Goal: Contribute content: Add original content to the website for others to see

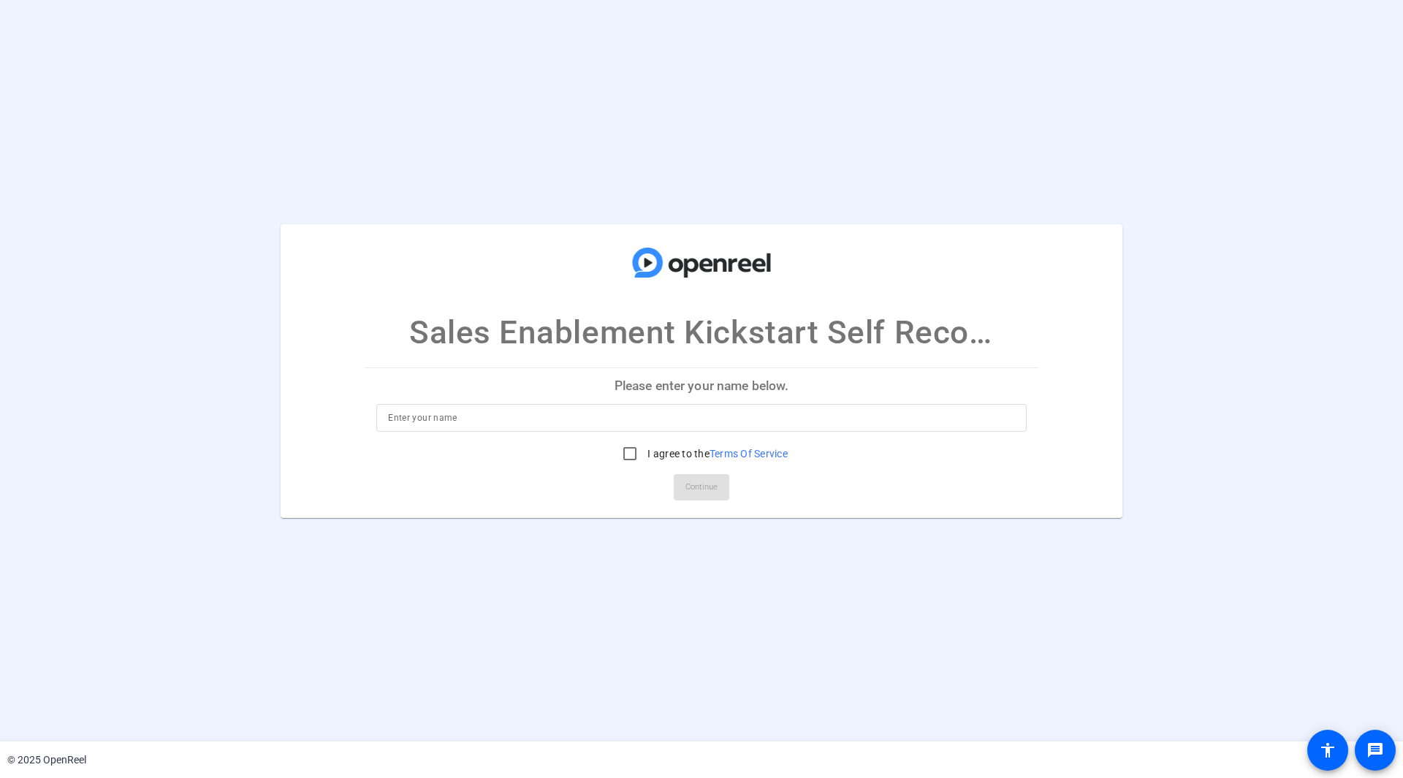
click at [485, 417] on input at bounding box center [701, 418] width 627 height 18
type input "n"
type input "[PERSON_NAME]"
click at [623, 452] on input "I agree to the Terms Of Service" at bounding box center [629, 453] width 29 height 29
checkbox input "true"
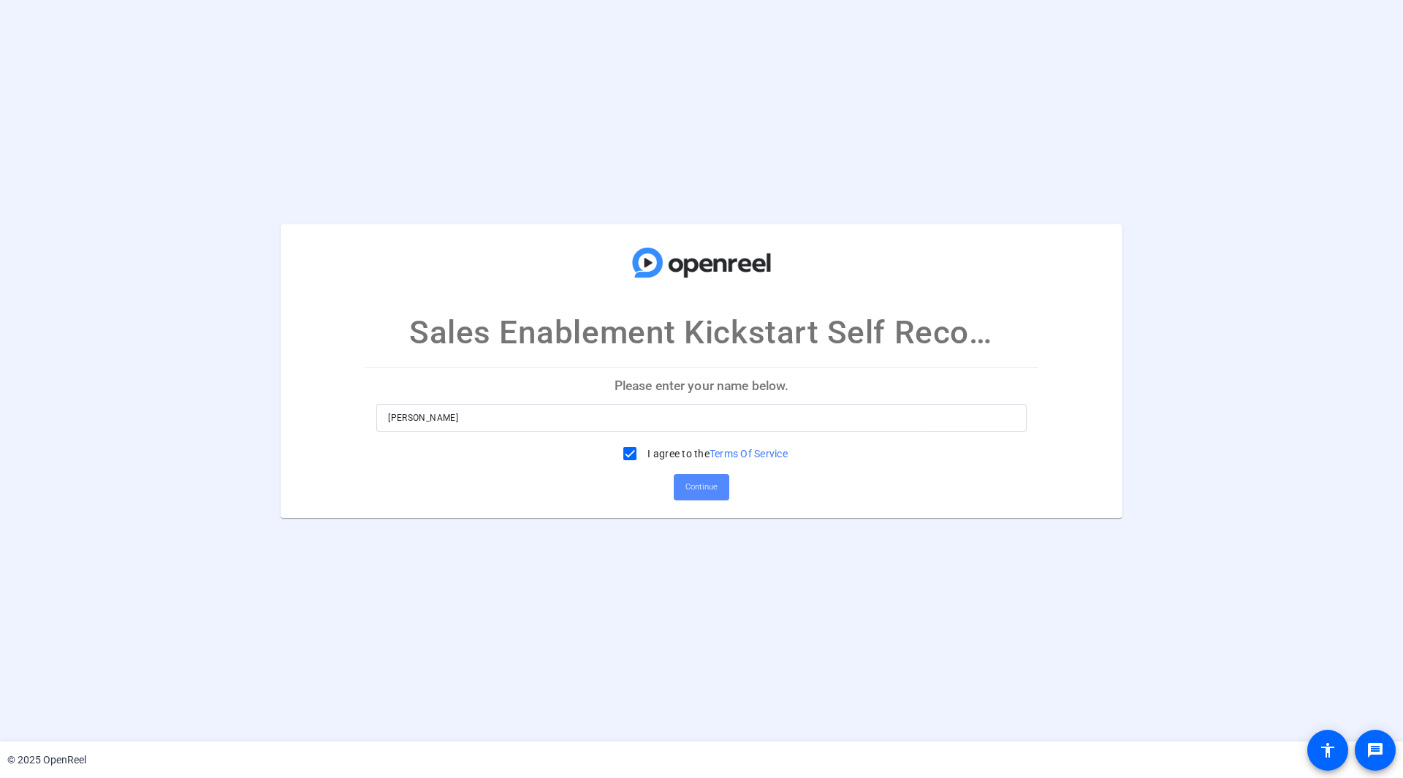
click at [688, 477] on span "Continue" at bounding box center [701, 487] width 32 height 22
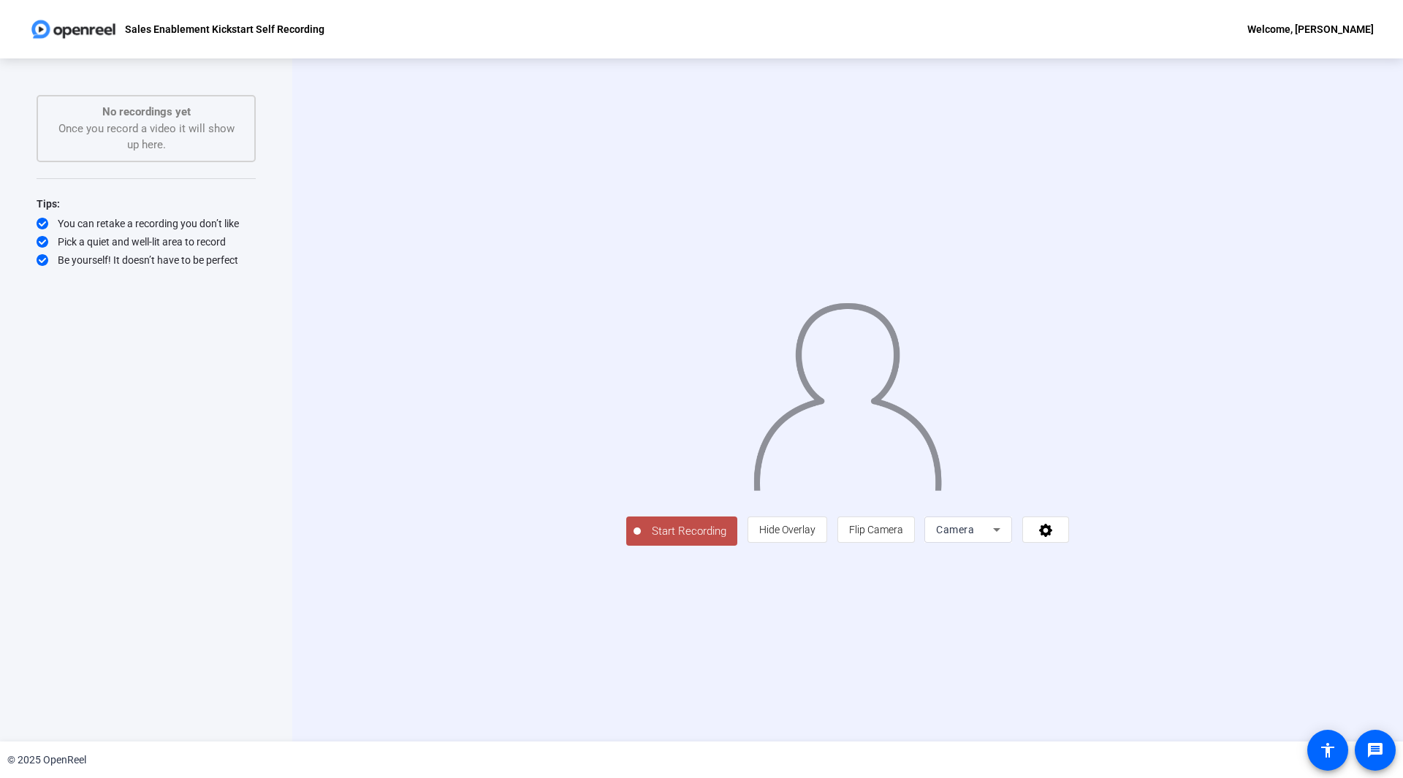
click at [641, 540] on span "Start Recording" at bounding box center [689, 531] width 96 height 17
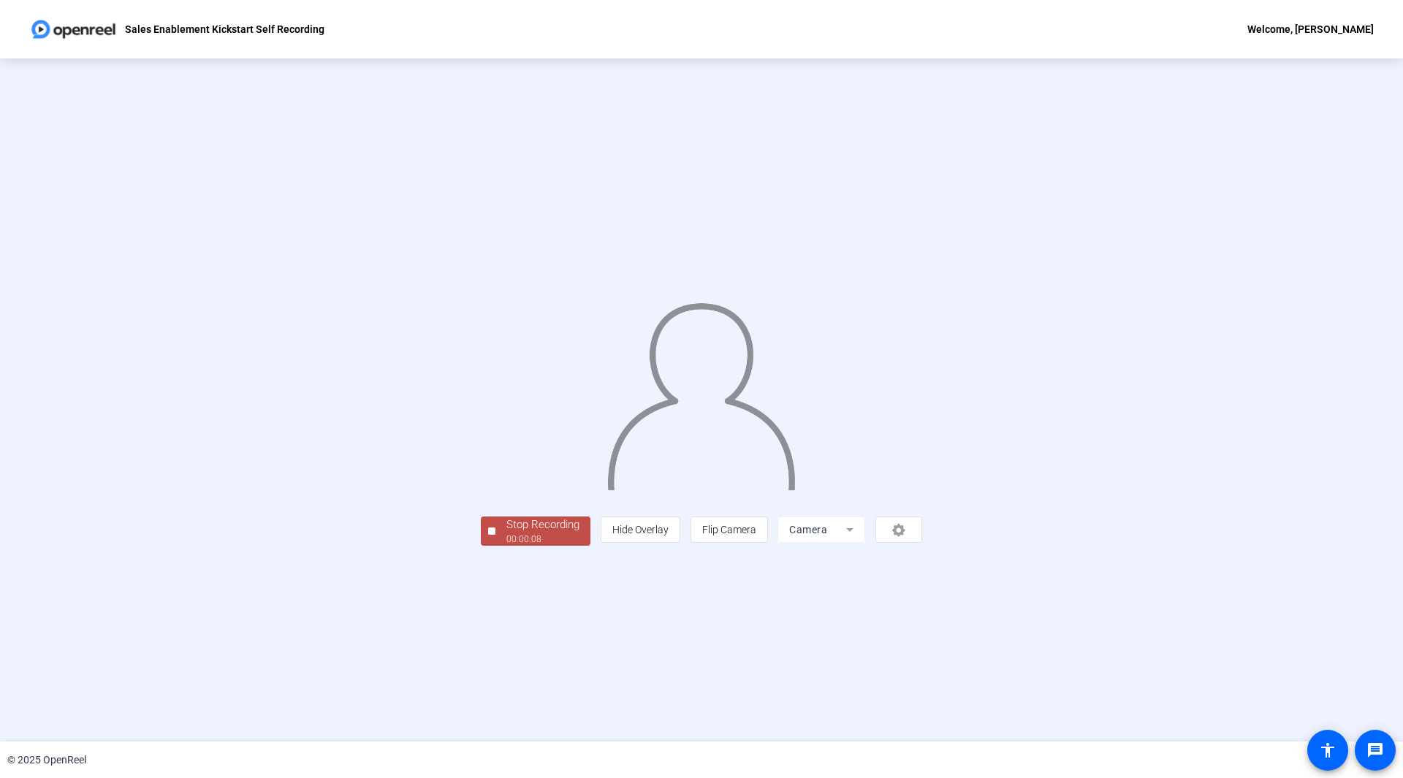
click at [506, 533] on div "Stop Recording" at bounding box center [542, 525] width 73 height 17
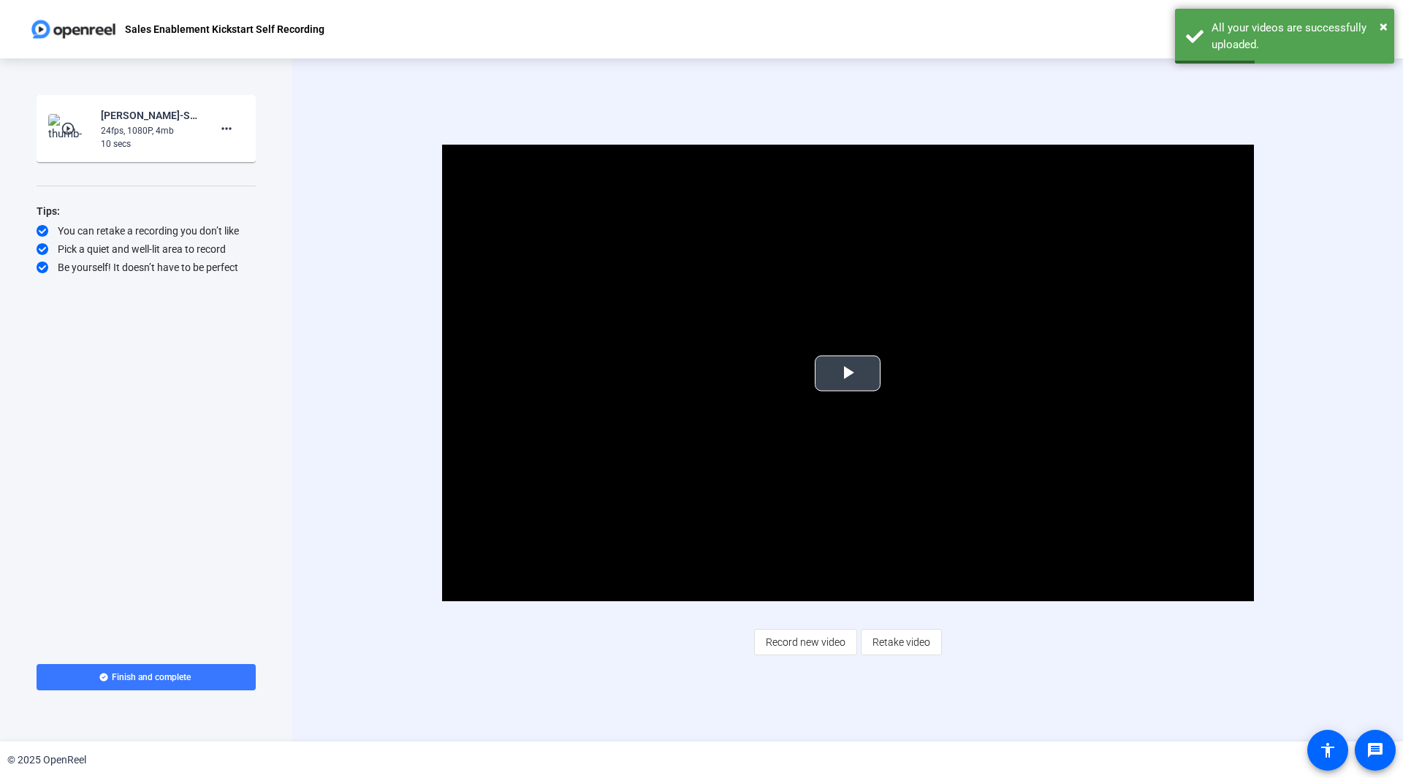
click at [848, 373] on span "Video Player" at bounding box center [848, 373] width 0 height 0
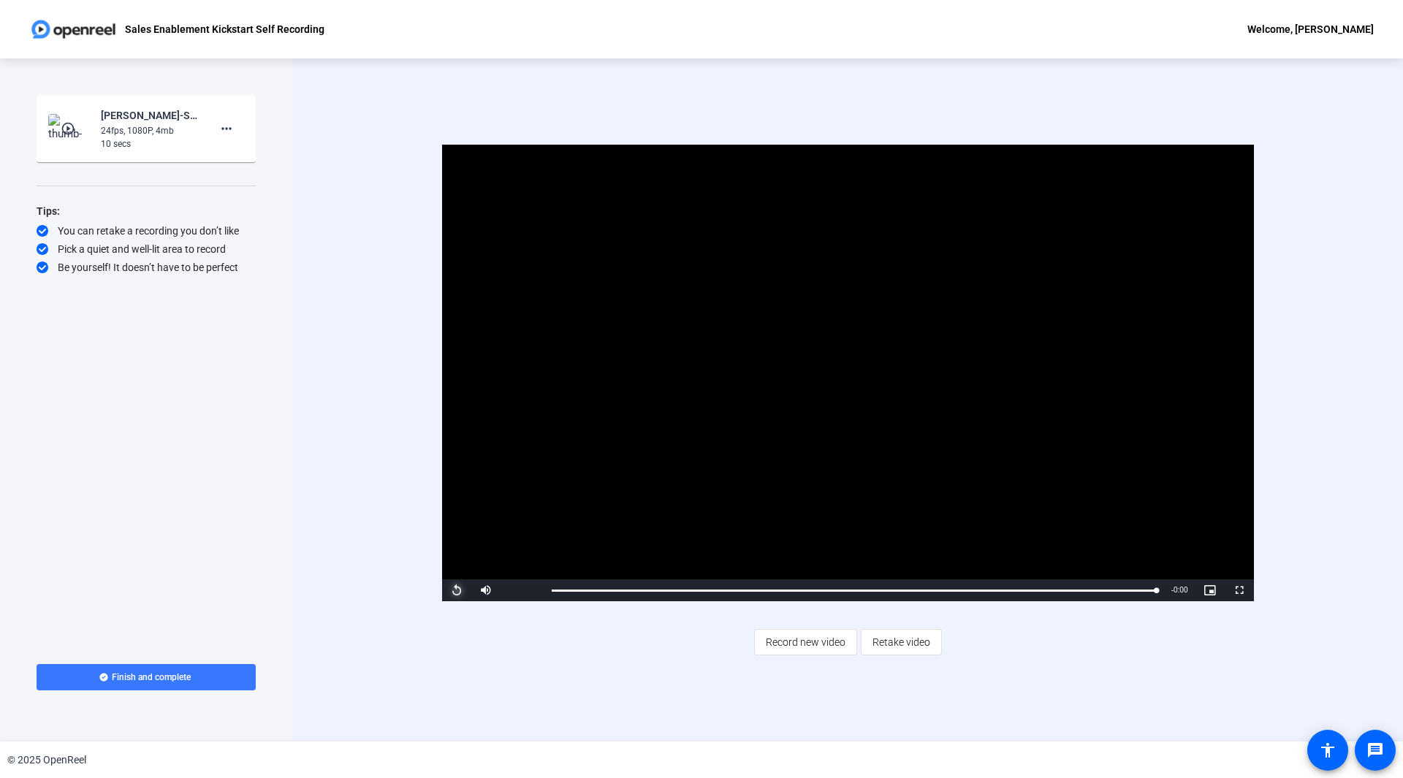
click at [461, 590] on span "Video Player" at bounding box center [456, 590] width 29 height 0
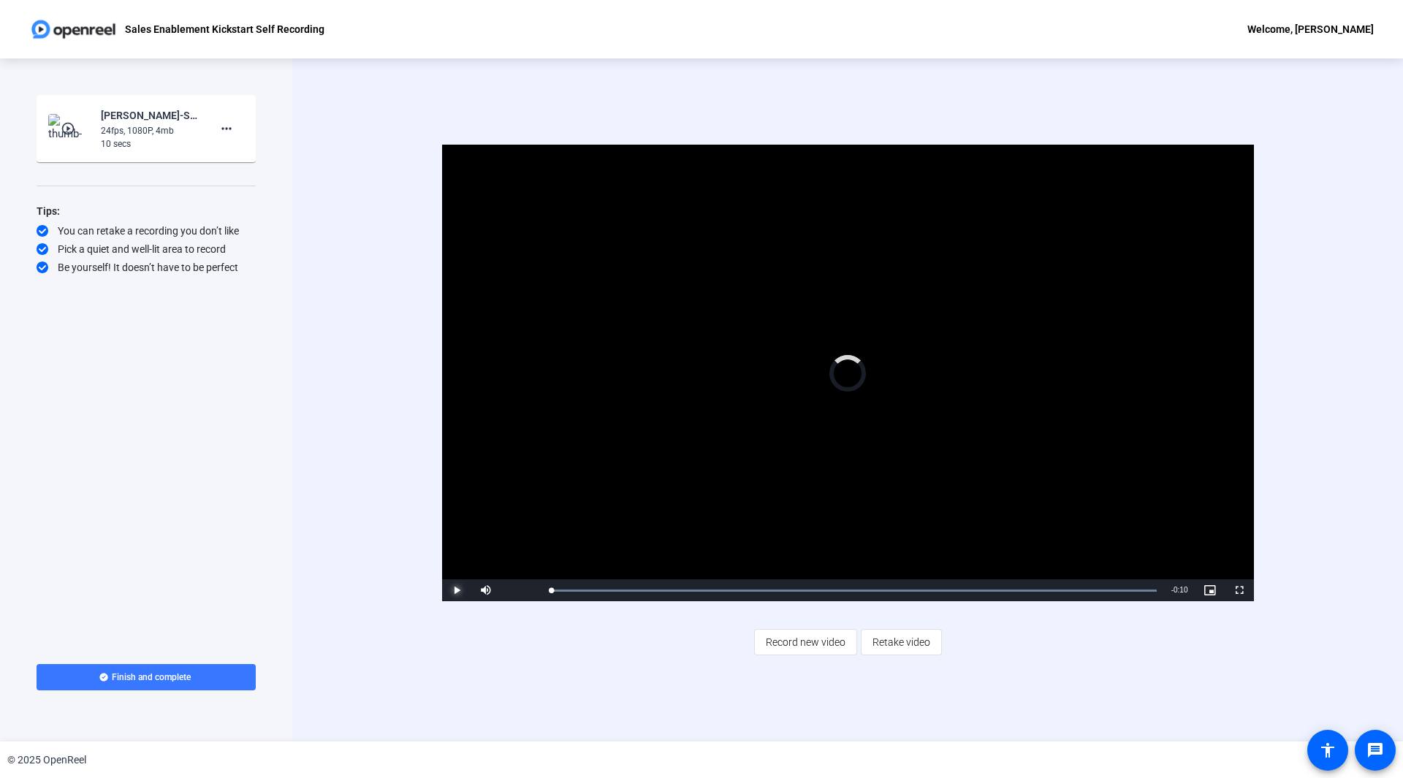
drag, startPoint x: 658, startPoint y: 588, endPoint x: 425, endPoint y: 608, distance: 234.0
click at [425, 608] on div "Video Player is loading. Play Video Play Mute 83% Current Time 0:00 / Duration …" at bounding box center [848, 400] width 944 height 510
click at [457, 590] on span "Video Player" at bounding box center [456, 590] width 29 height 0
click at [546, 591] on div "Loaded : 100.00% 0:00 0:00" at bounding box center [854, 591] width 620 height 22
click at [463, 590] on span "Video Player" at bounding box center [456, 590] width 29 height 0
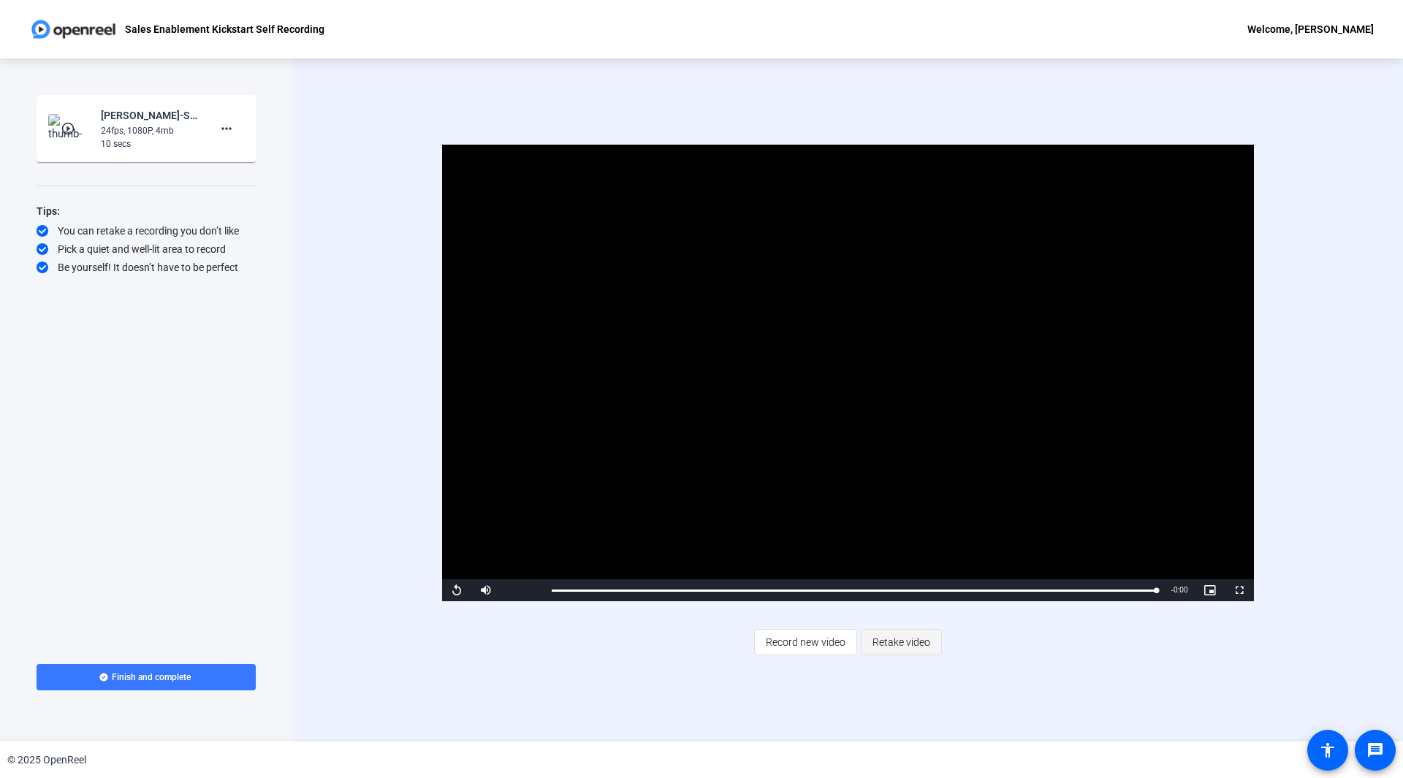
click at [896, 637] on span "Retake video" at bounding box center [902, 642] width 58 height 28
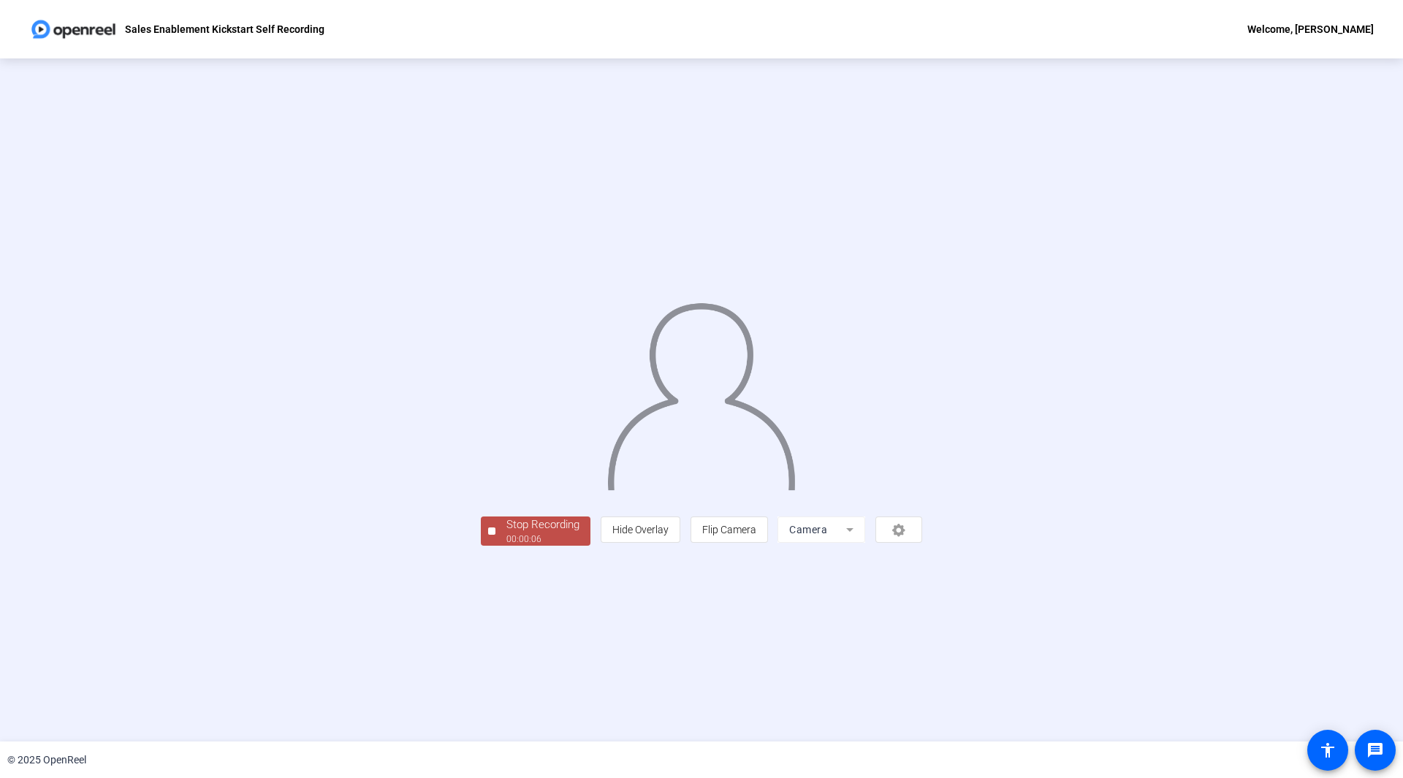
click at [506, 546] on div "00:00:06" at bounding box center [542, 539] width 73 height 13
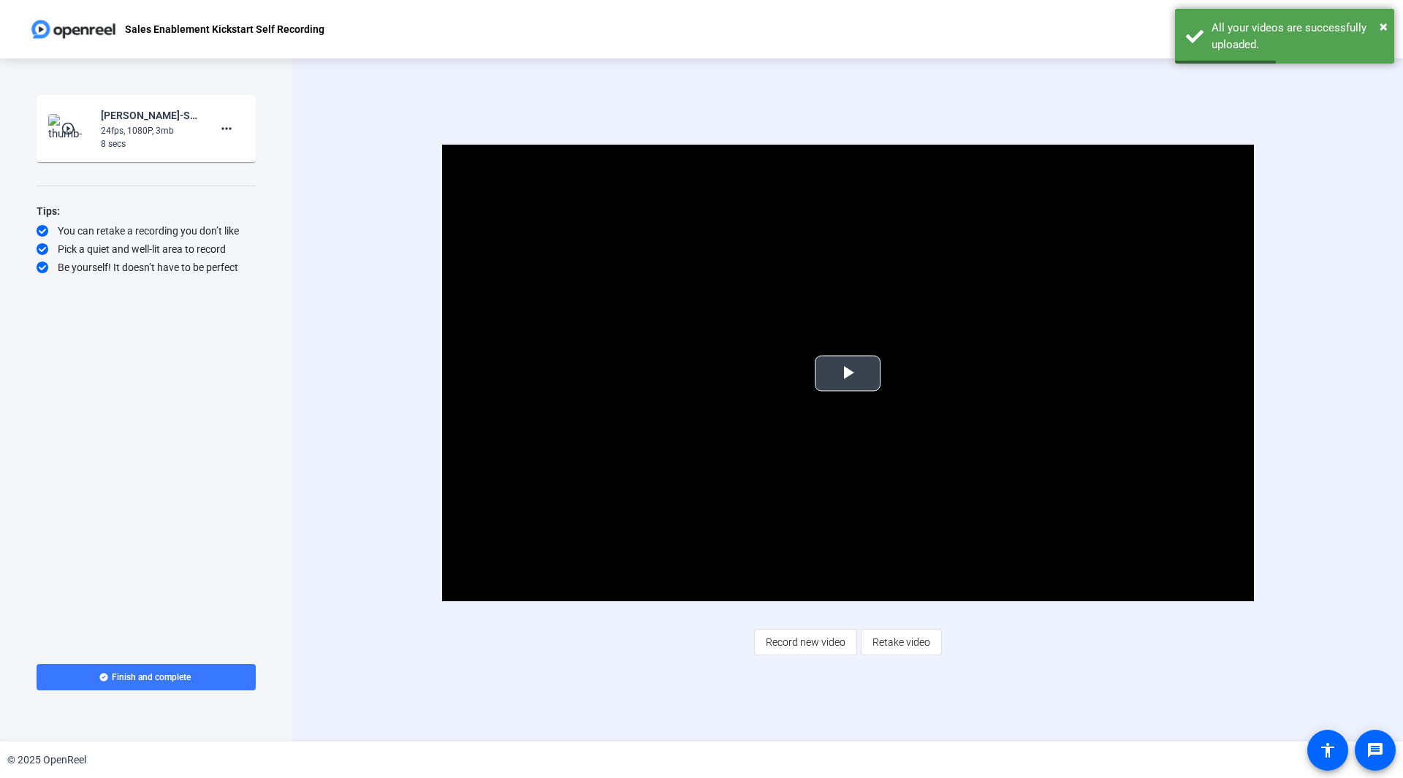
click at [848, 373] on span "Video Player" at bounding box center [848, 373] width 0 height 0
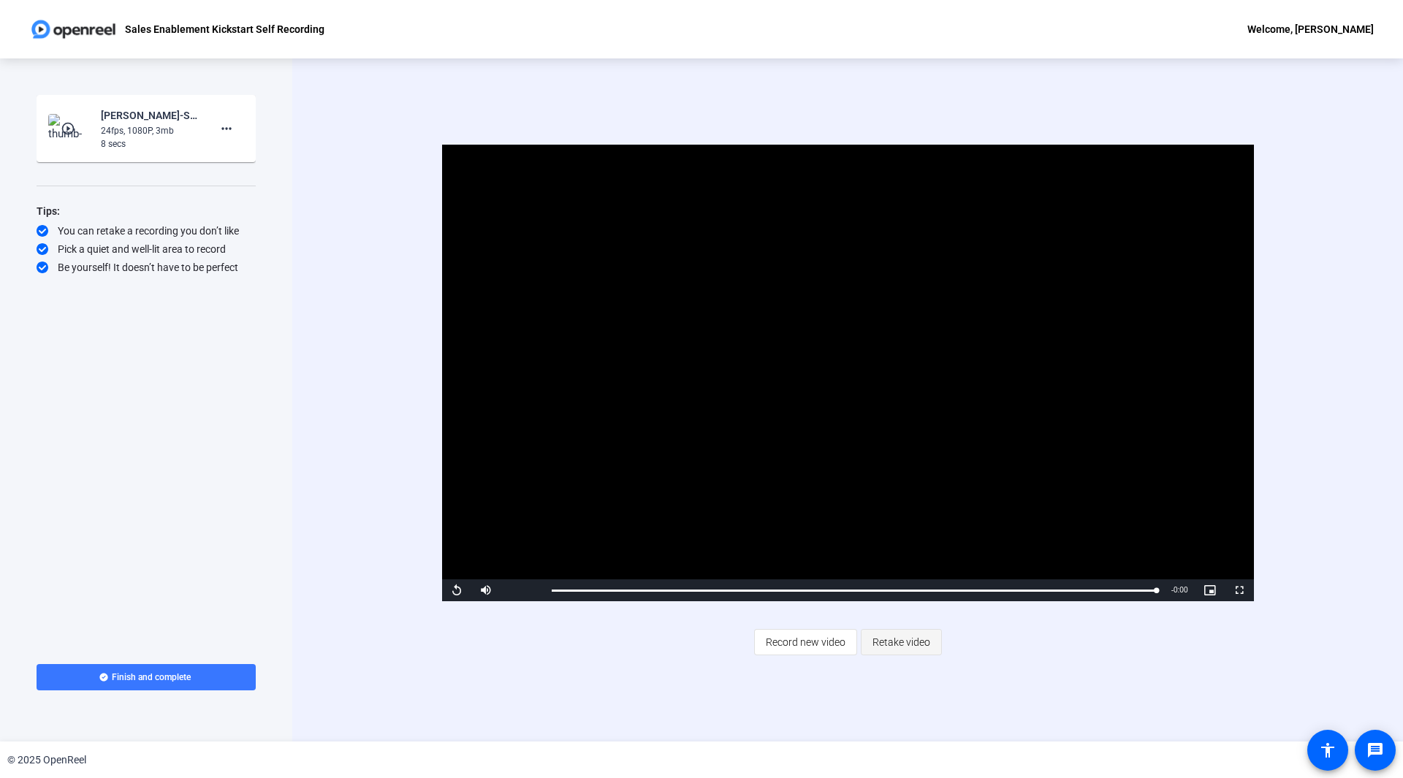
click at [891, 641] on span "Retake video" at bounding box center [902, 642] width 58 height 28
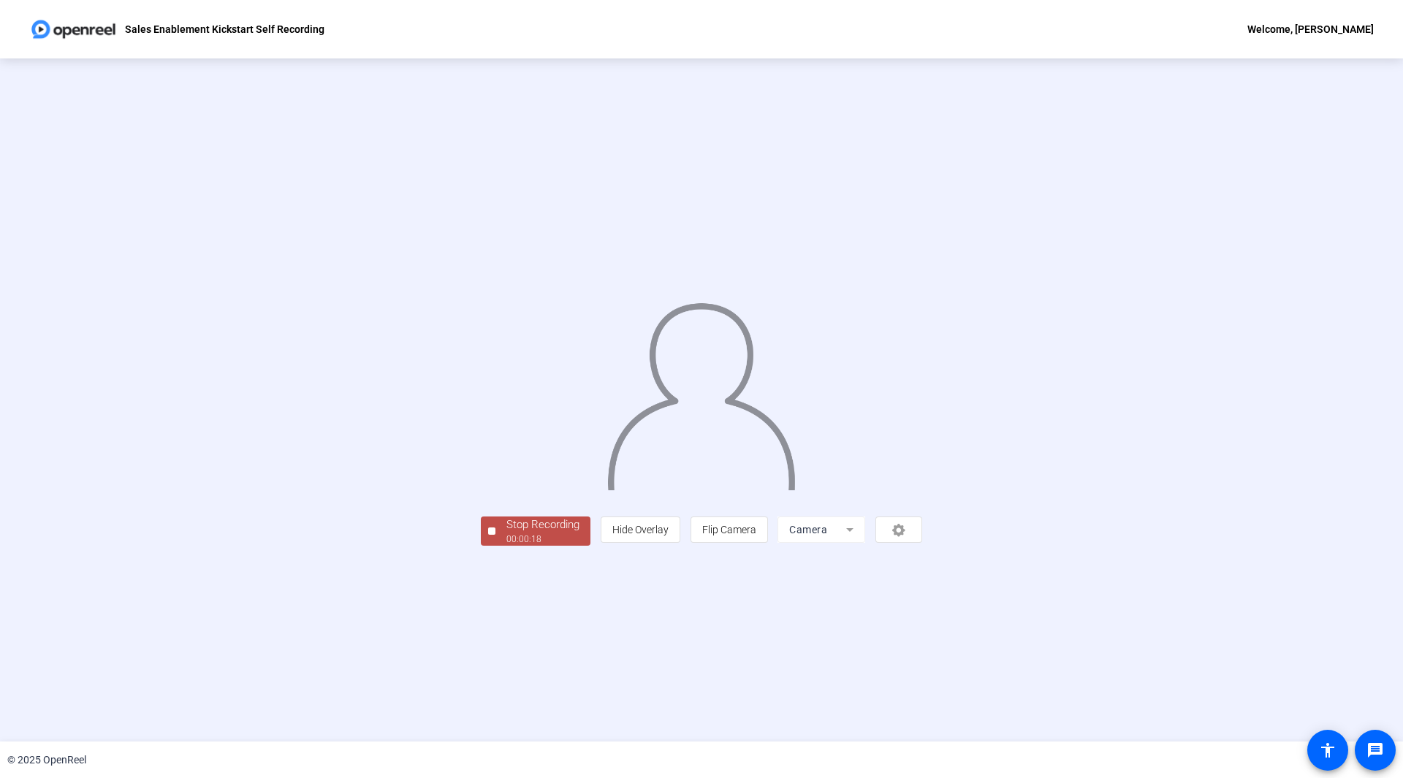
click at [506, 546] on div "00:00:18" at bounding box center [542, 539] width 73 height 13
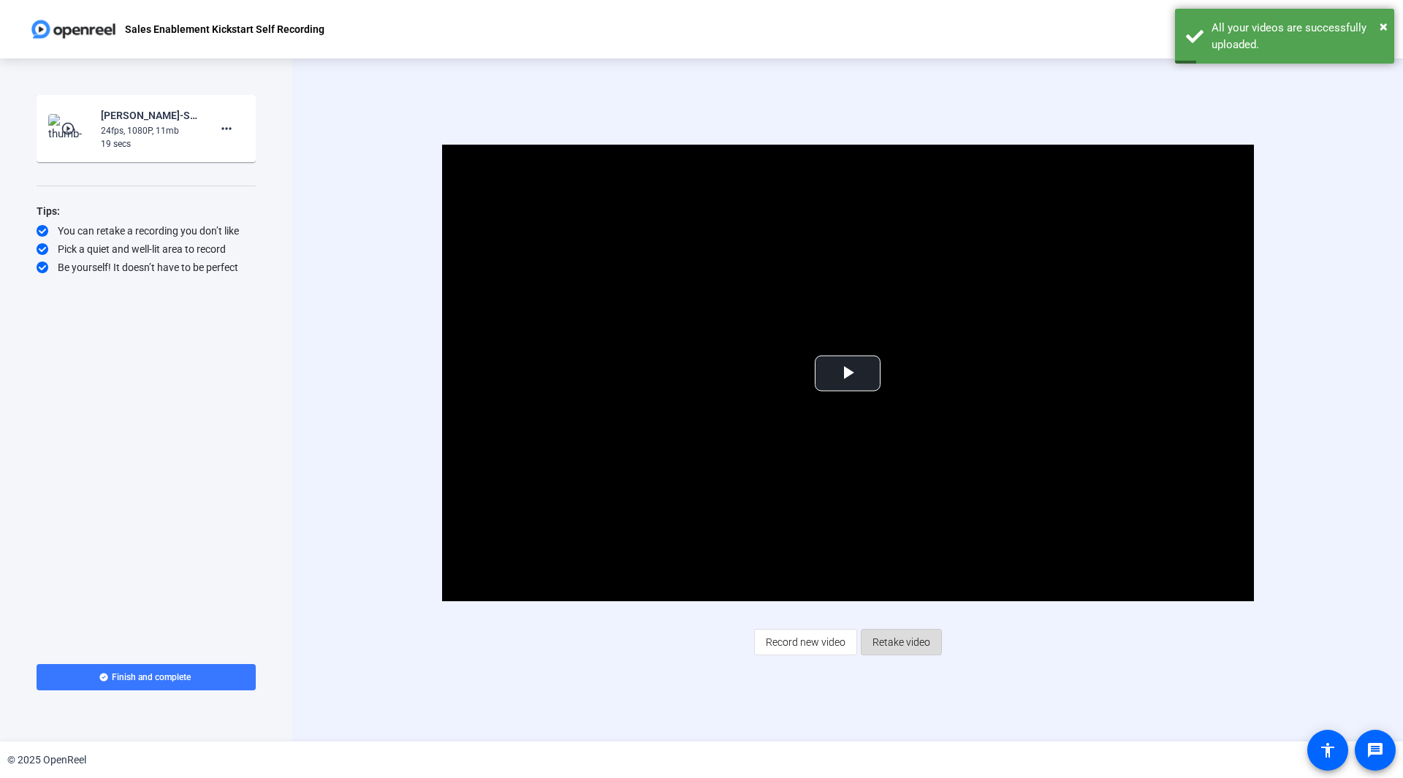
click at [878, 642] on span "Retake video" at bounding box center [902, 642] width 58 height 28
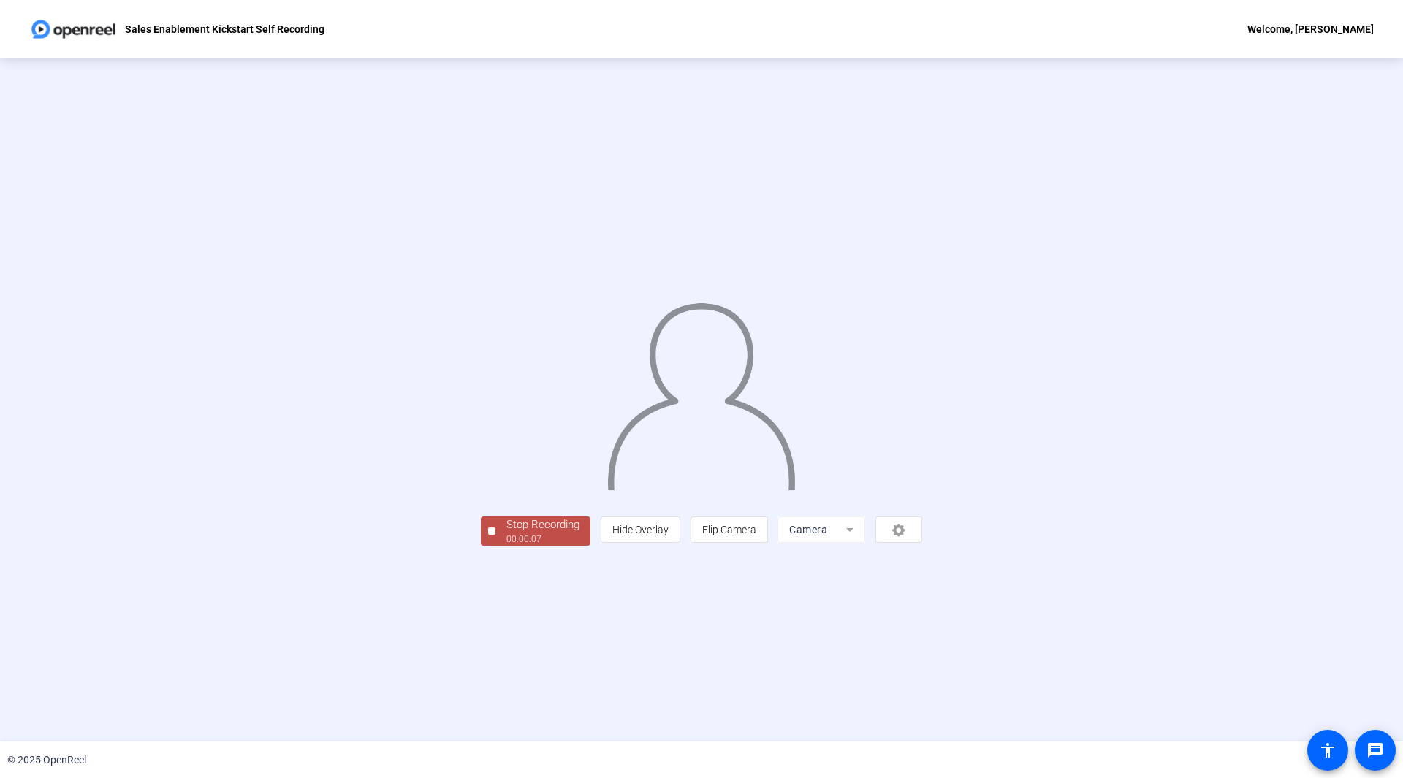
click at [506, 533] on div "Stop Recording" at bounding box center [542, 525] width 73 height 17
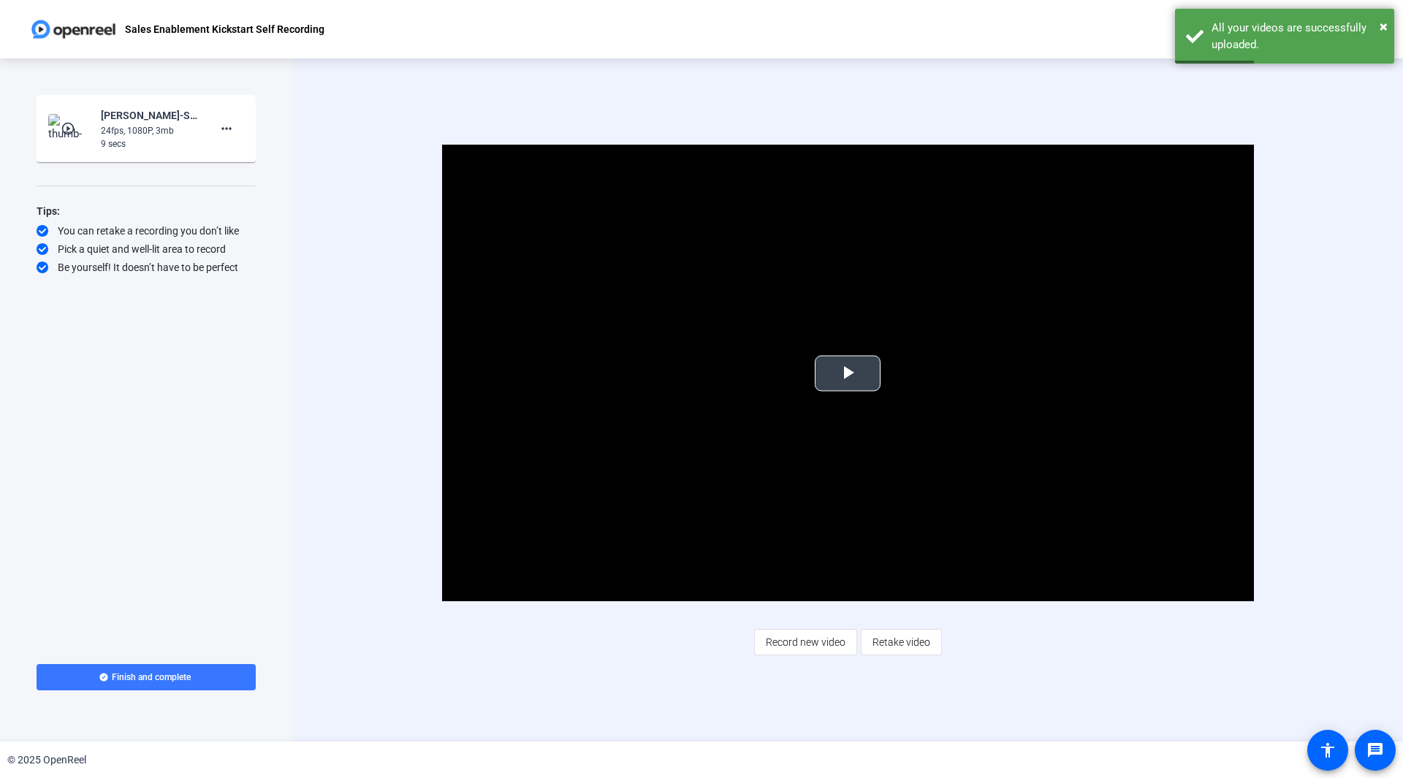
click at [848, 373] on span "Video Player" at bounding box center [848, 373] width 0 height 0
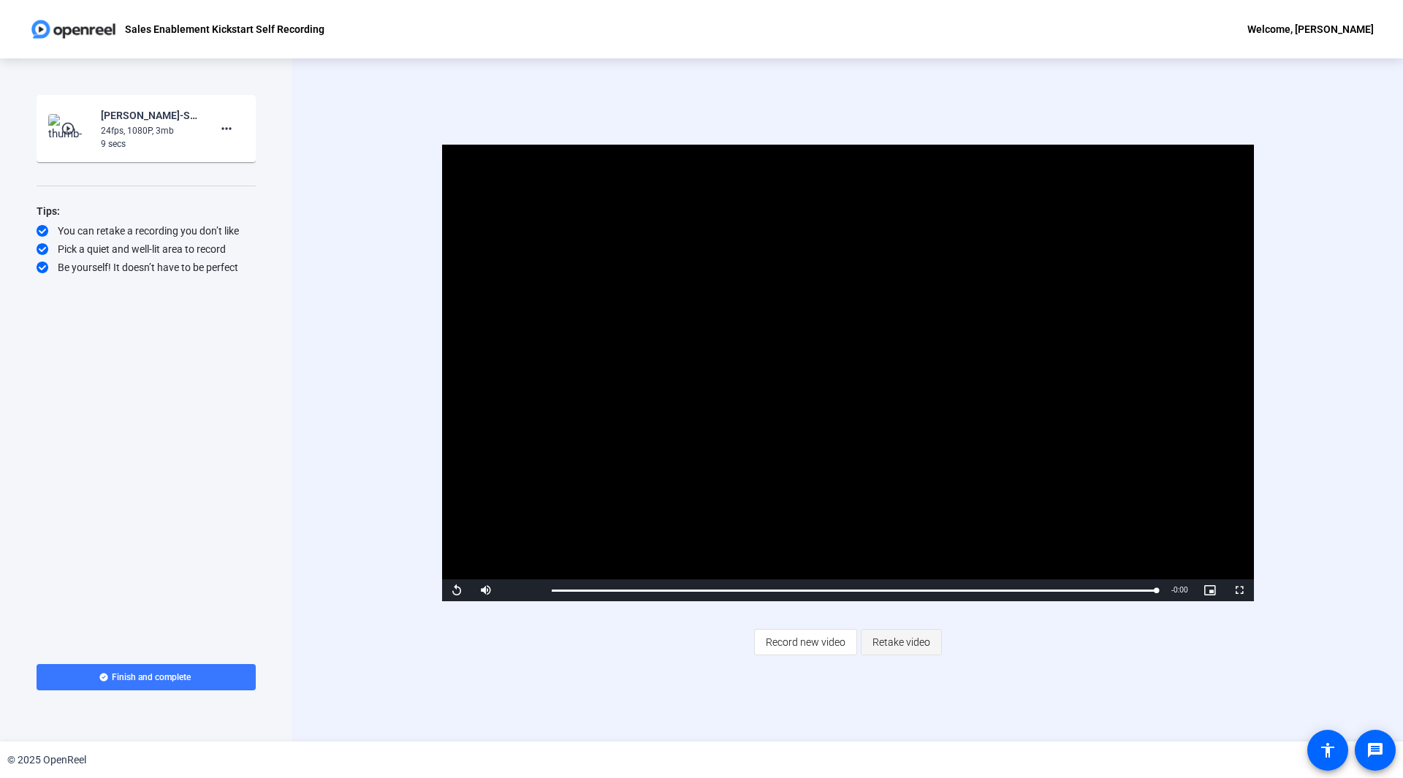
click at [886, 641] on span "Retake video" at bounding box center [902, 642] width 58 height 28
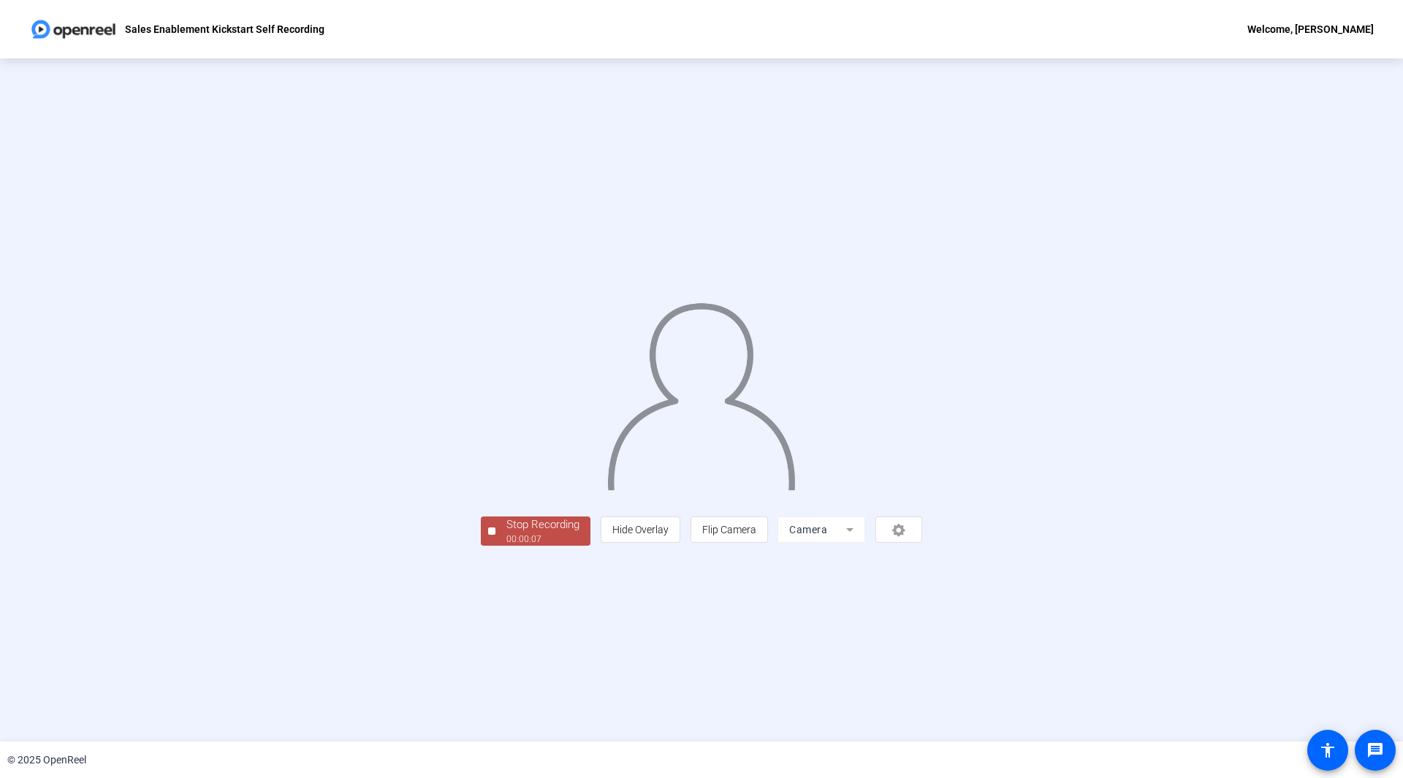
click at [506, 546] on div "00:00:07" at bounding box center [542, 539] width 73 height 13
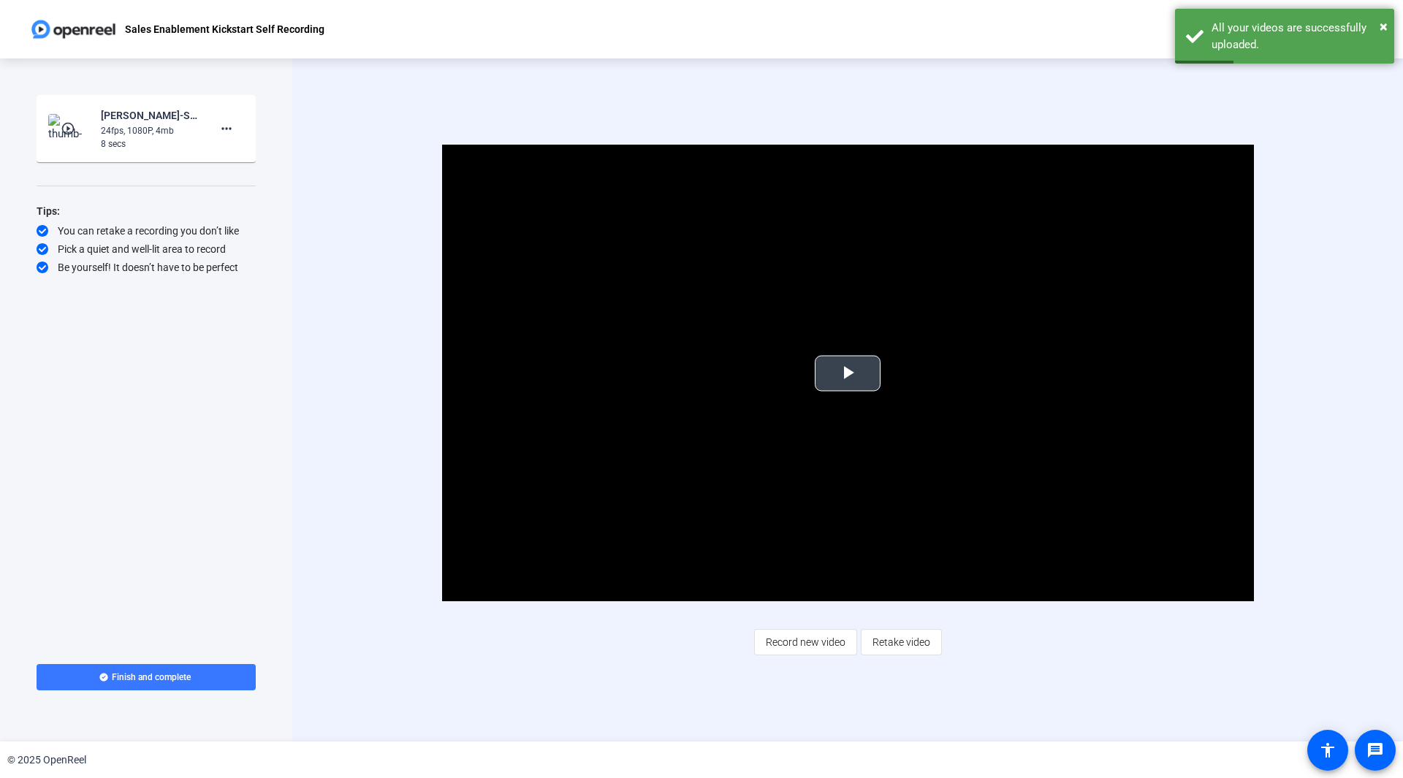
click at [848, 373] on span "Video Player" at bounding box center [848, 373] width 0 height 0
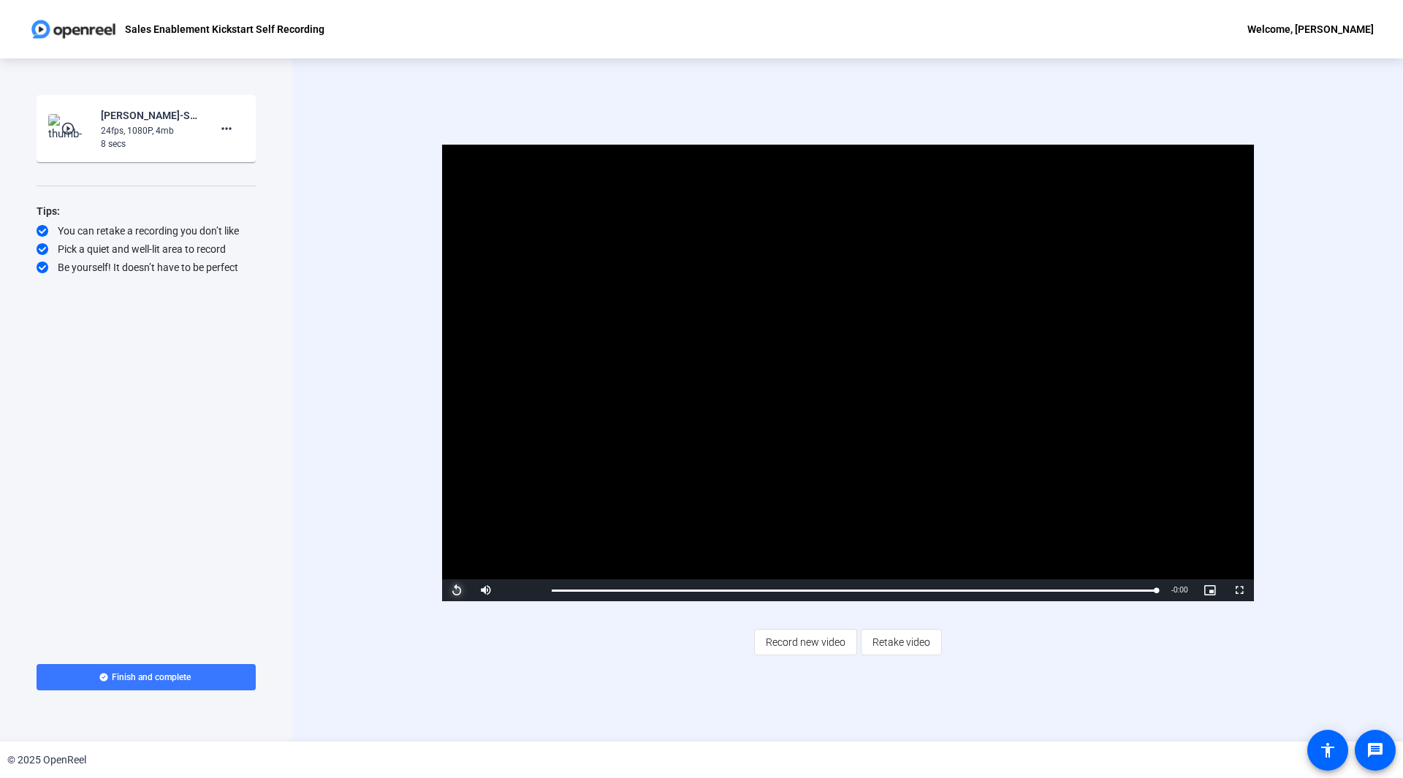
click at [459, 590] on span "Video Player" at bounding box center [456, 590] width 29 height 0
click at [816, 641] on span "Record new video" at bounding box center [806, 642] width 80 height 28
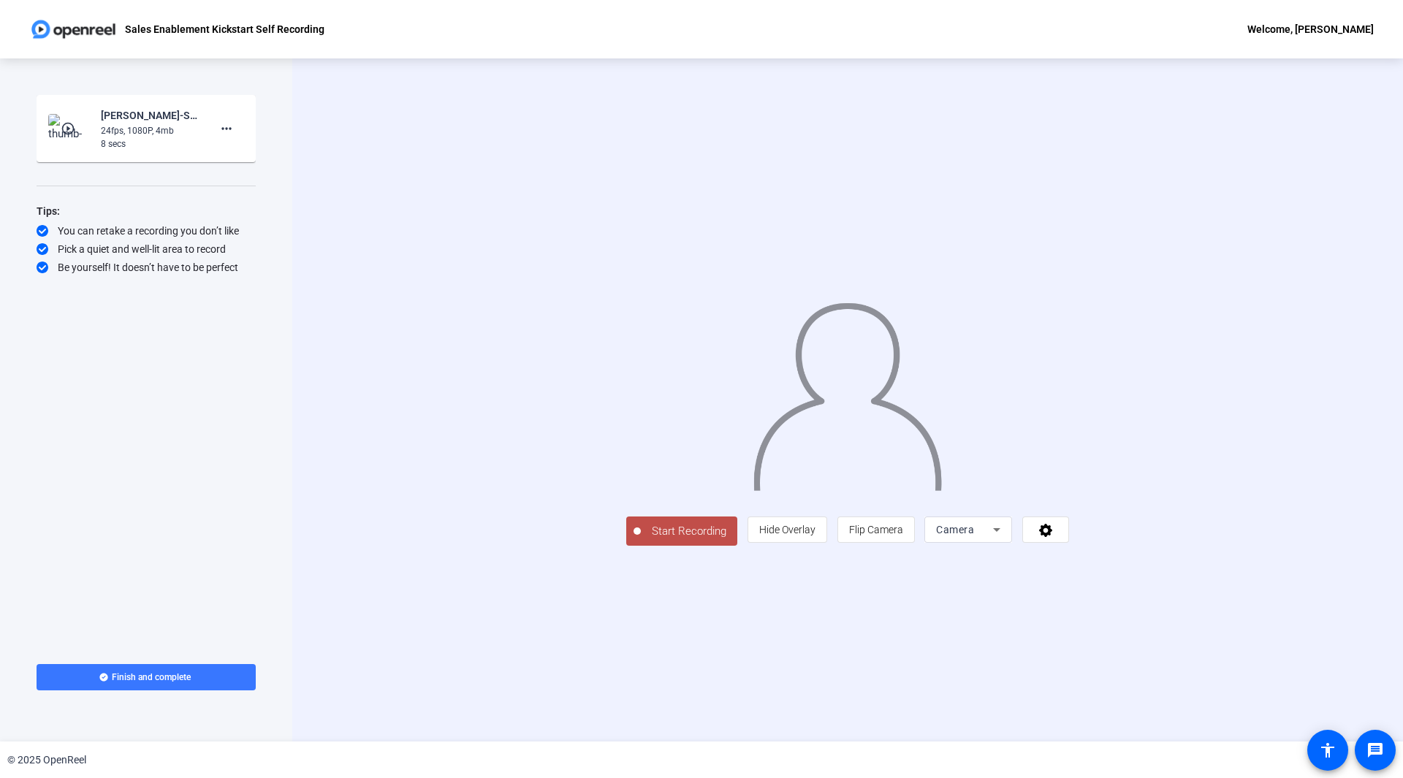
click at [641, 540] on span "Start Recording" at bounding box center [689, 531] width 96 height 17
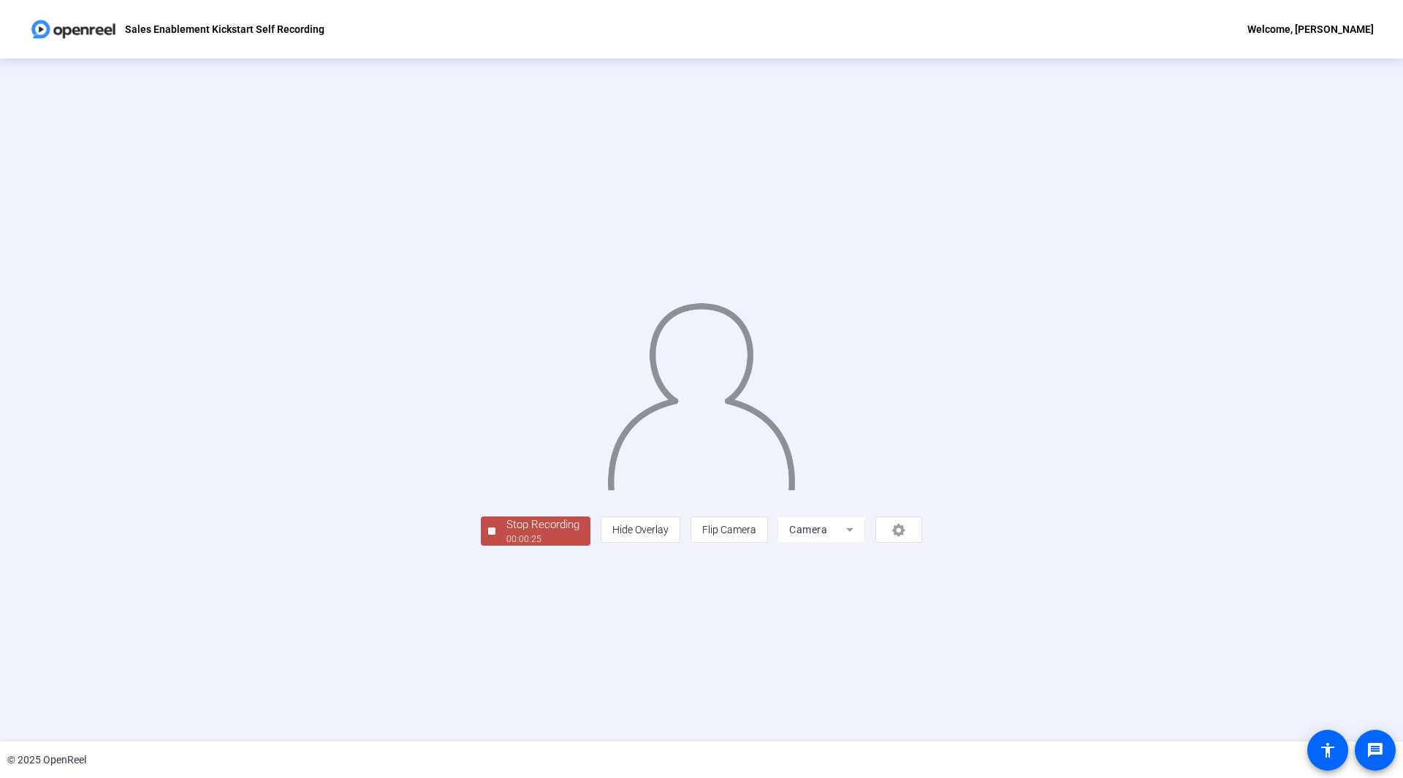
click at [506, 546] on div "00:00:25" at bounding box center [542, 539] width 73 height 13
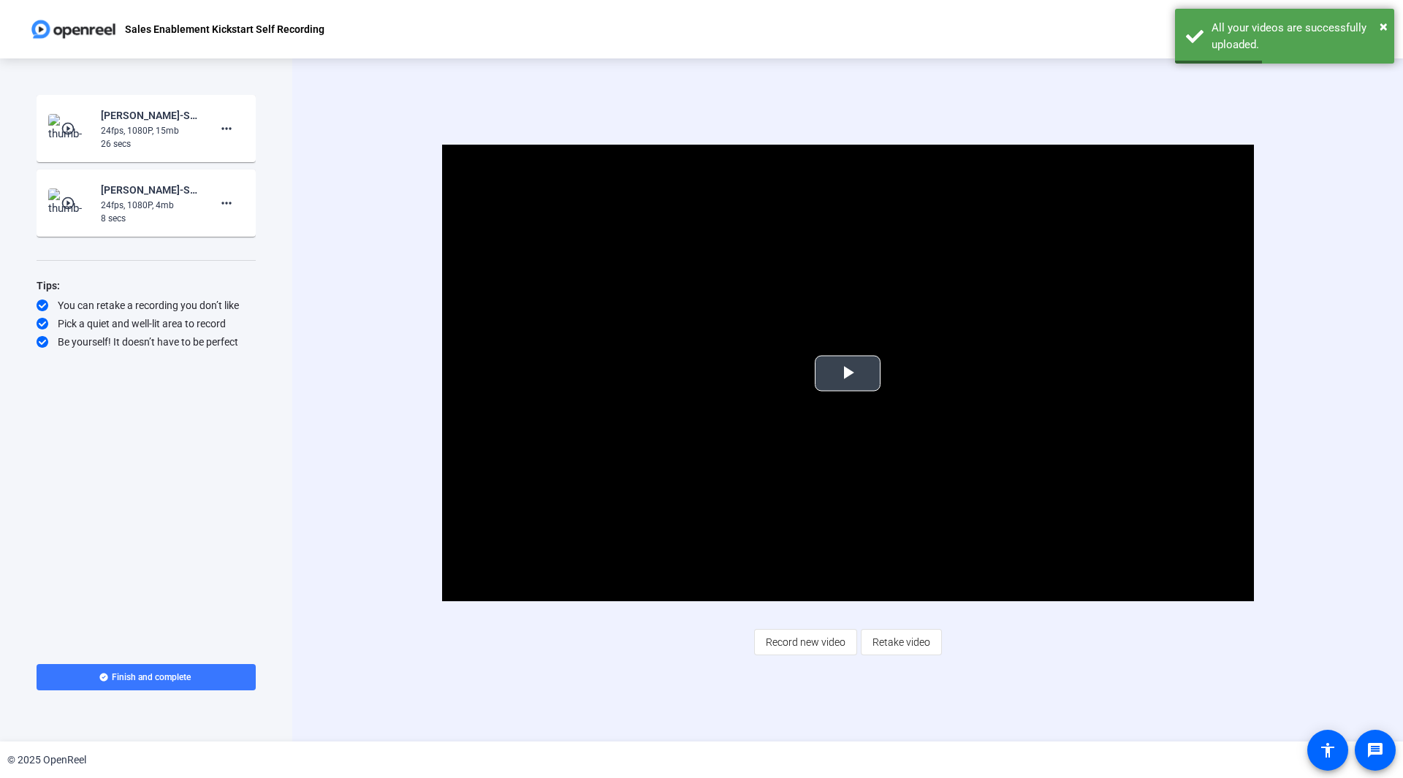
click at [848, 373] on span "Video Player" at bounding box center [848, 373] width 0 height 0
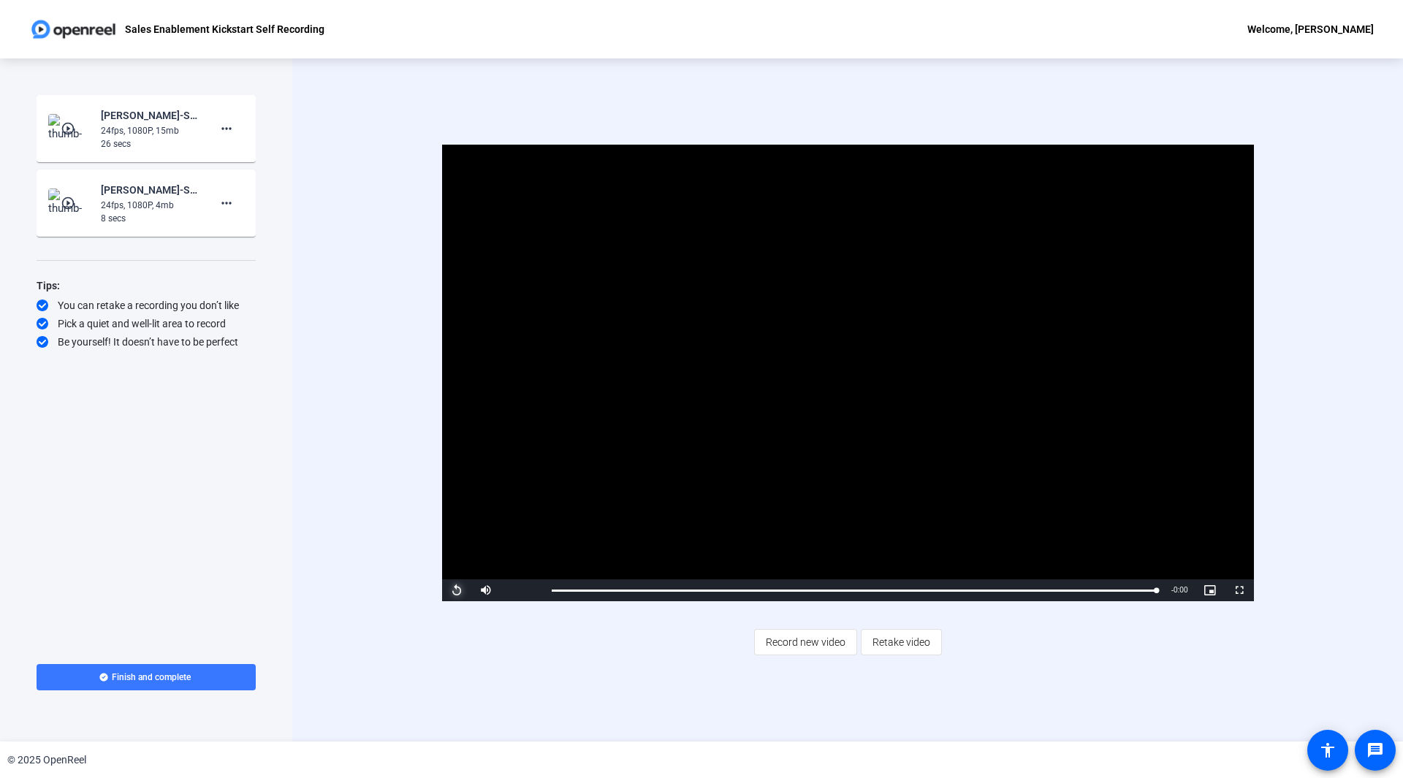
click at [453, 590] on span "Video Player" at bounding box center [456, 590] width 29 height 0
click at [668, 626] on div "Video Player is loading. Play Video Replay Mute Current Time 0:26 / Duration 0:…" at bounding box center [848, 400] width 944 height 510
click at [805, 637] on span "Record new video" at bounding box center [806, 642] width 80 height 28
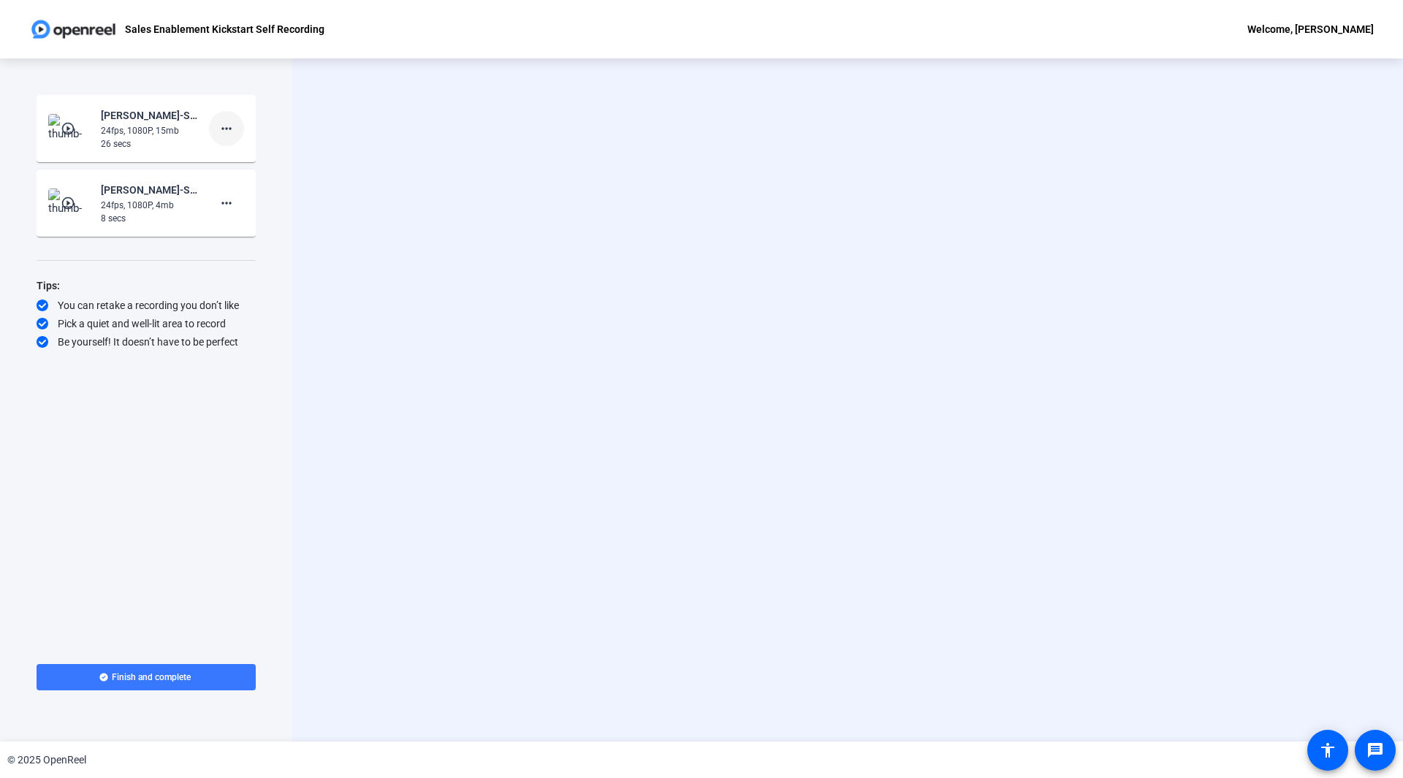
click at [226, 126] on mat-icon "more_horiz" at bounding box center [227, 129] width 18 height 18
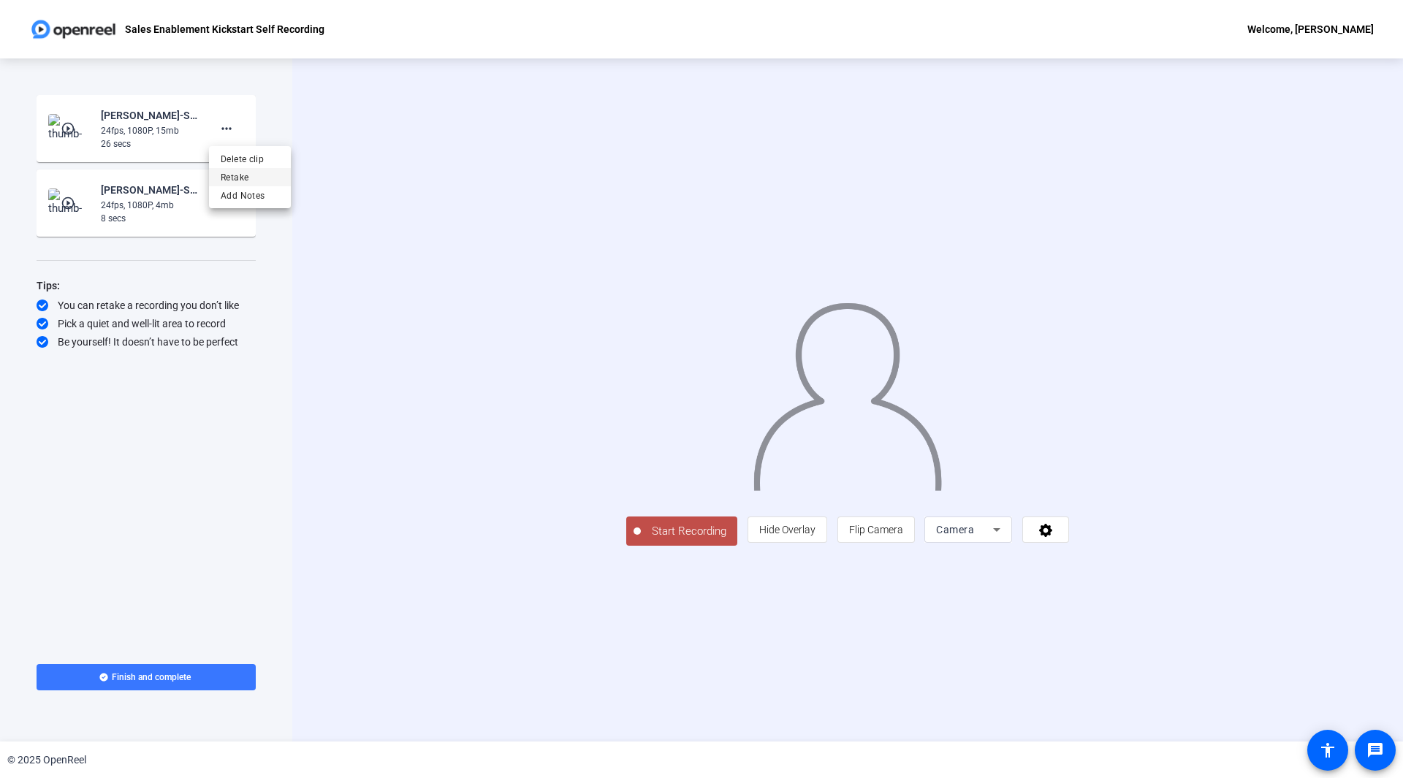
click at [254, 177] on span "Retake" at bounding box center [250, 178] width 58 height 18
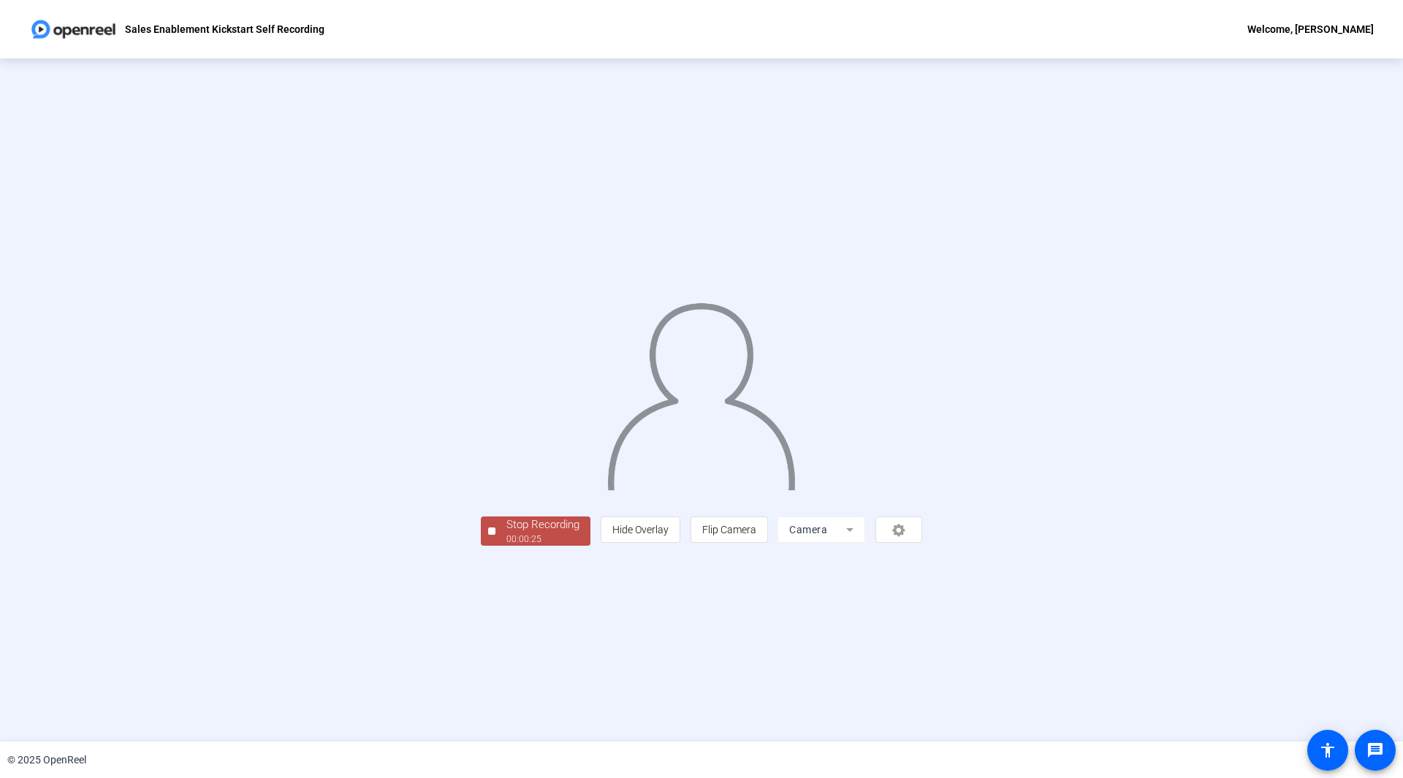
click at [506, 533] on div "Stop Recording" at bounding box center [542, 525] width 73 height 17
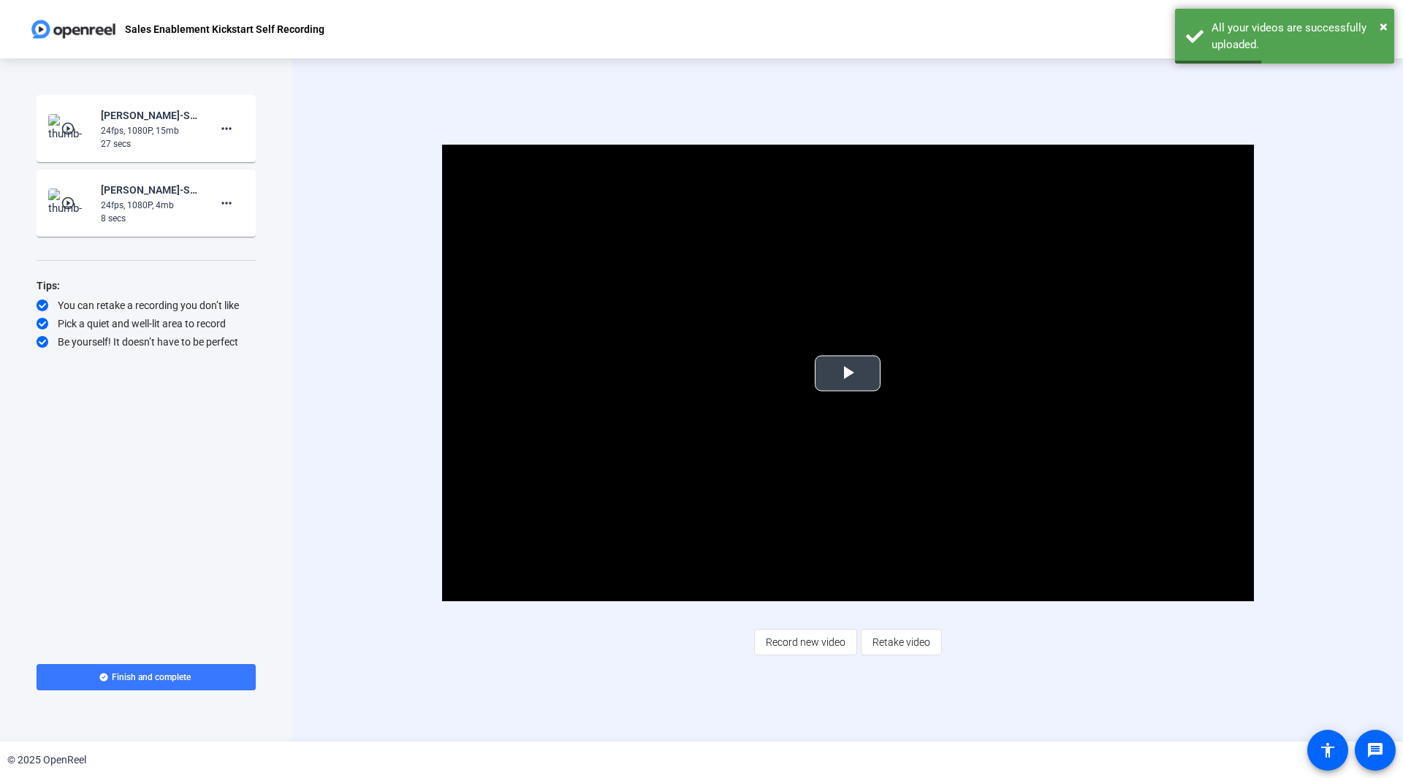
click at [848, 373] on span "Video Player" at bounding box center [848, 373] width 0 height 0
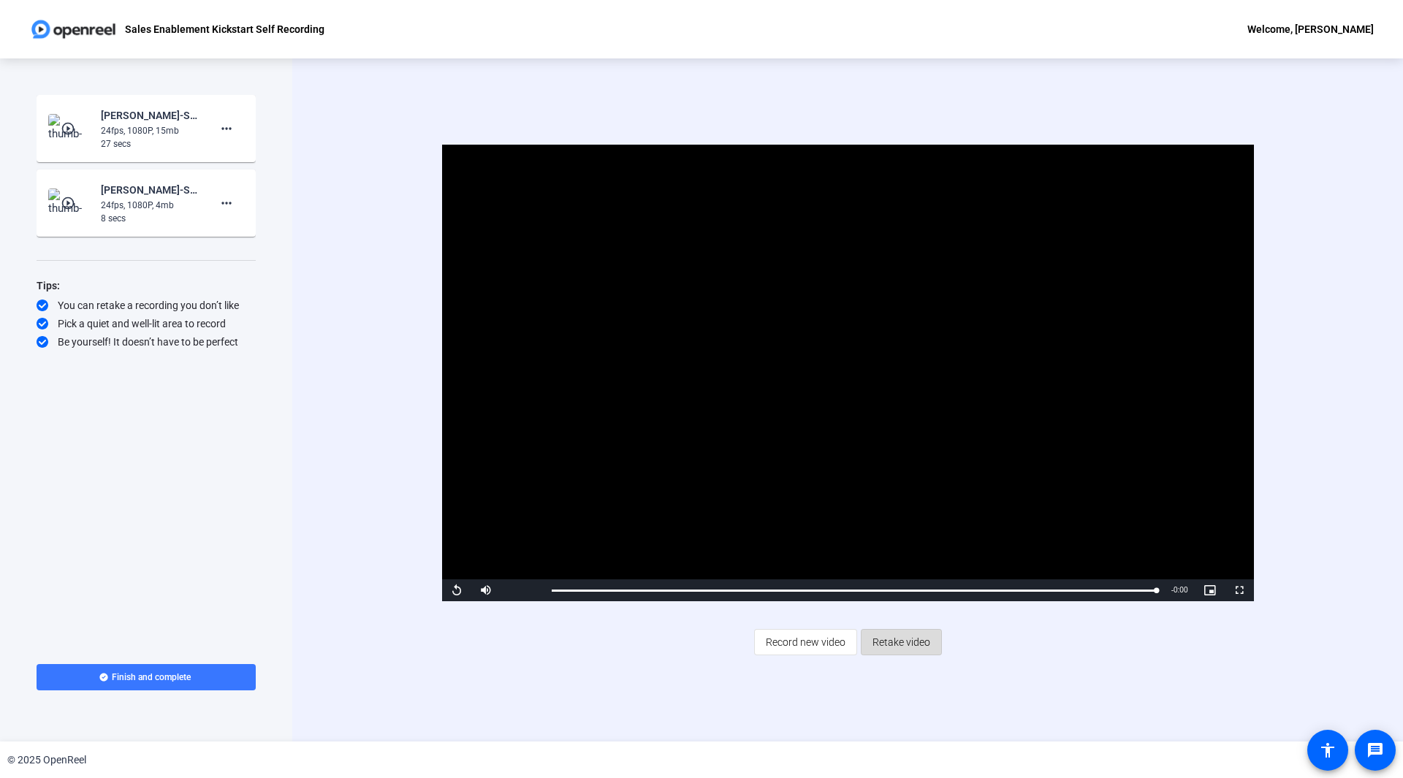
click at [904, 648] on span "Retake video" at bounding box center [902, 642] width 58 height 28
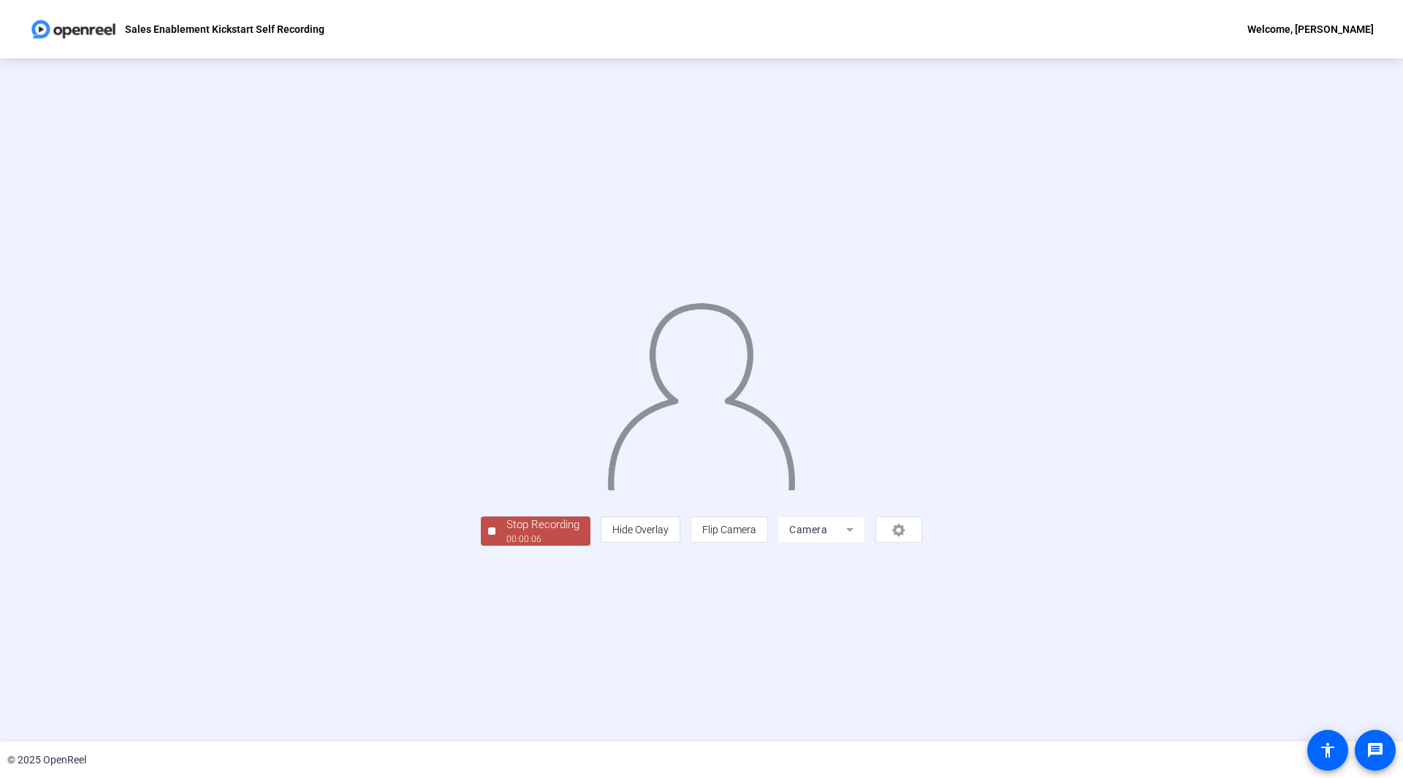
click at [481, 546] on div "Stop Recording 00:00:06 person Hide Overlay flip Flip Camera Camera" at bounding box center [701, 530] width 441 height 32
click at [506, 533] on div "Stop Recording" at bounding box center [542, 525] width 73 height 17
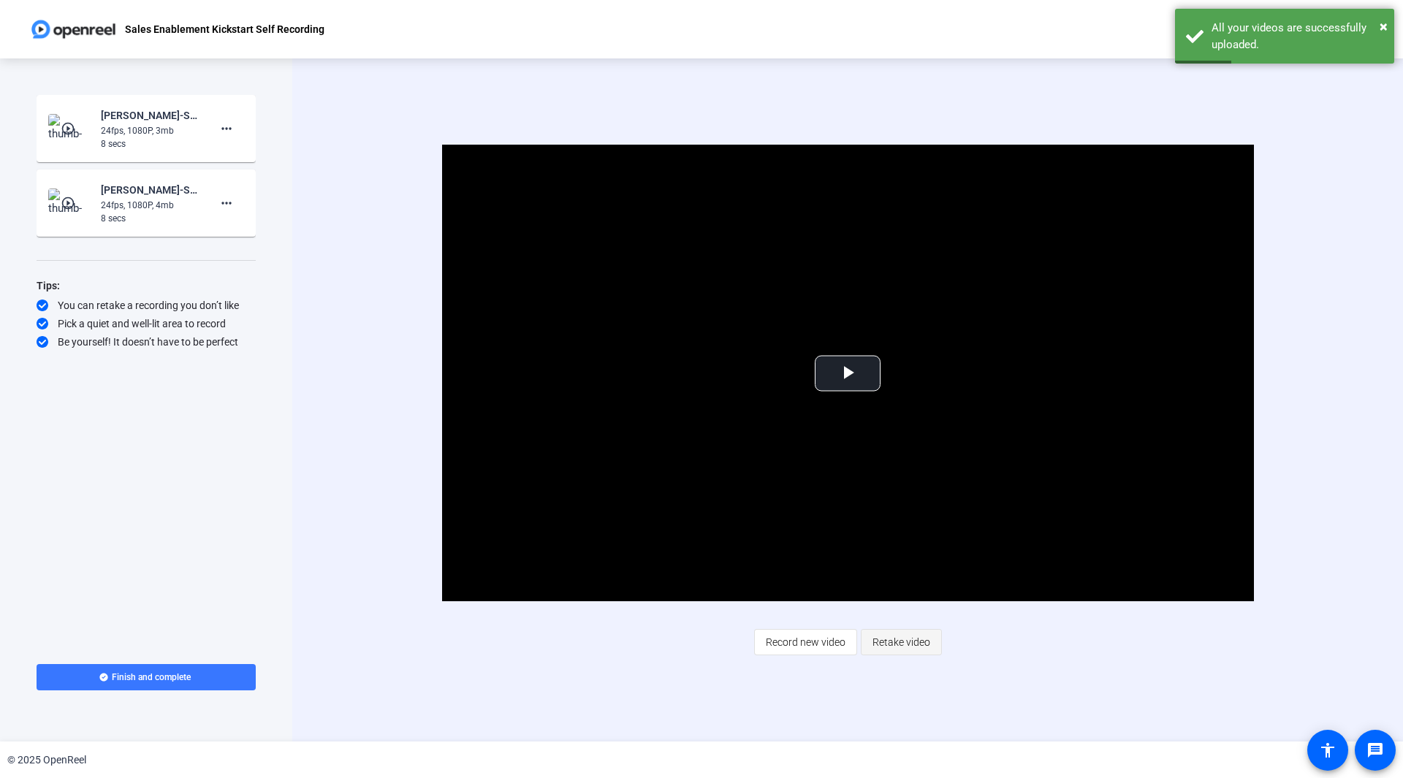
click at [906, 645] on span "Retake video" at bounding box center [902, 642] width 58 height 28
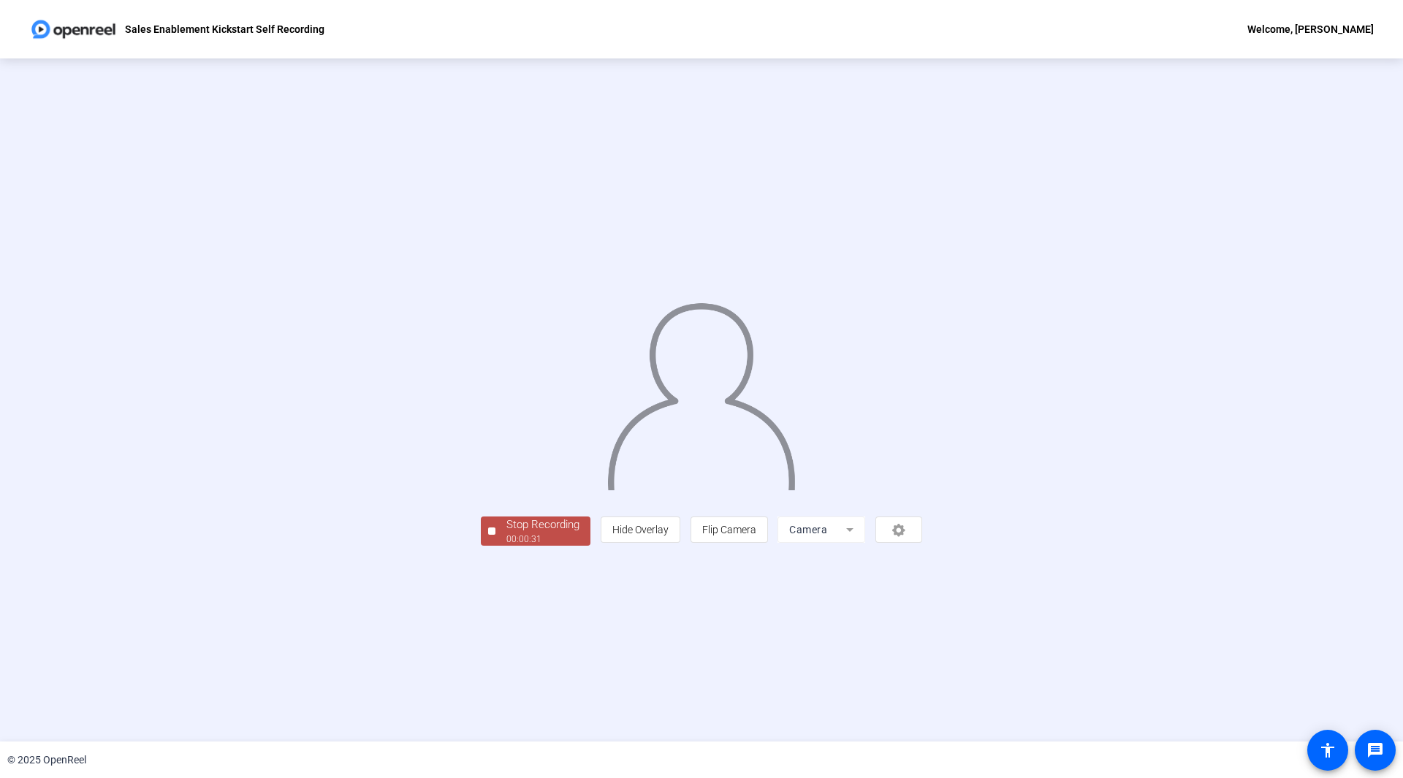
click at [506, 546] on div "00:00:31" at bounding box center [542, 539] width 73 height 13
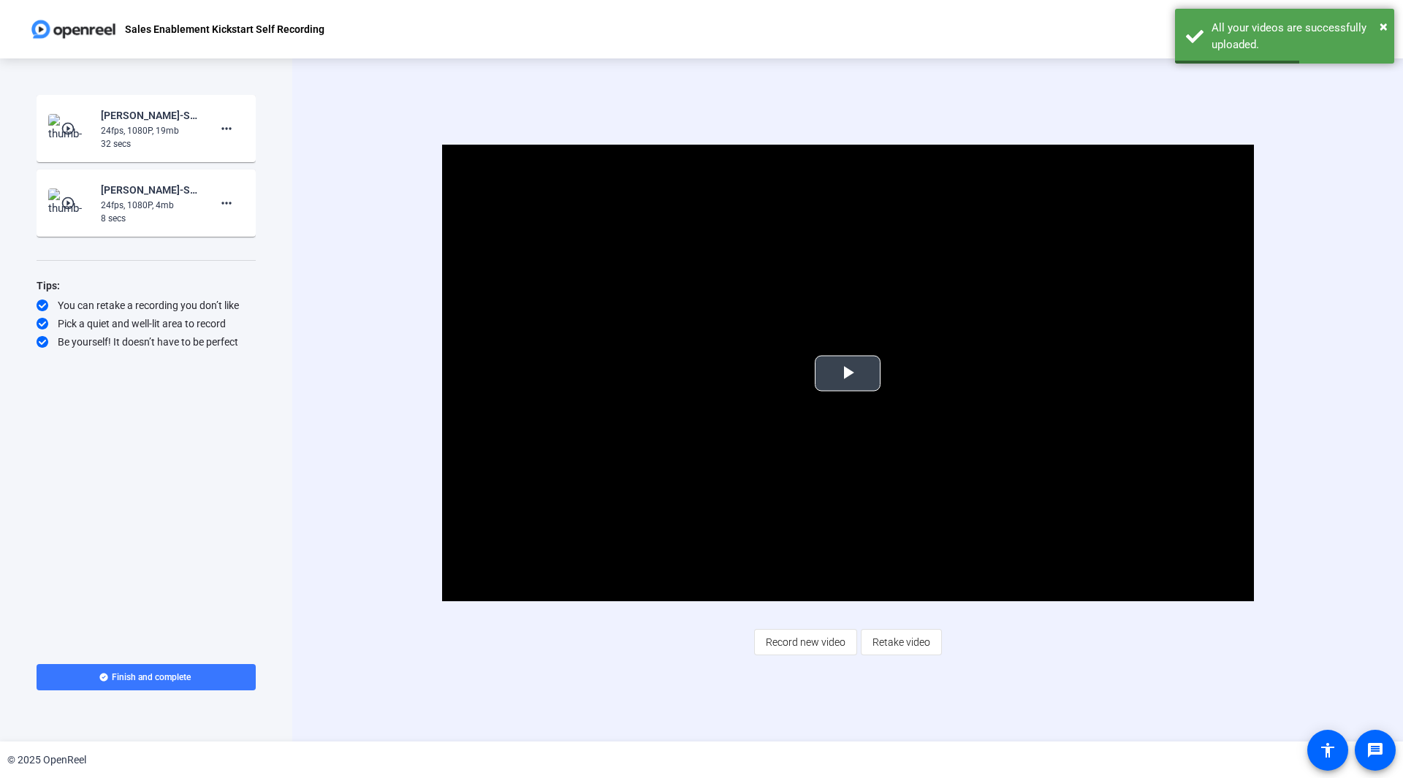
click at [848, 373] on span "Video Player" at bounding box center [848, 373] width 0 height 0
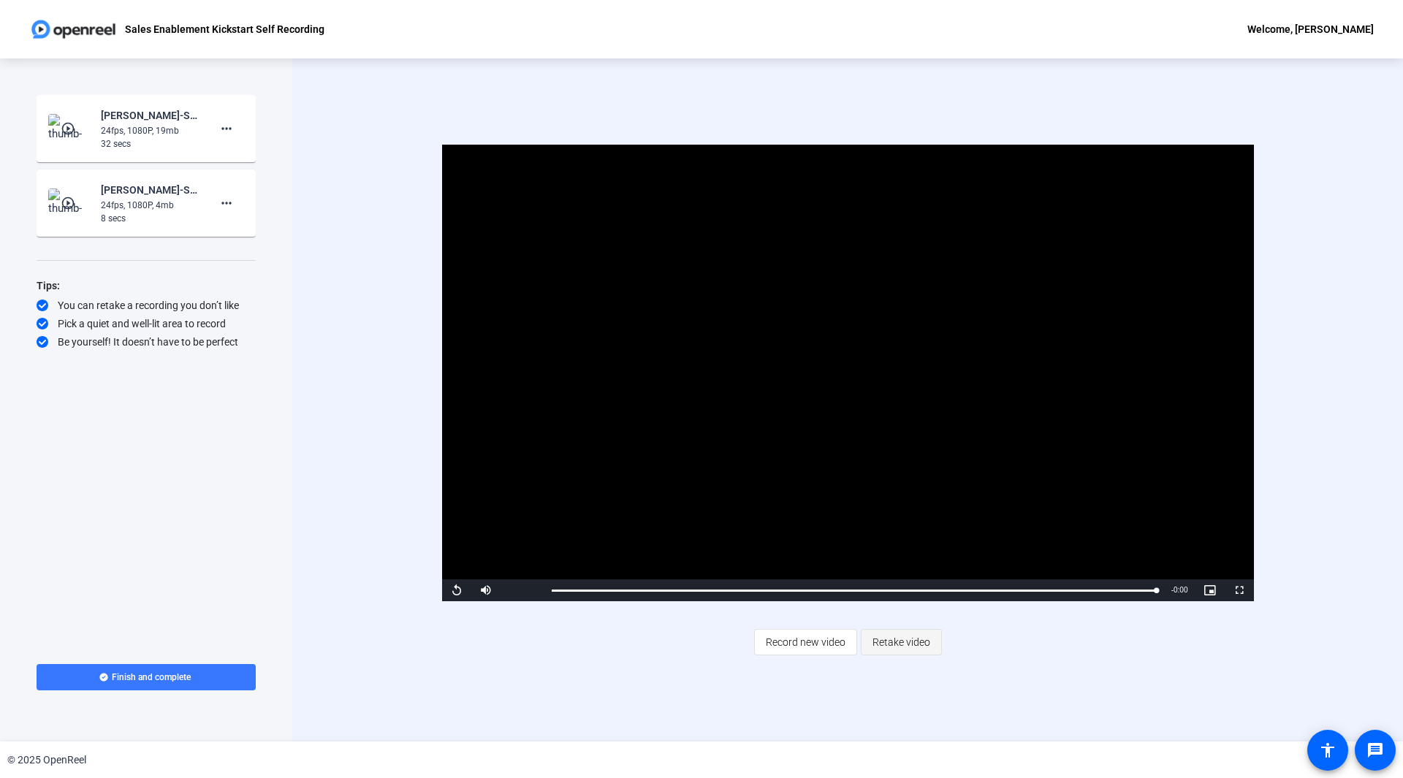
click at [897, 642] on span "Retake video" at bounding box center [902, 642] width 58 height 28
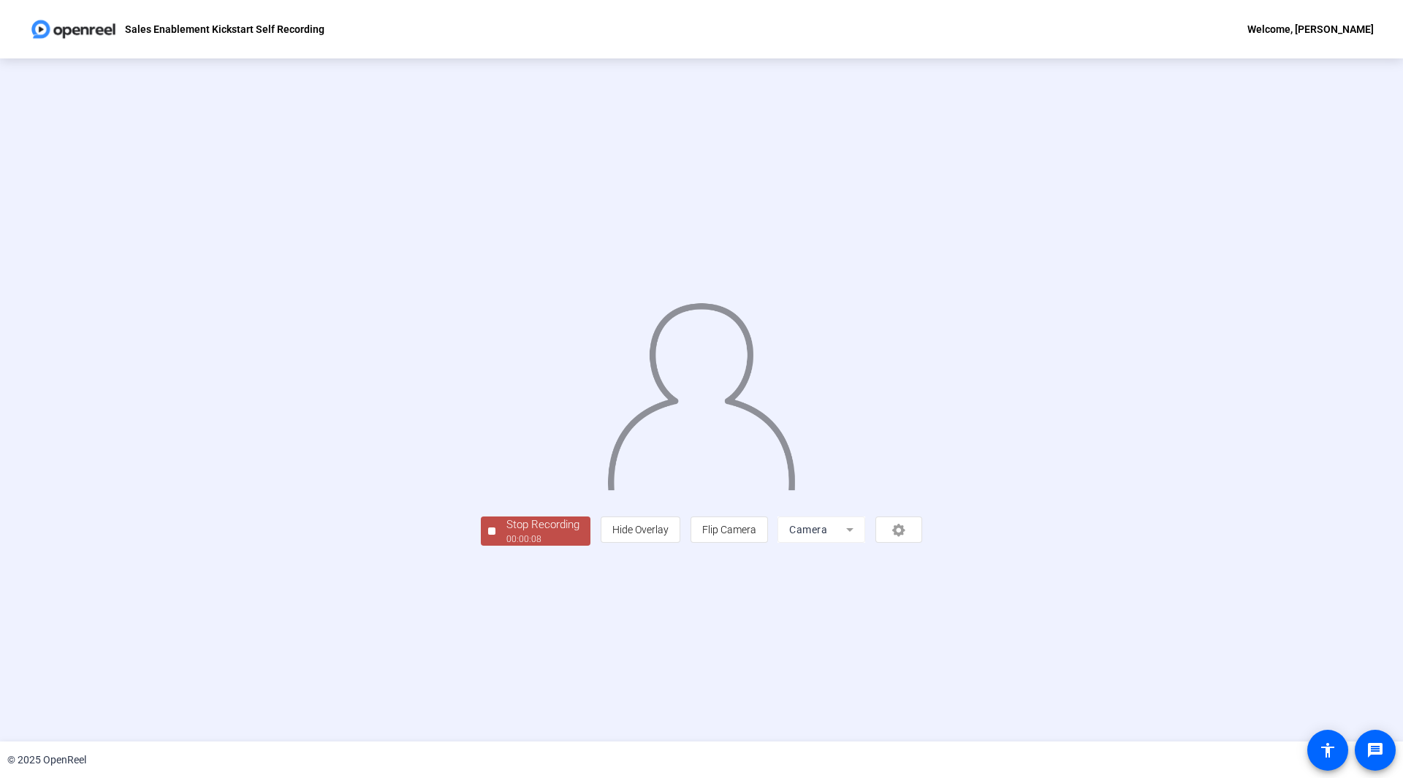
click at [506, 546] on div "00:00:08" at bounding box center [542, 539] width 73 height 13
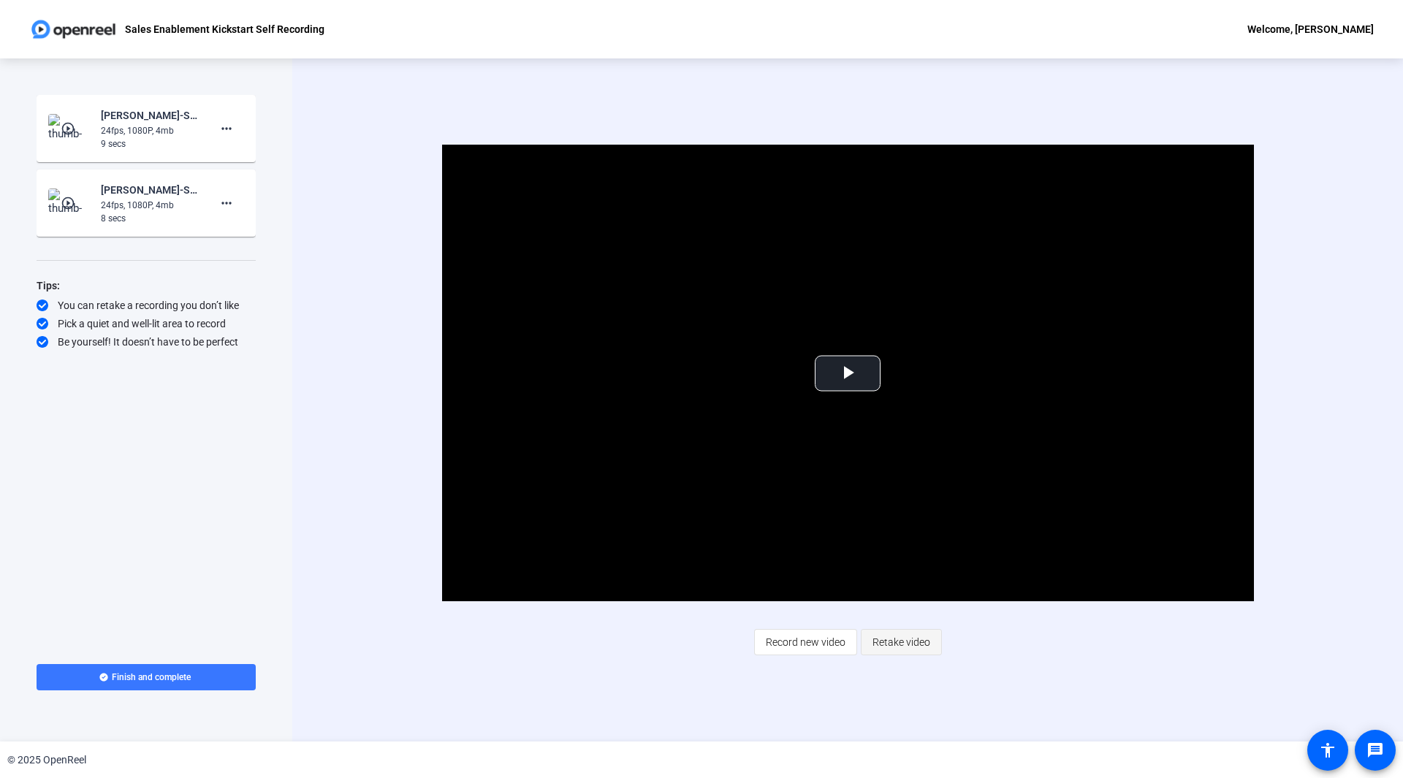
click at [911, 640] on span "Retake video" at bounding box center [902, 642] width 58 height 28
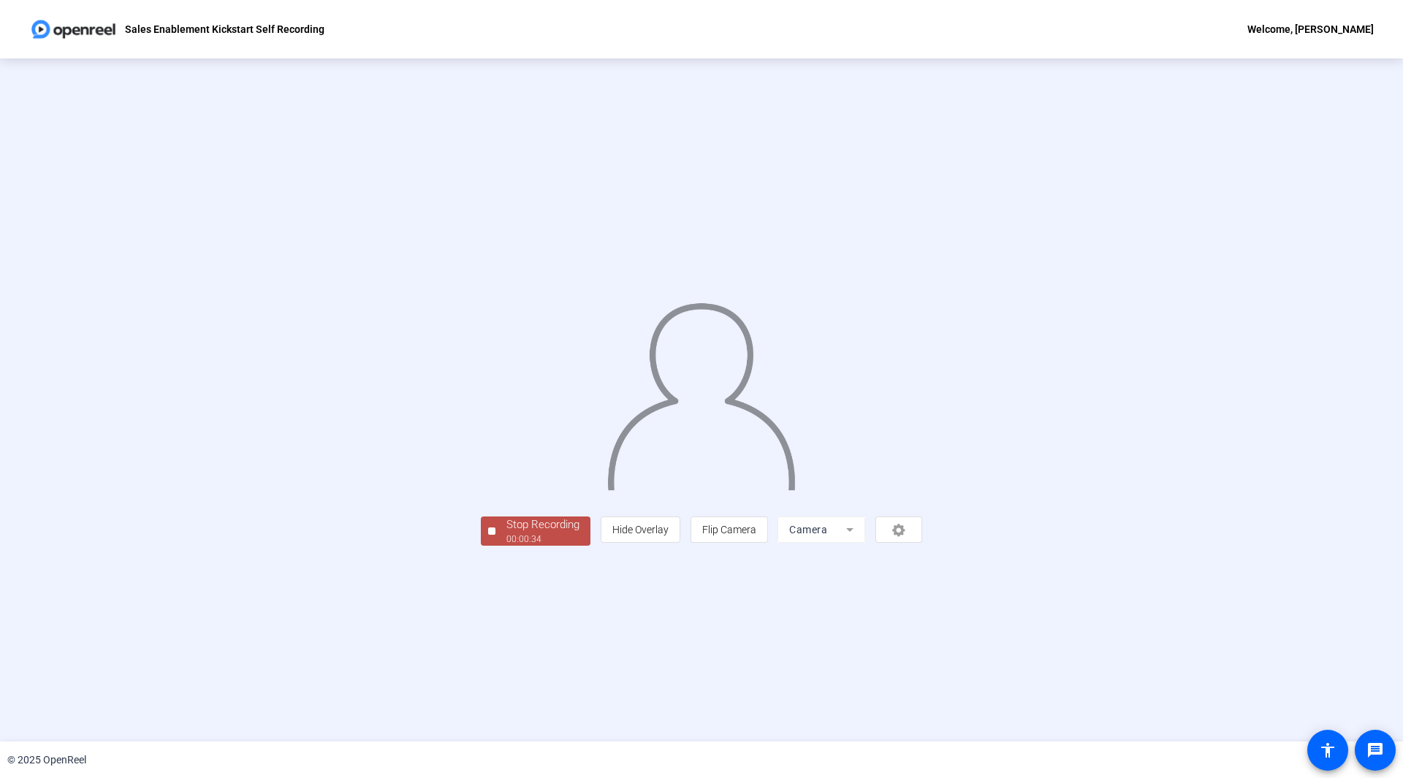
click at [506, 533] on div "Stop Recording" at bounding box center [542, 525] width 73 height 17
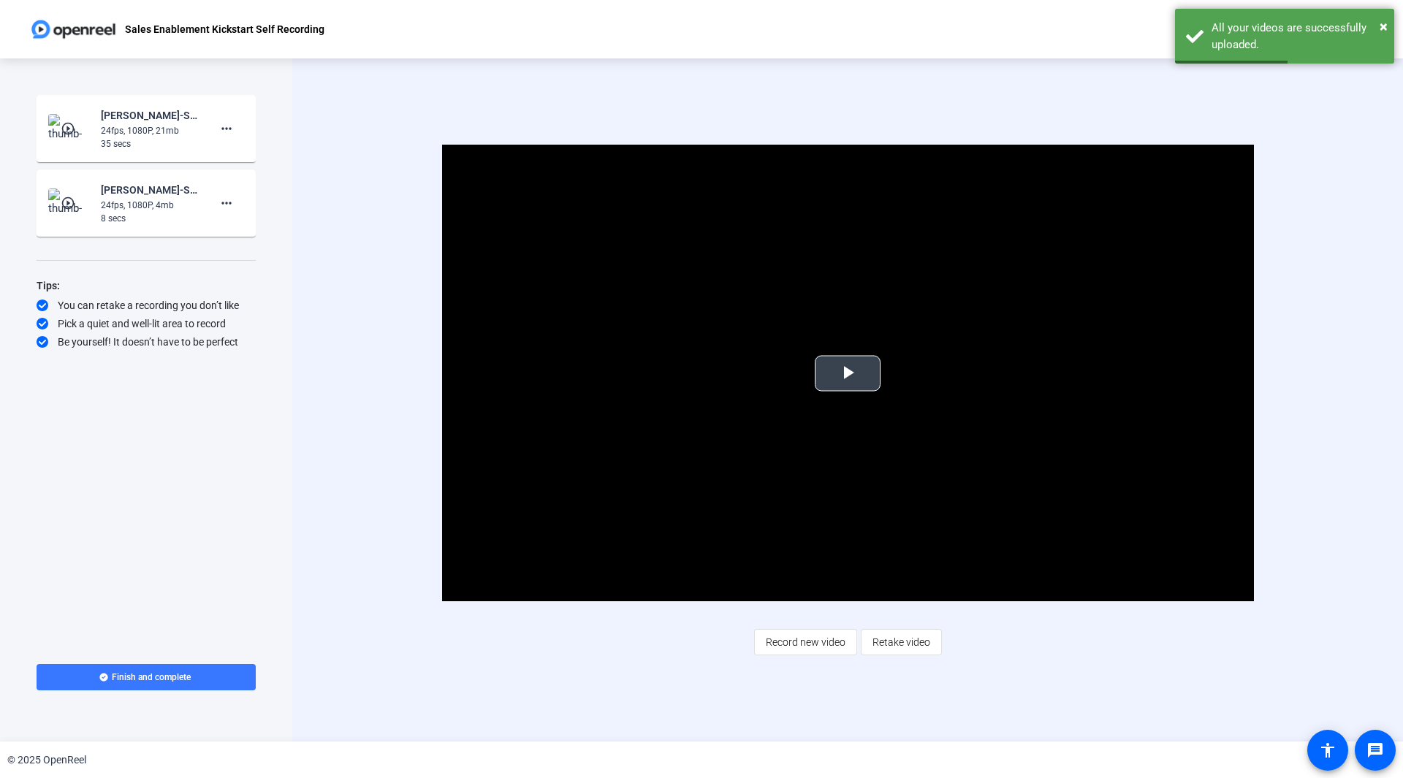
click at [848, 373] on span "Video Player" at bounding box center [848, 373] width 0 height 0
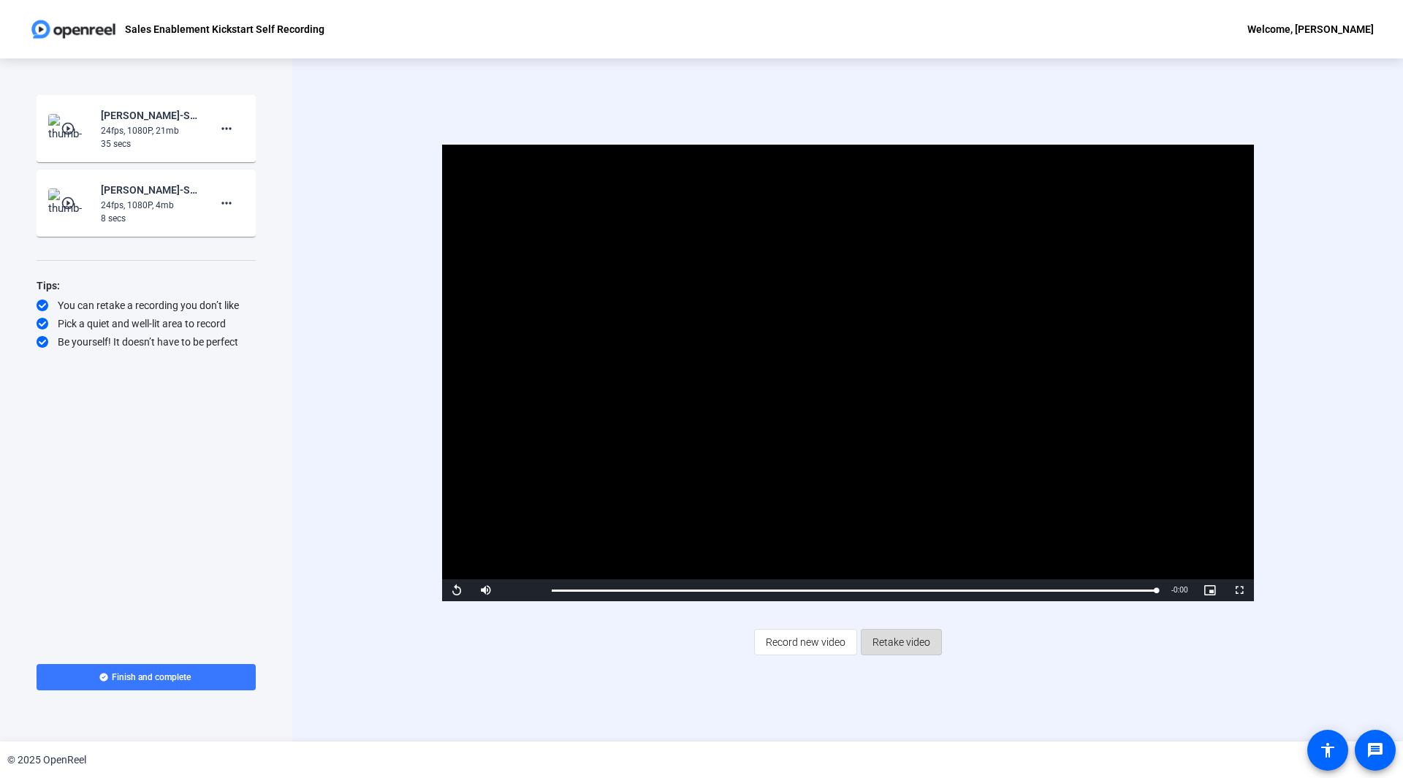
click at [916, 645] on span "Retake video" at bounding box center [902, 642] width 58 height 28
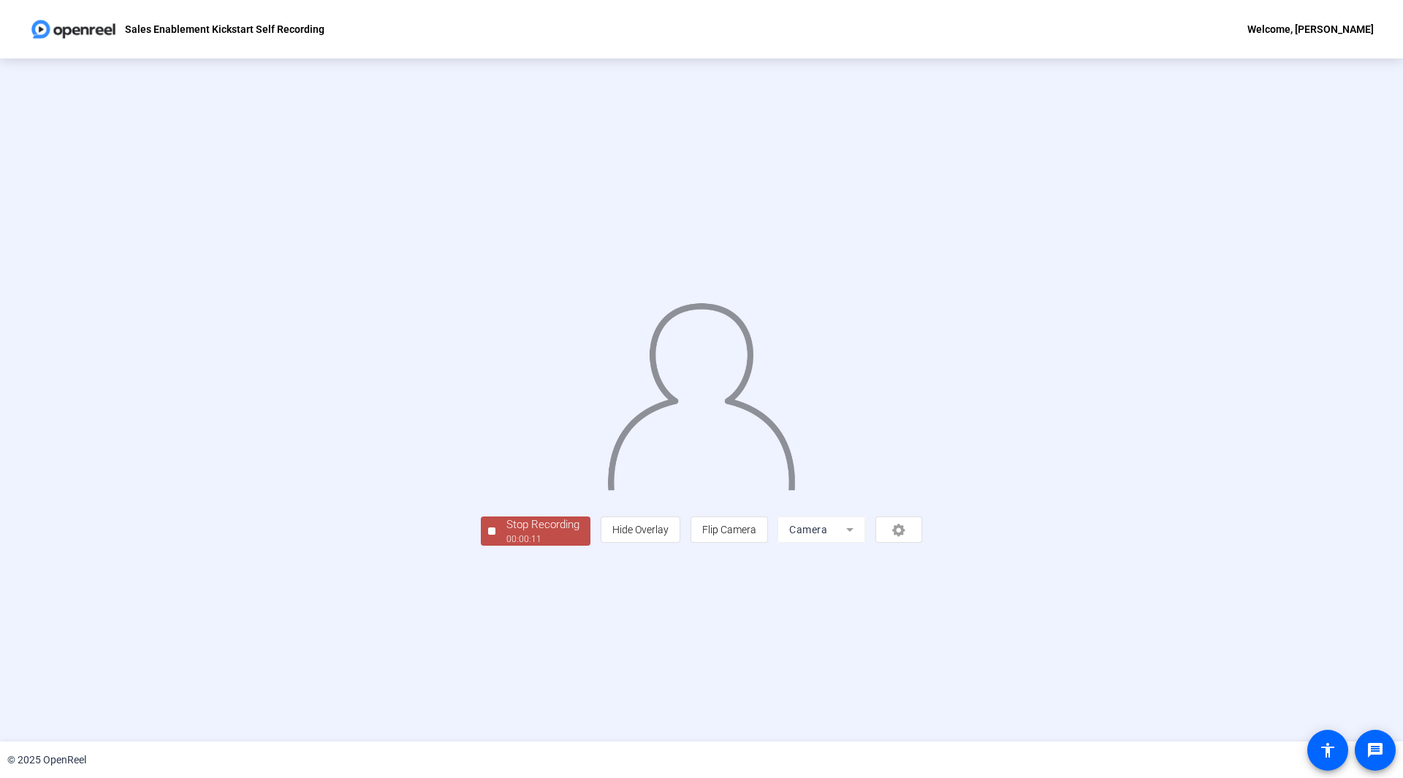
click at [506, 533] on div "Stop Recording" at bounding box center [542, 525] width 73 height 17
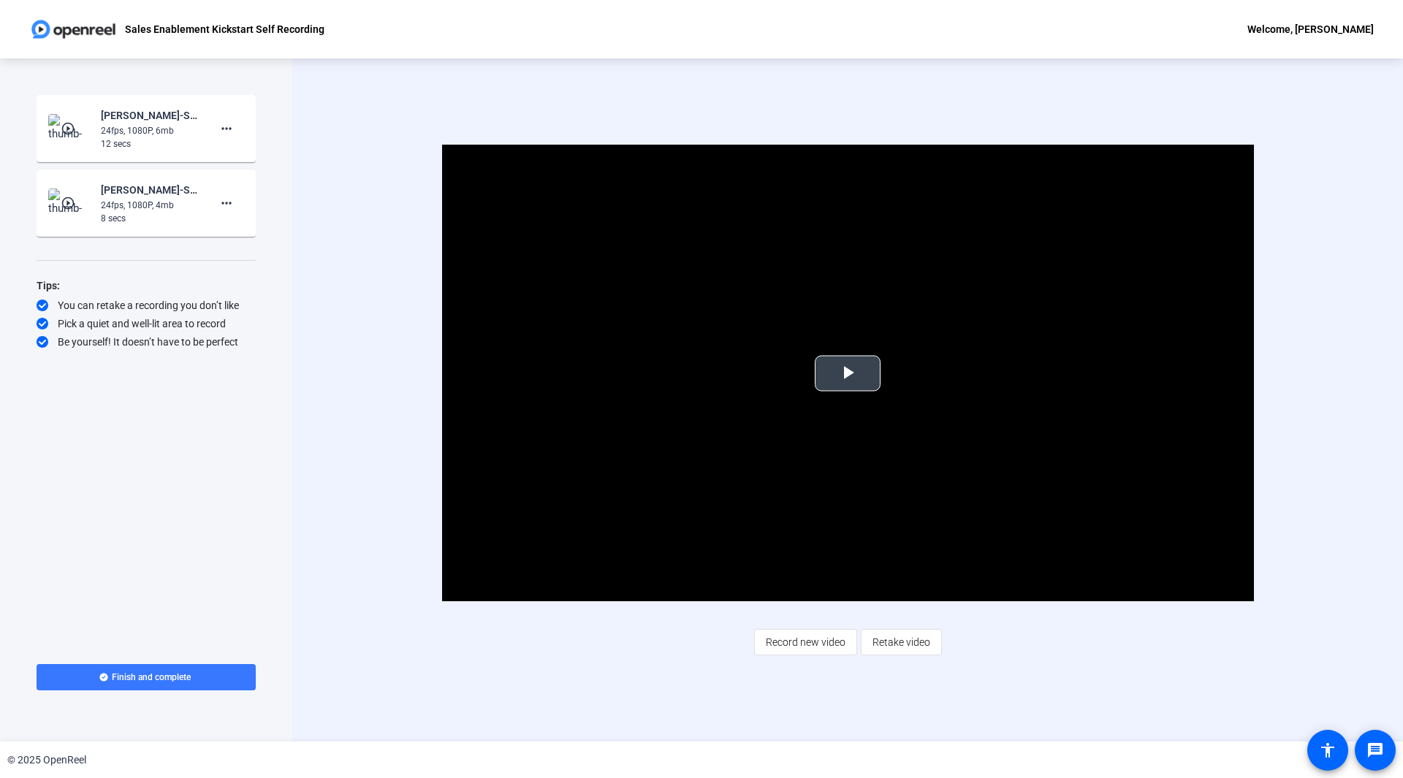
click at [883, 379] on video "Video Player" at bounding box center [848, 373] width 812 height 457
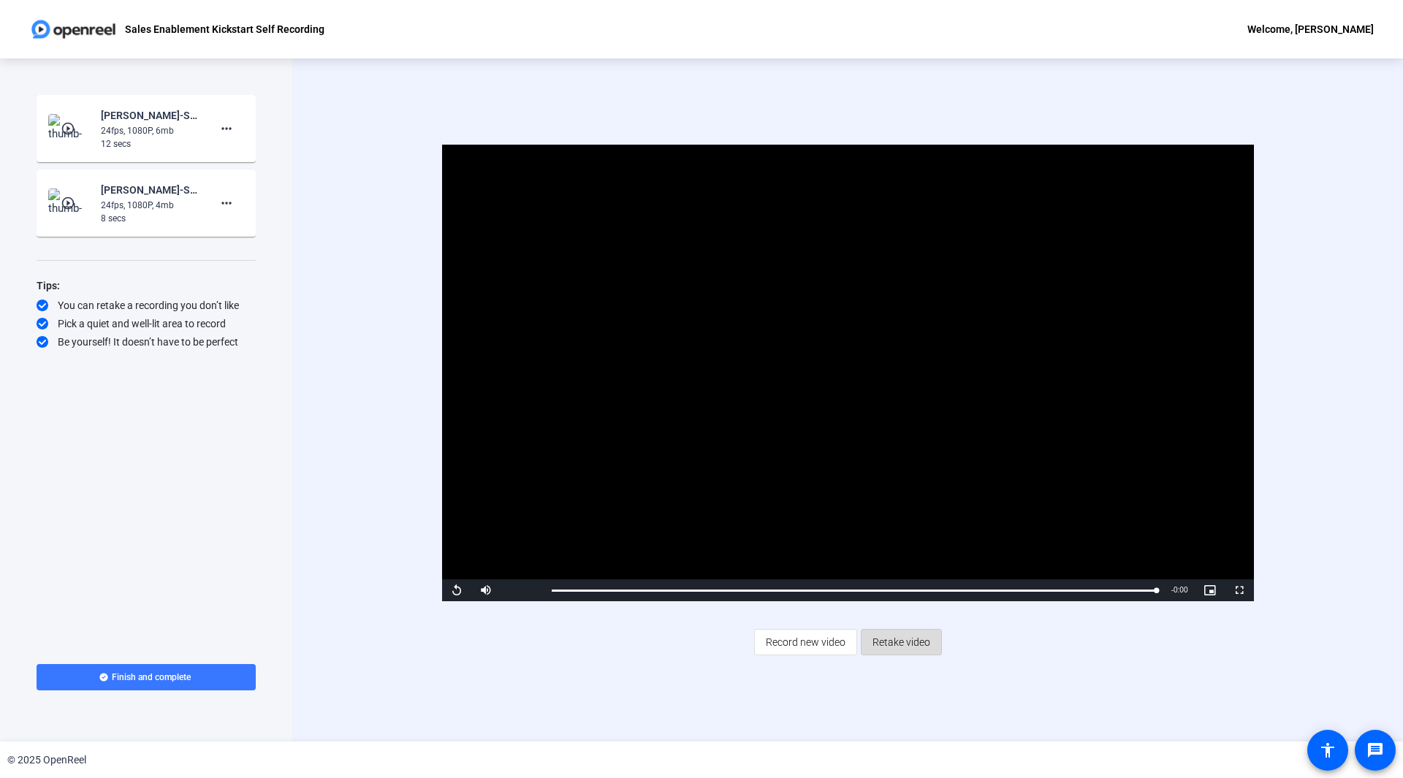
click at [912, 641] on span "Retake video" at bounding box center [902, 642] width 58 height 28
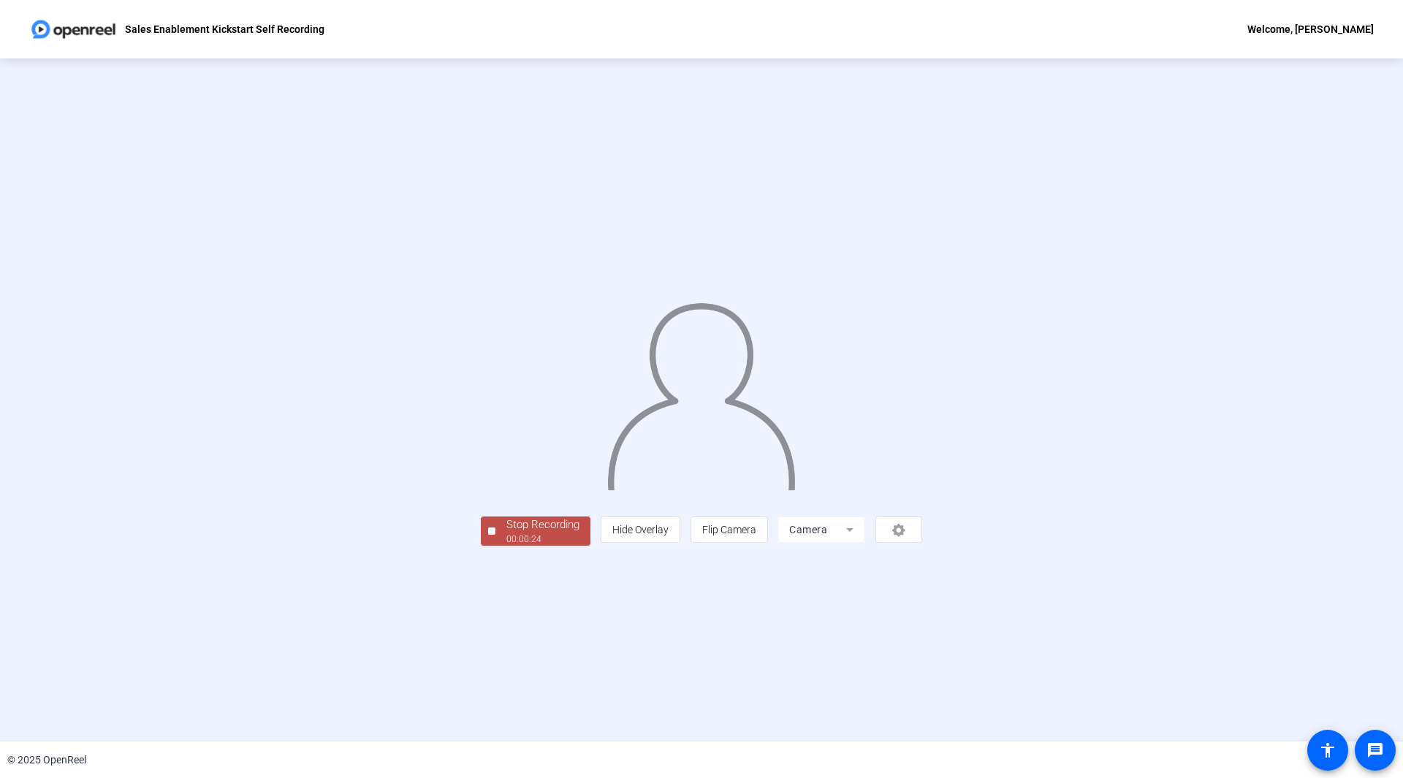
click at [506, 546] on div "00:00:24" at bounding box center [542, 539] width 73 height 13
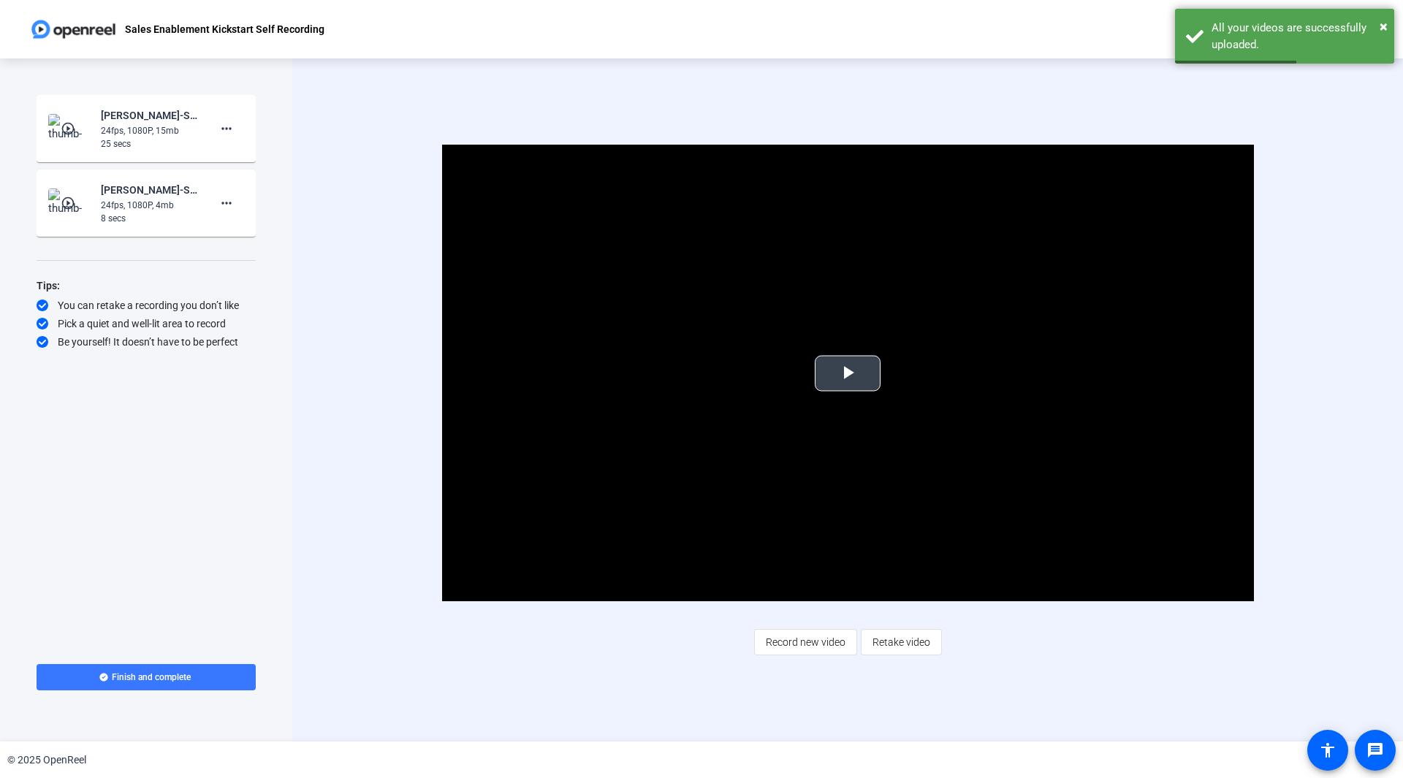
click at [848, 373] on span "Video Player" at bounding box center [848, 373] width 0 height 0
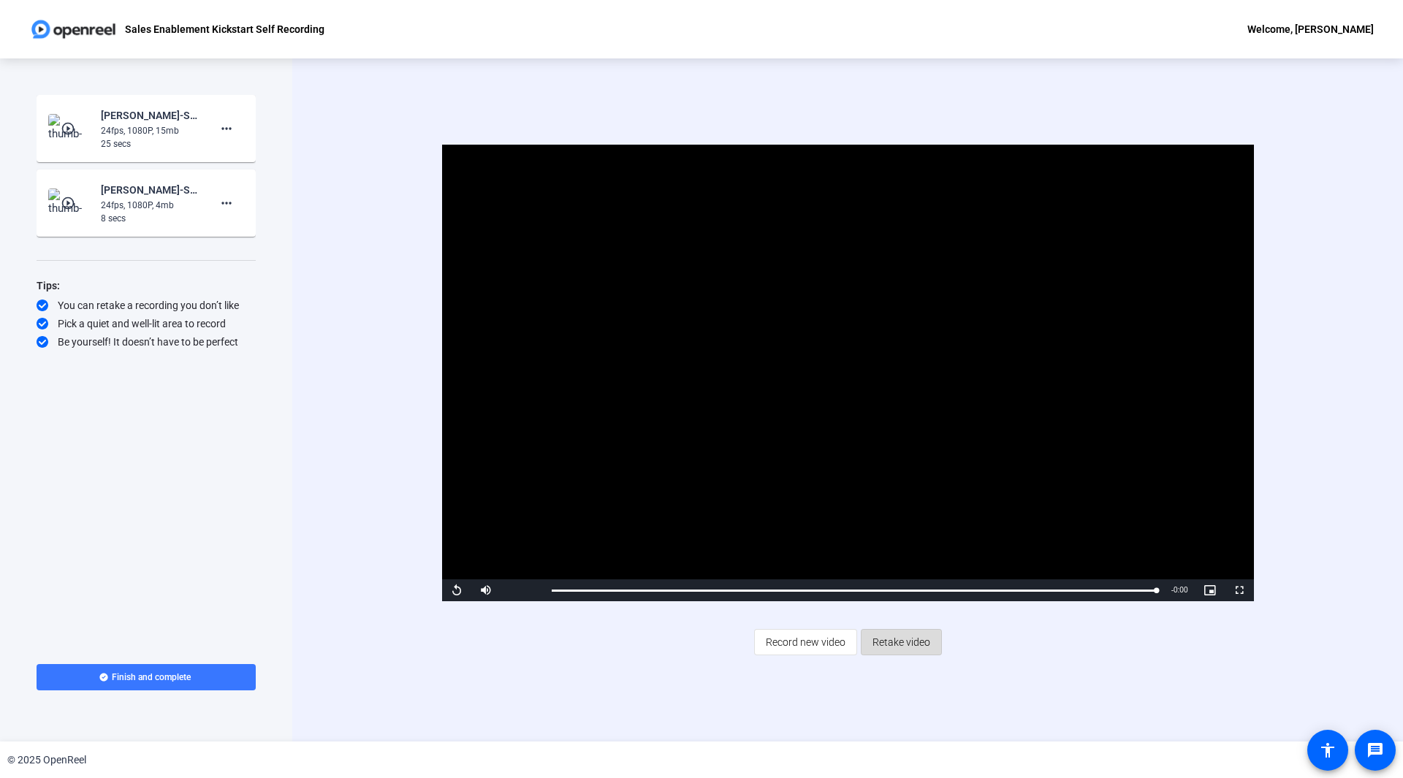
click at [912, 642] on span "Retake video" at bounding box center [902, 642] width 58 height 28
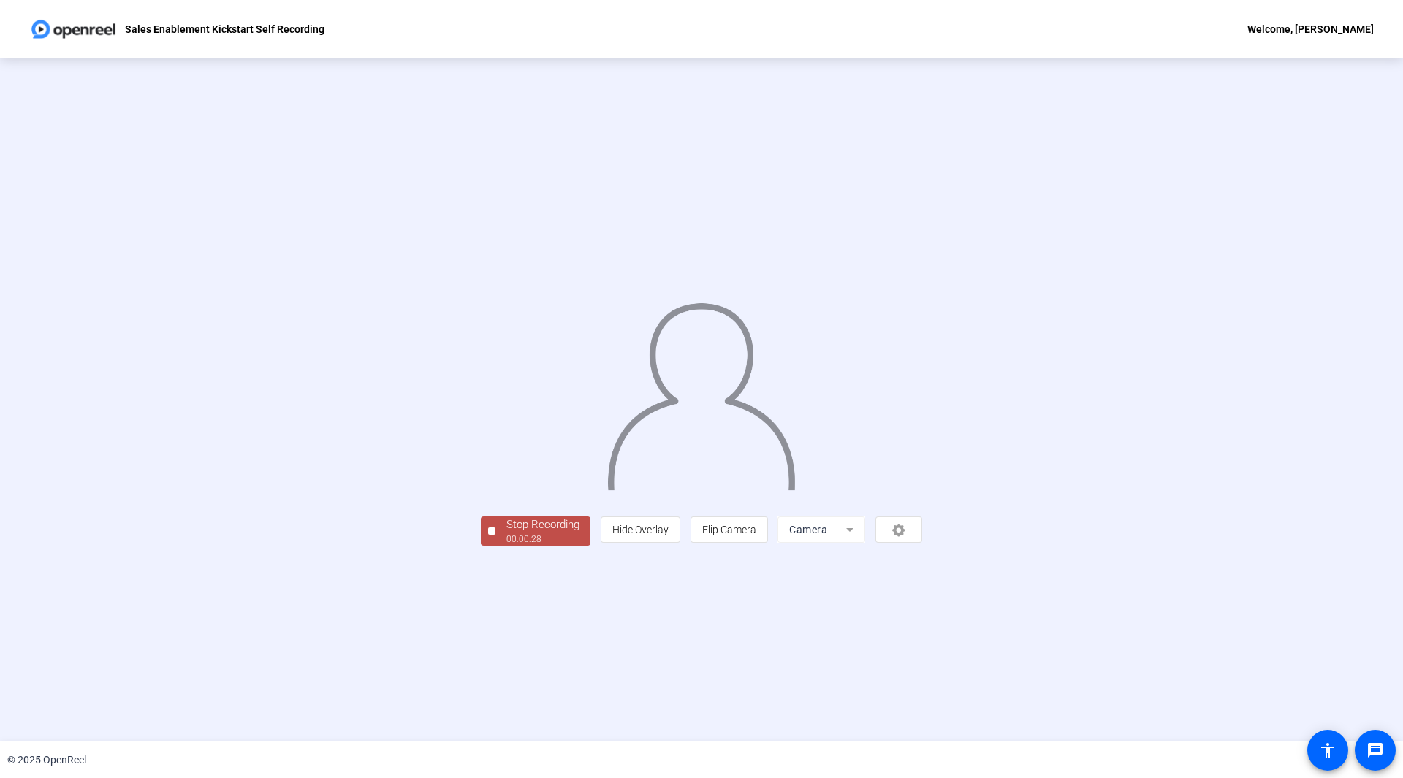
click at [506, 533] on div "Stop Recording" at bounding box center [542, 525] width 73 height 17
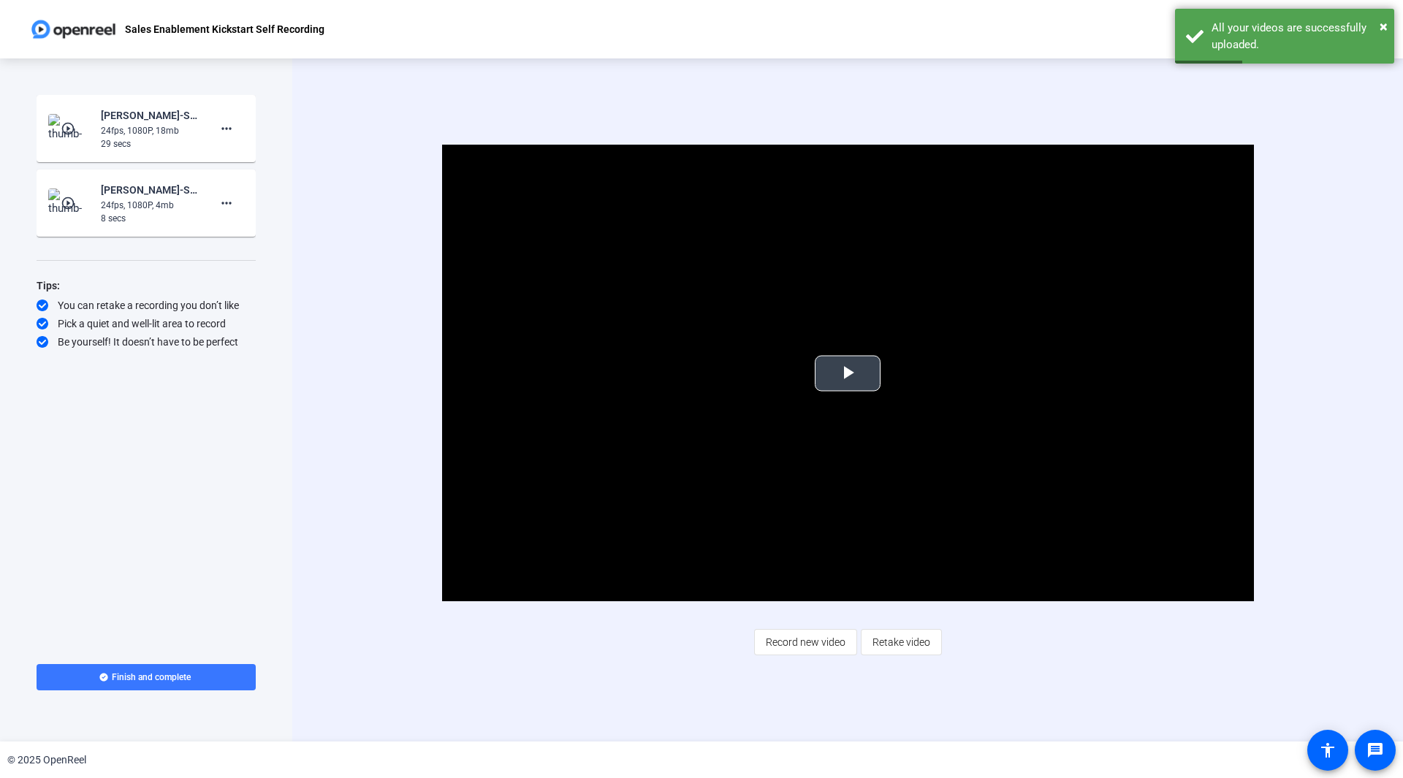
click at [848, 373] on span "Video Player" at bounding box center [848, 373] width 0 height 0
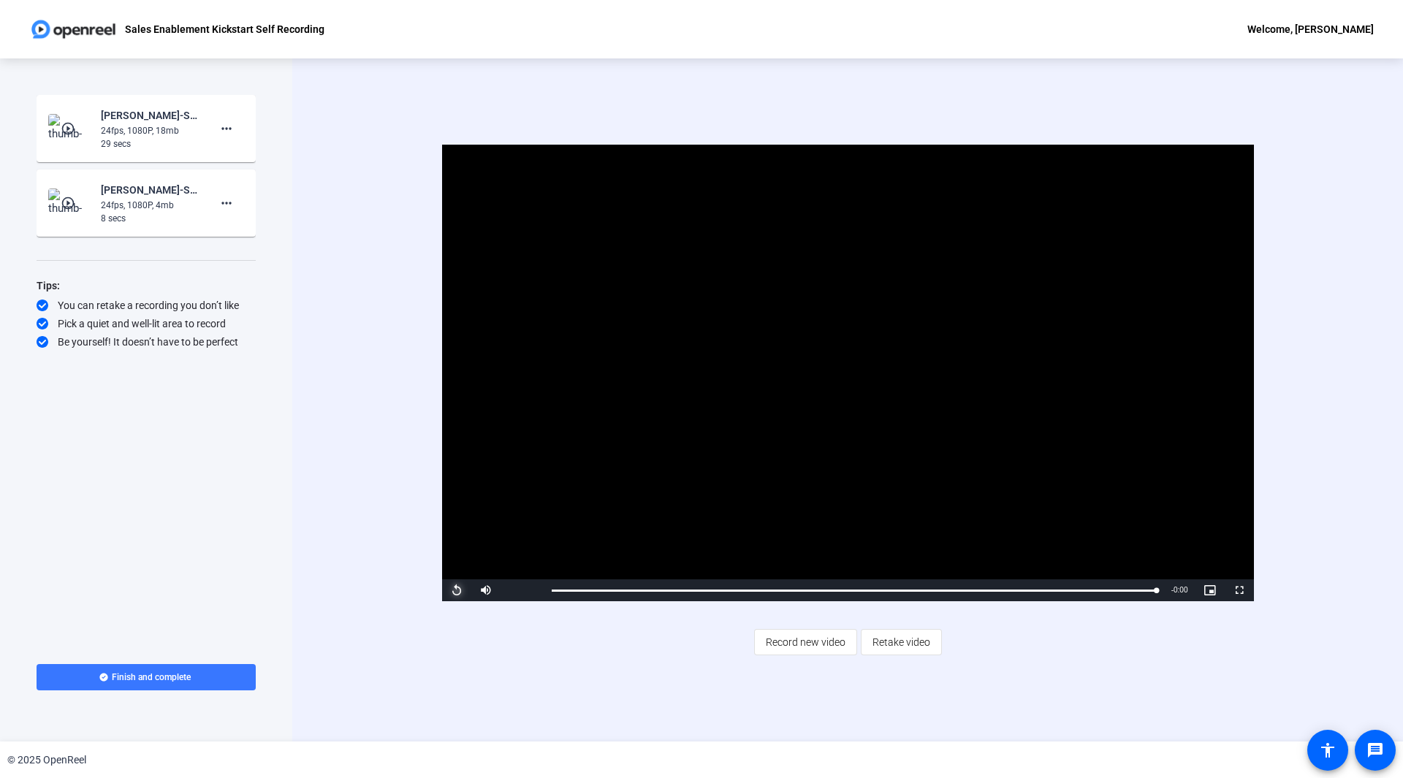
click at [457, 590] on span "Video Player" at bounding box center [456, 590] width 29 height 0
click at [779, 644] on span "Record new video" at bounding box center [806, 642] width 80 height 28
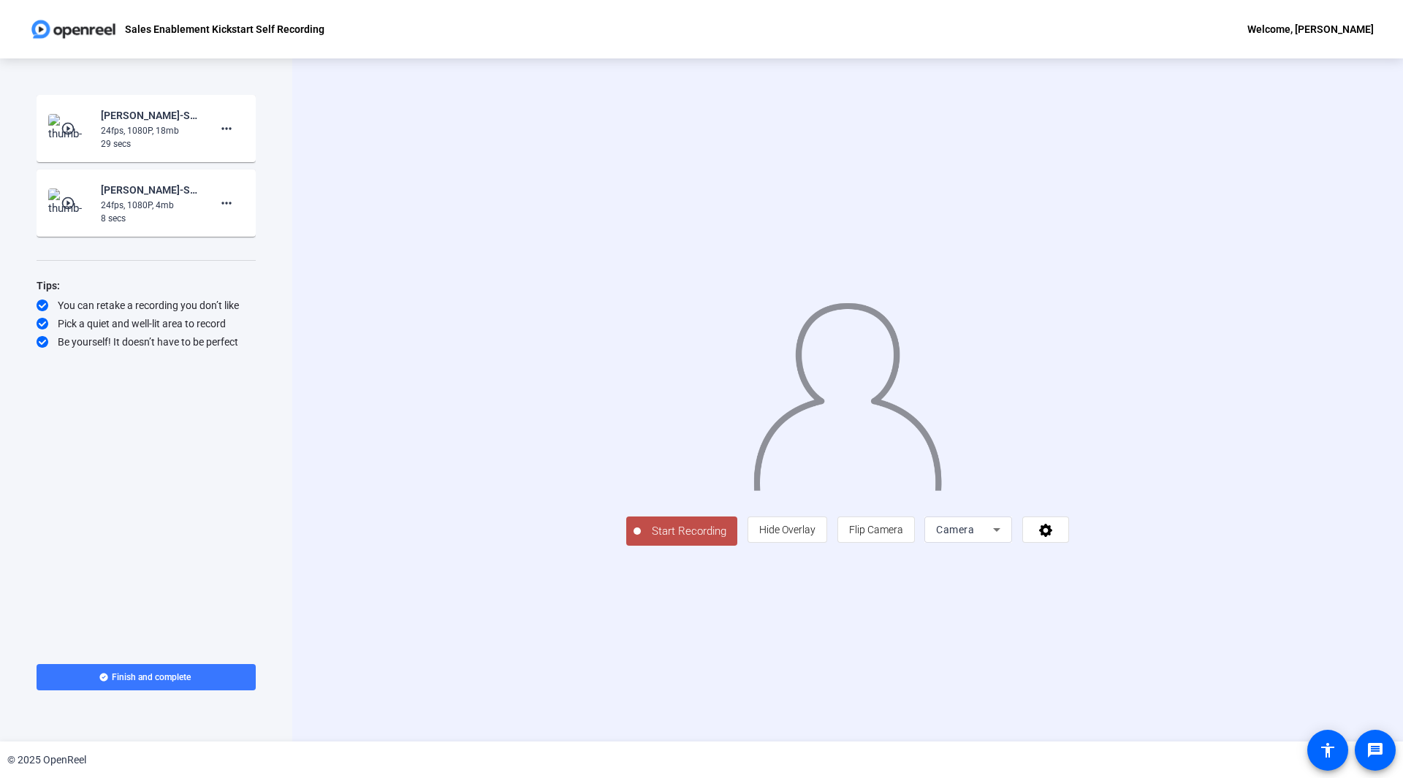
click at [641, 540] on span "Start Recording" at bounding box center [689, 531] width 96 height 17
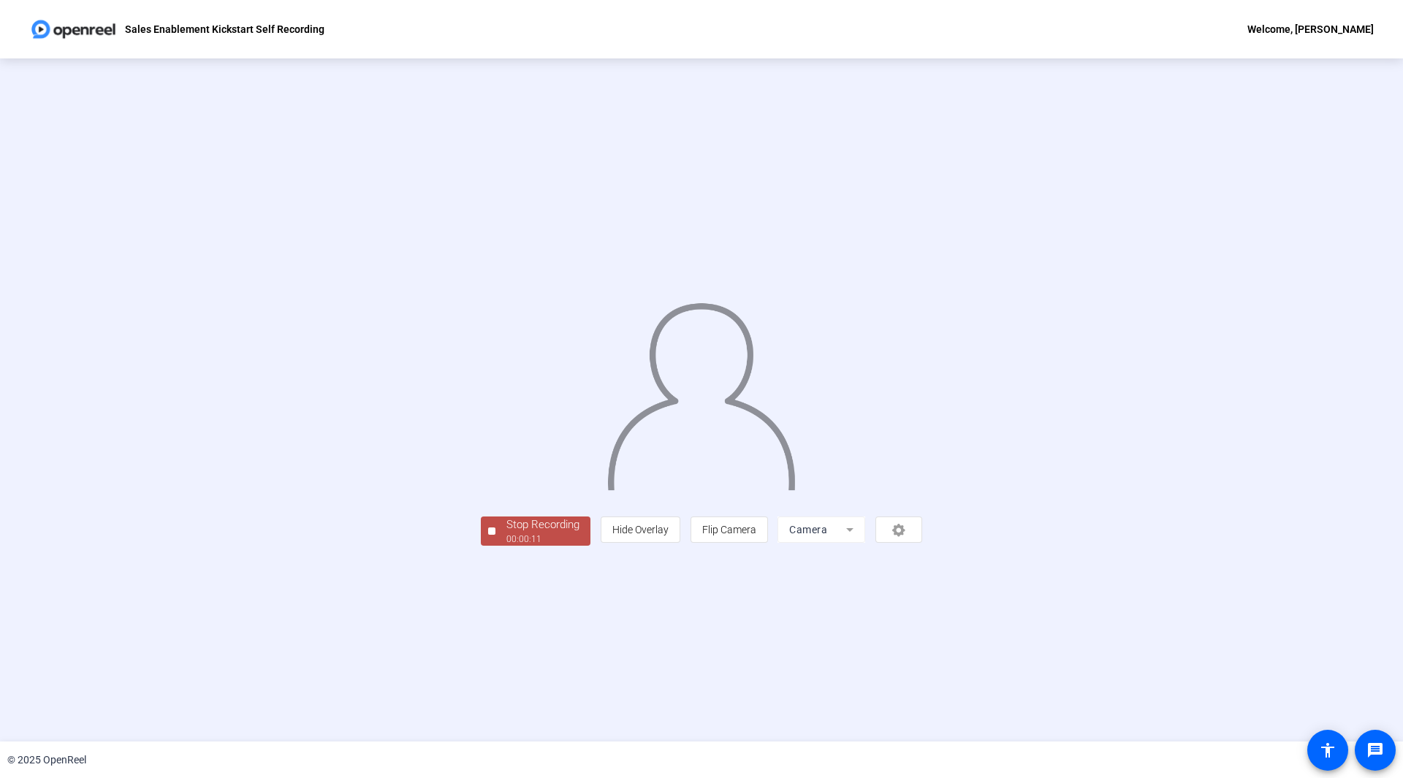
click at [506, 546] on div "00:00:11" at bounding box center [542, 539] width 73 height 13
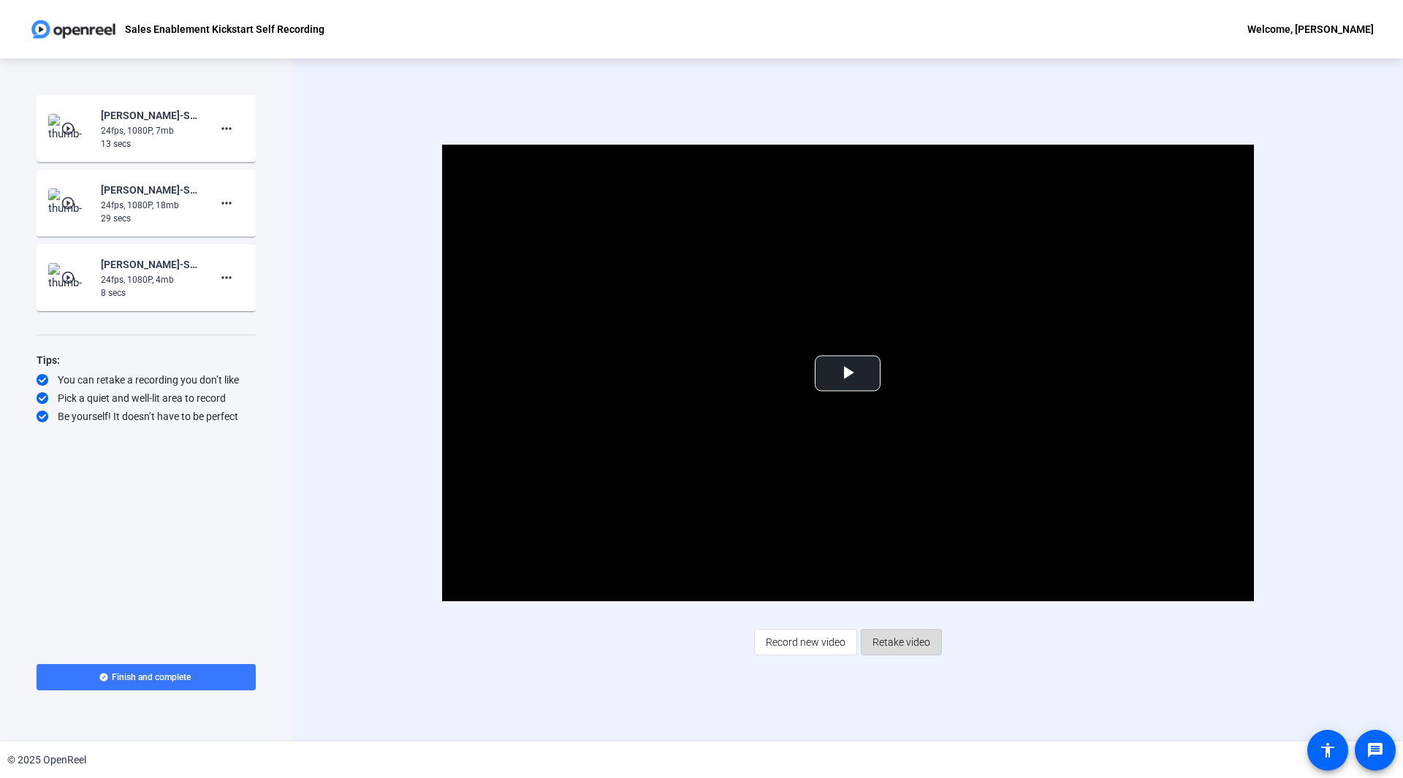
click at [894, 636] on span "Retake video" at bounding box center [902, 642] width 58 height 28
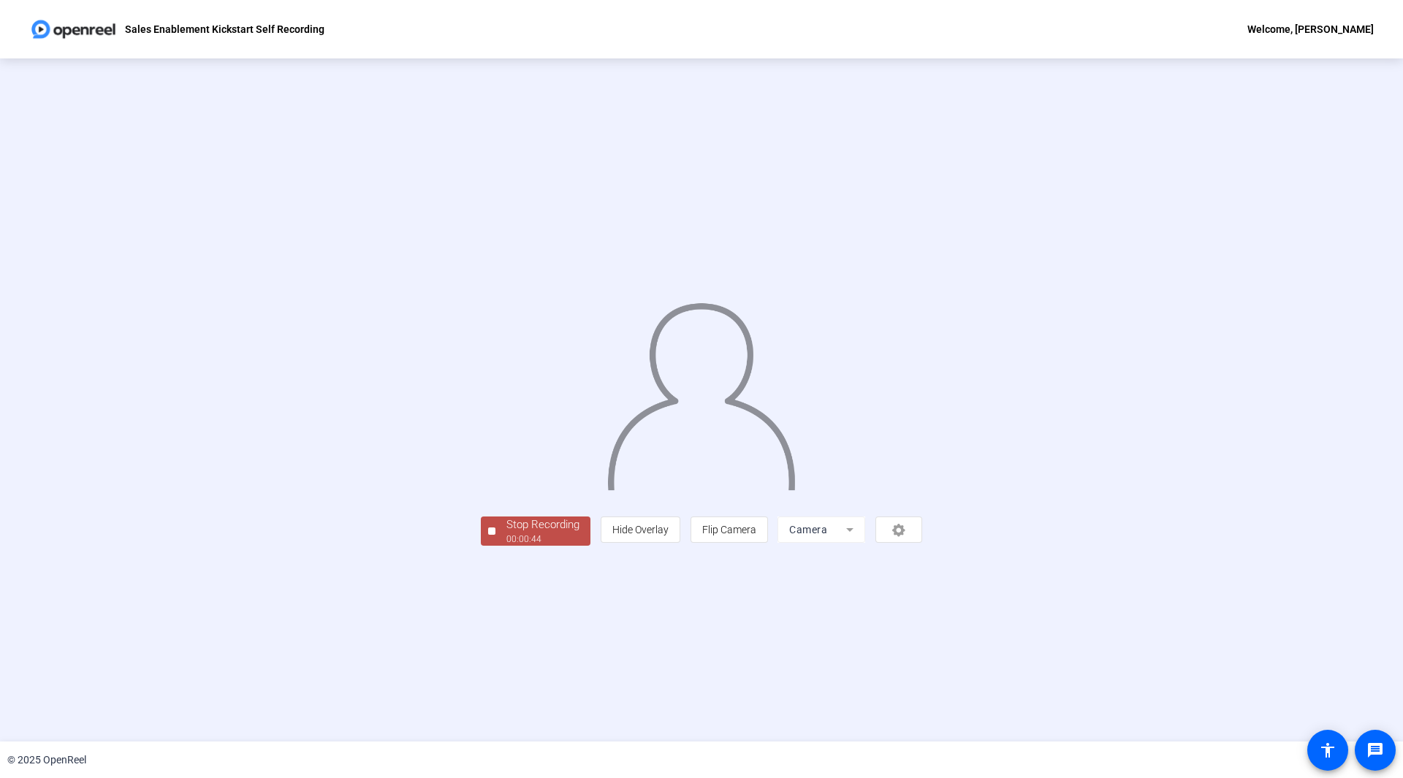
click at [506, 533] on div "Stop Recording" at bounding box center [542, 525] width 73 height 17
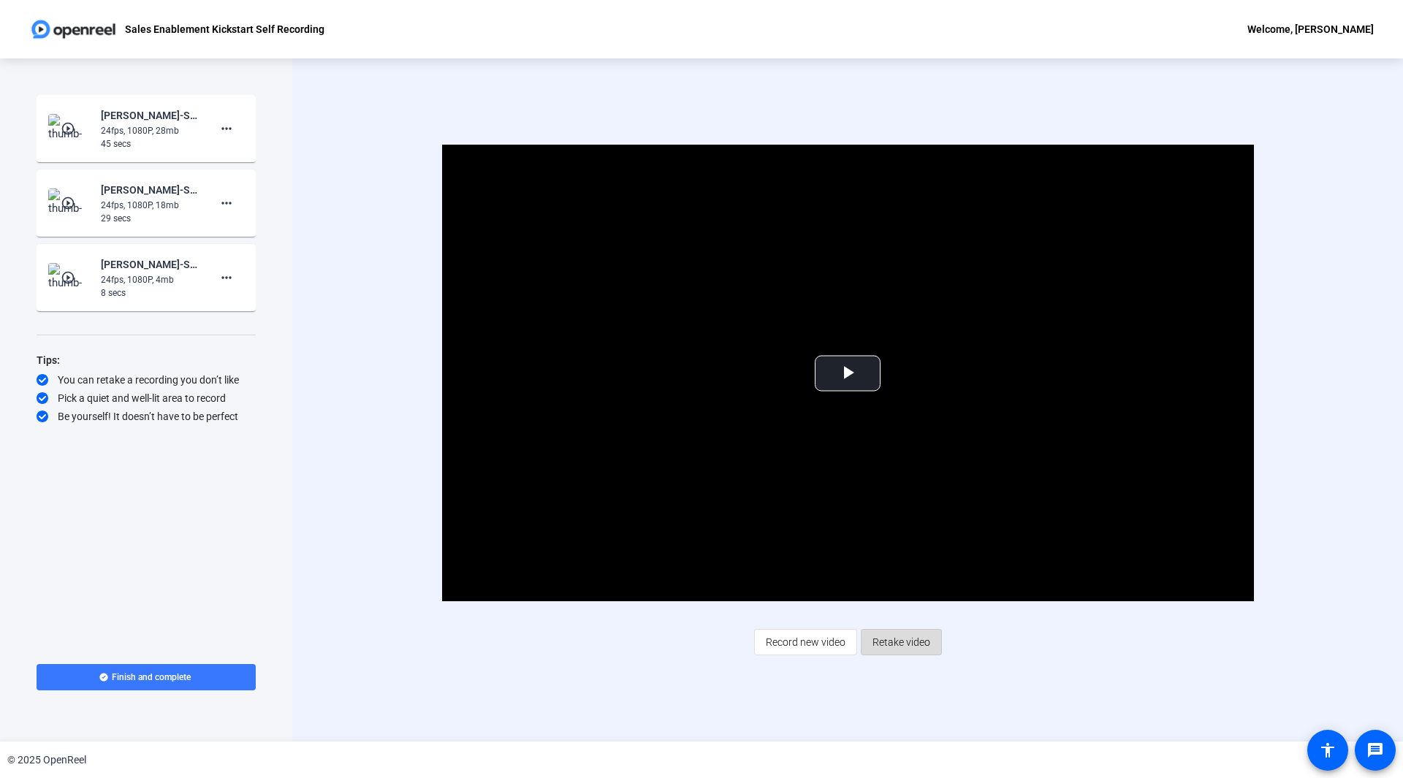
click at [894, 637] on span "Retake video" at bounding box center [902, 642] width 58 height 28
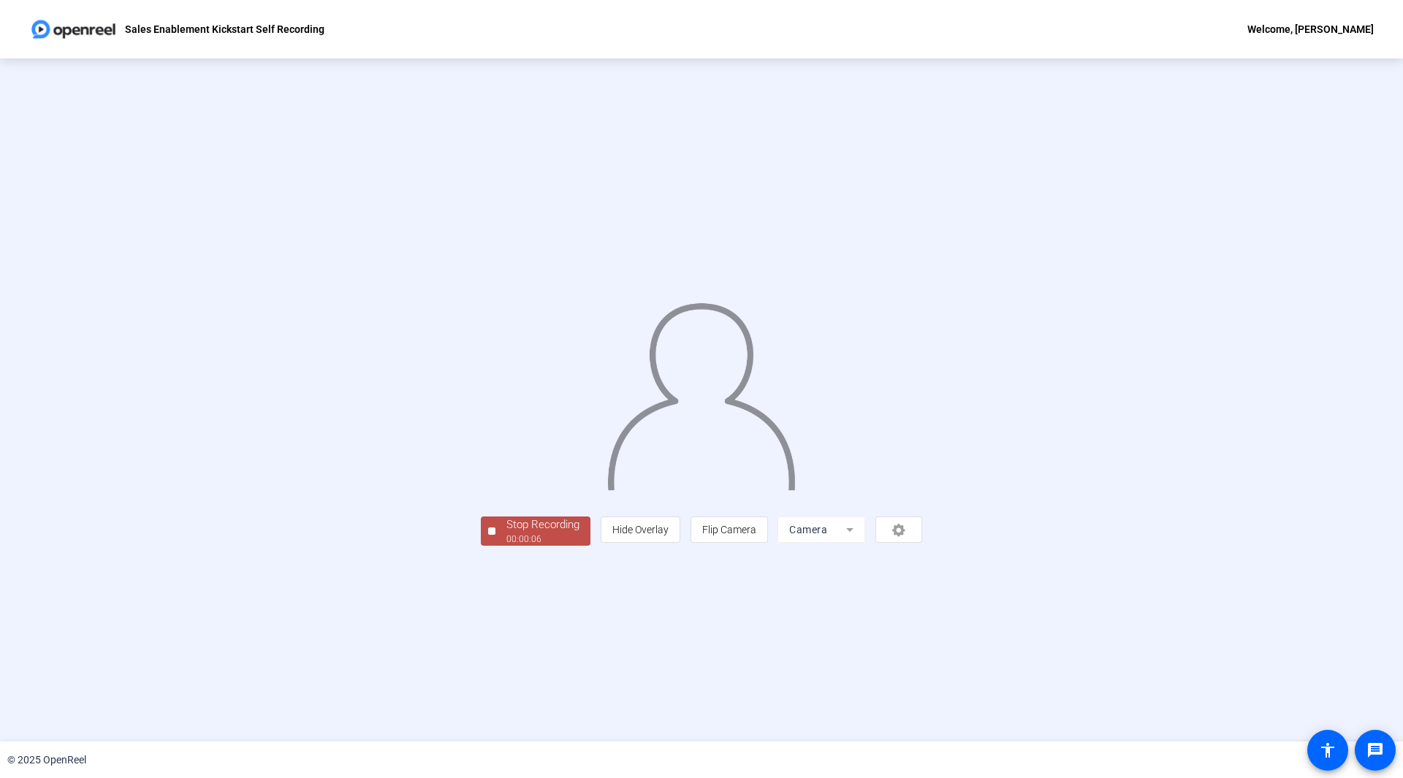
click at [506, 533] on div "Stop Recording" at bounding box center [542, 525] width 73 height 17
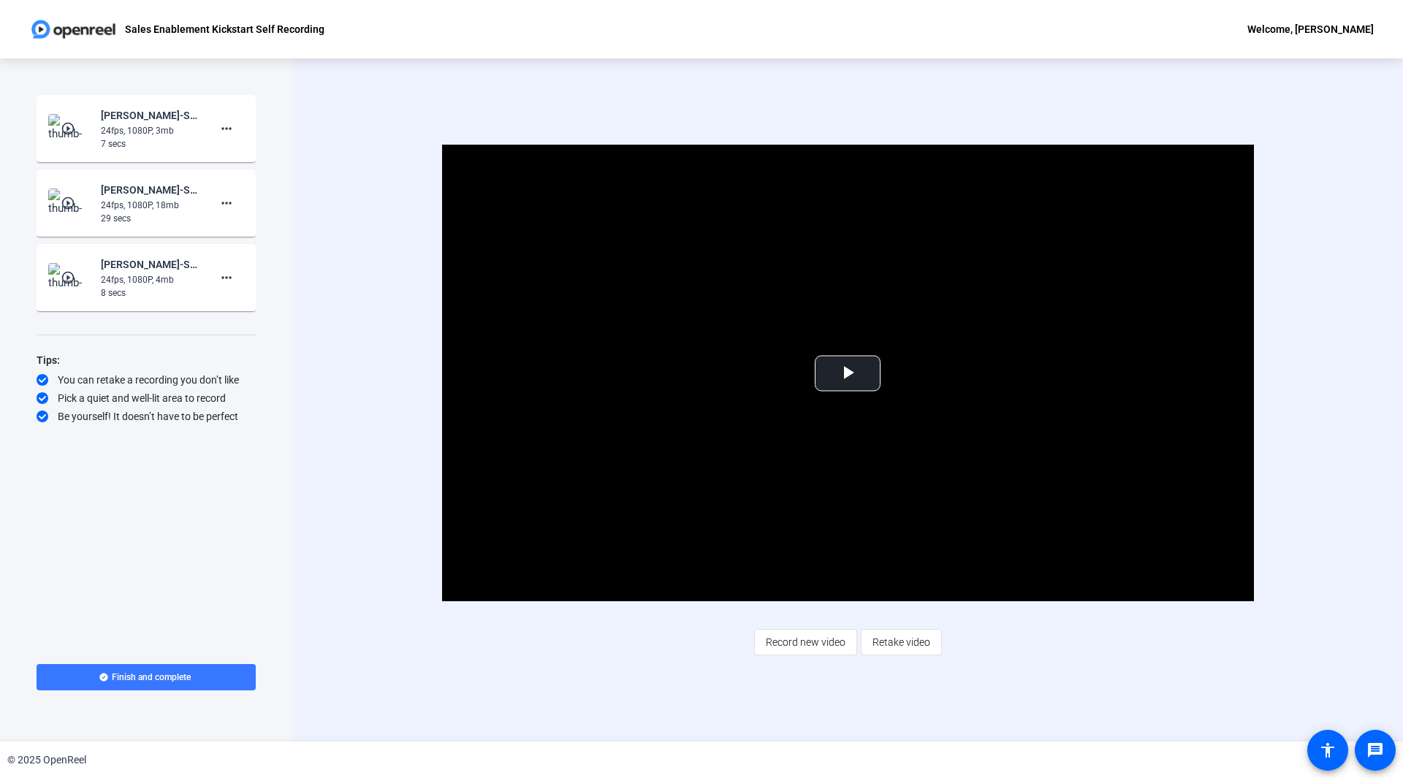
click at [1082, 624] on div "Video Player is loading. Play Video Play Mute Current Time 0:00 / Duration 0:07…" at bounding box center [848, 400] width 944 height 510
click at [909, 649] on span "Retake video" at bounding box center [902, 642] width 58 height 28
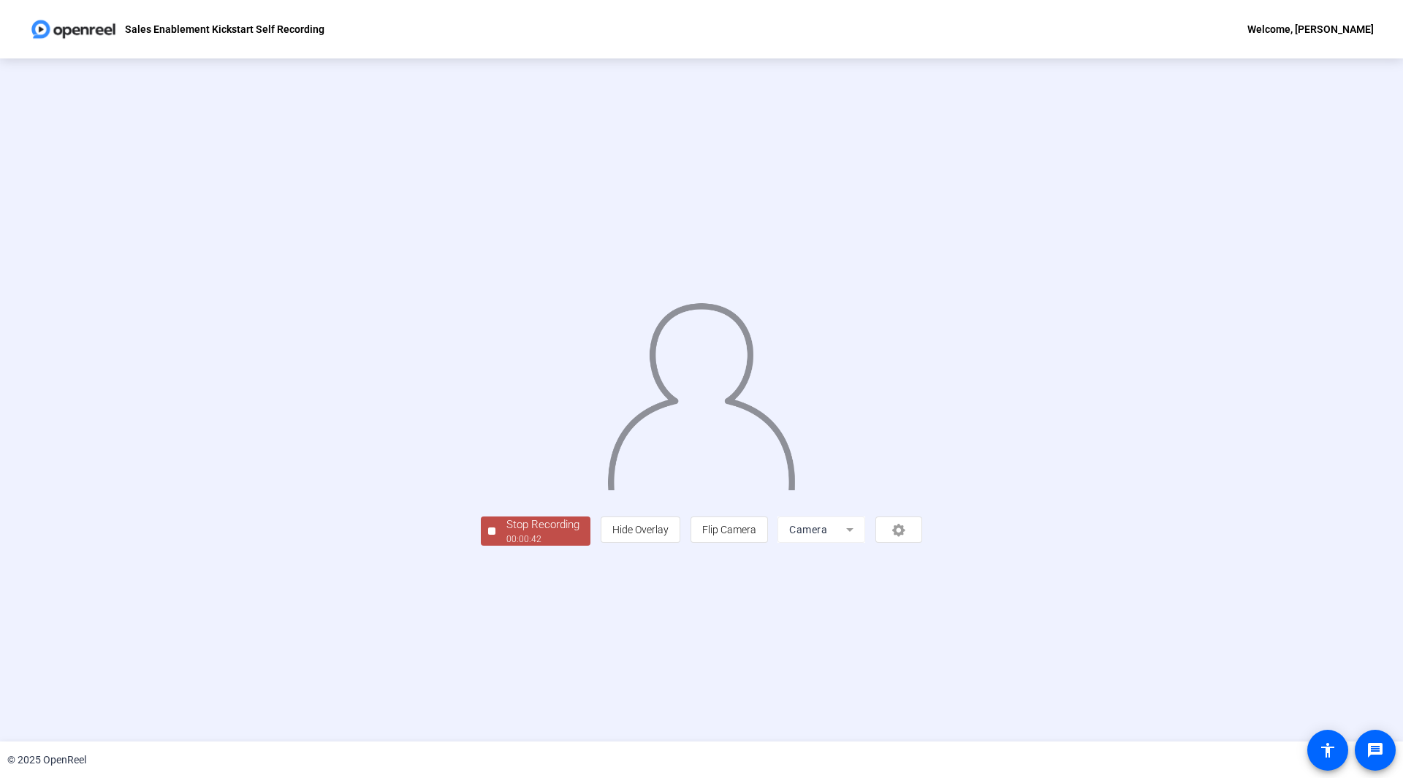
click at [506, 533] on div "Stop Recording" at bounding box center [542, 525] width 73 height 17
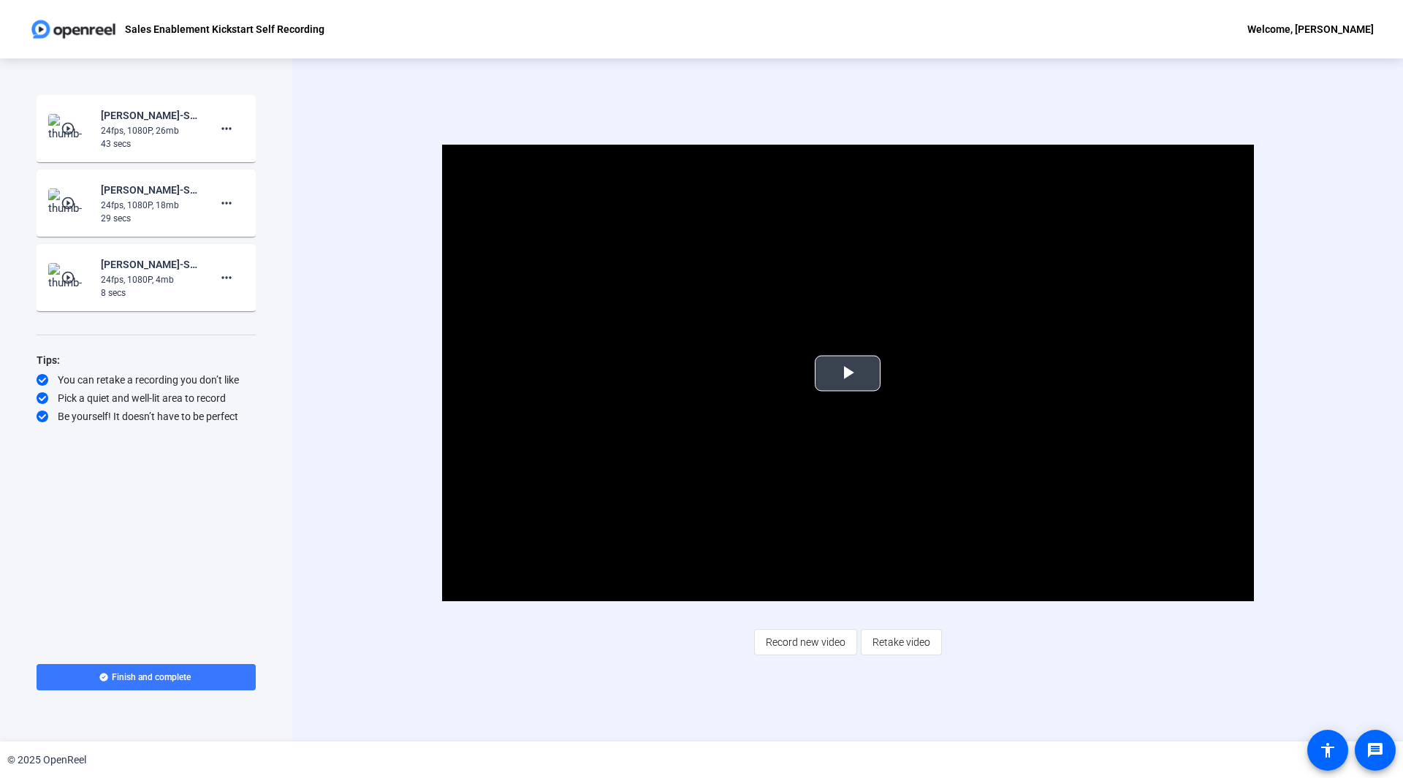
click at [848, 373] on span "Video Player" at bounding box center [848, 373] width 0 height 0
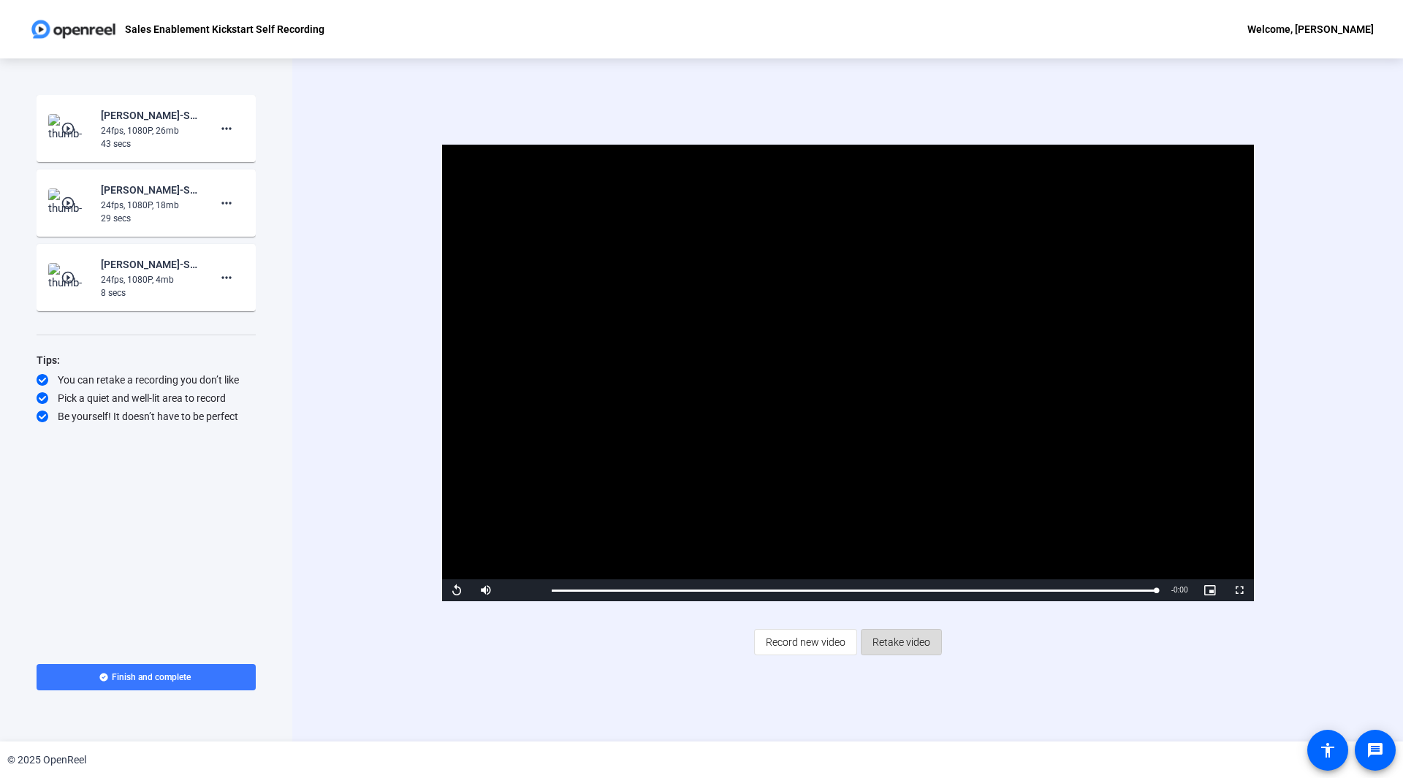
click at [897, 641] on span "Retake video" at bounding box center [902, 642] width 58 height 28
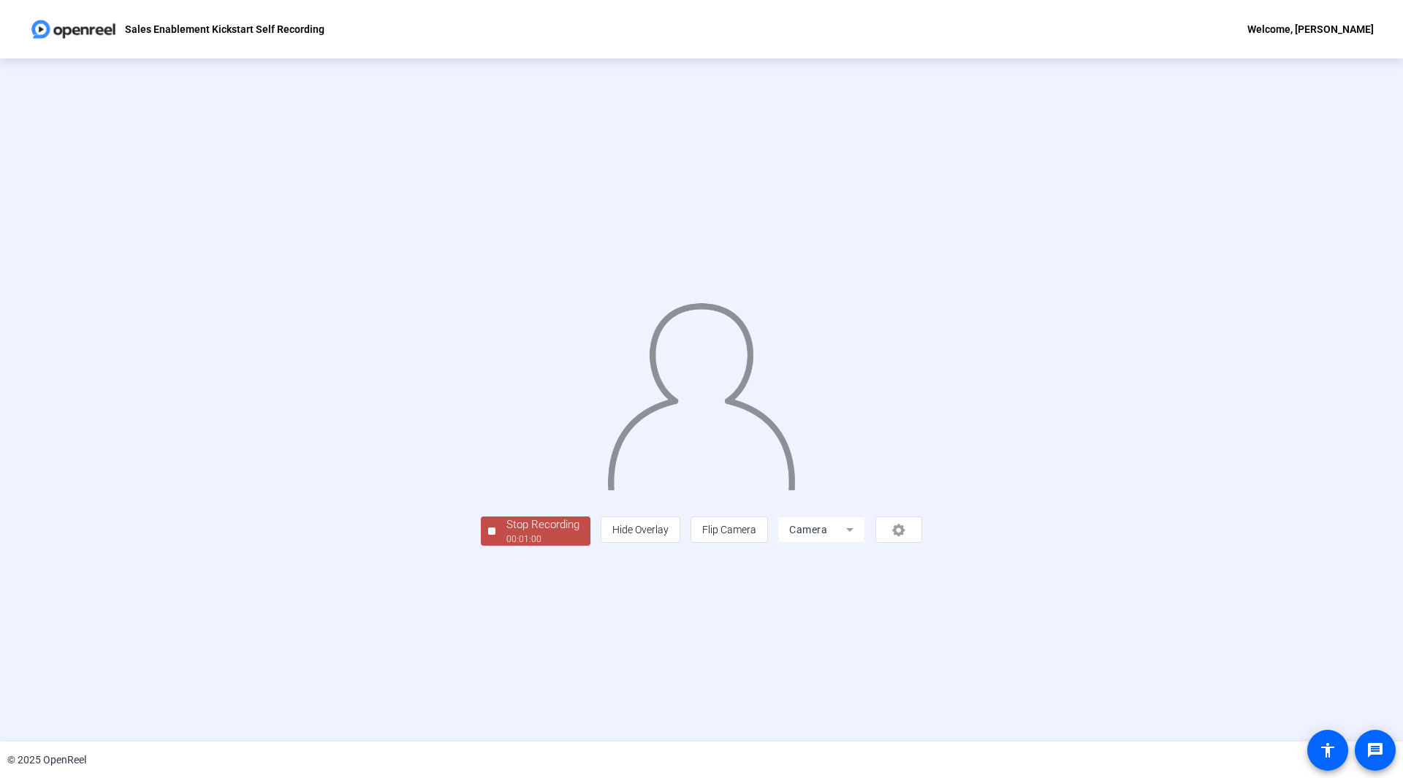
click at [506, 533] on div "Stop Recording" at bounding box center [542, 525] width 73 height 17
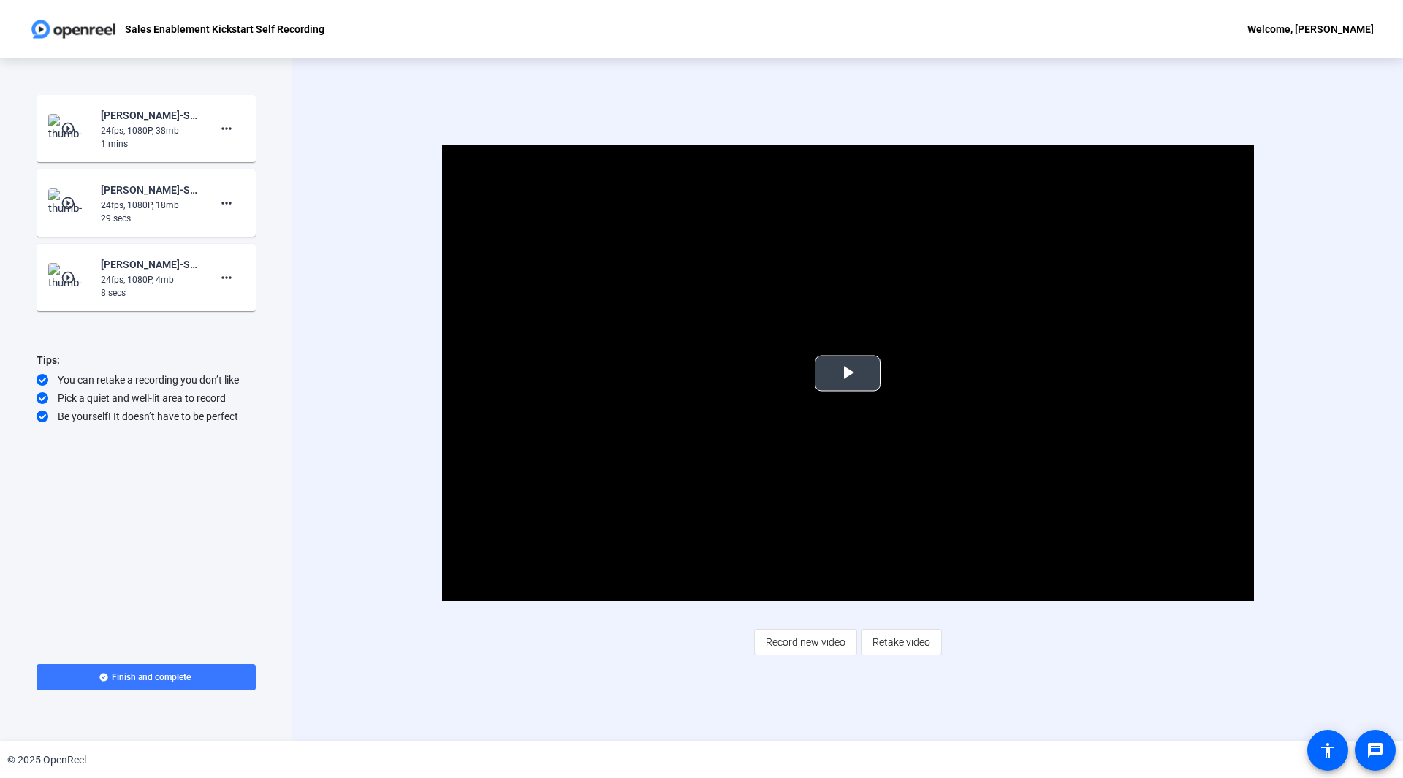
click at [848, 373] on span "Video Player" at bounding box center [848, 373] width 0 height 0
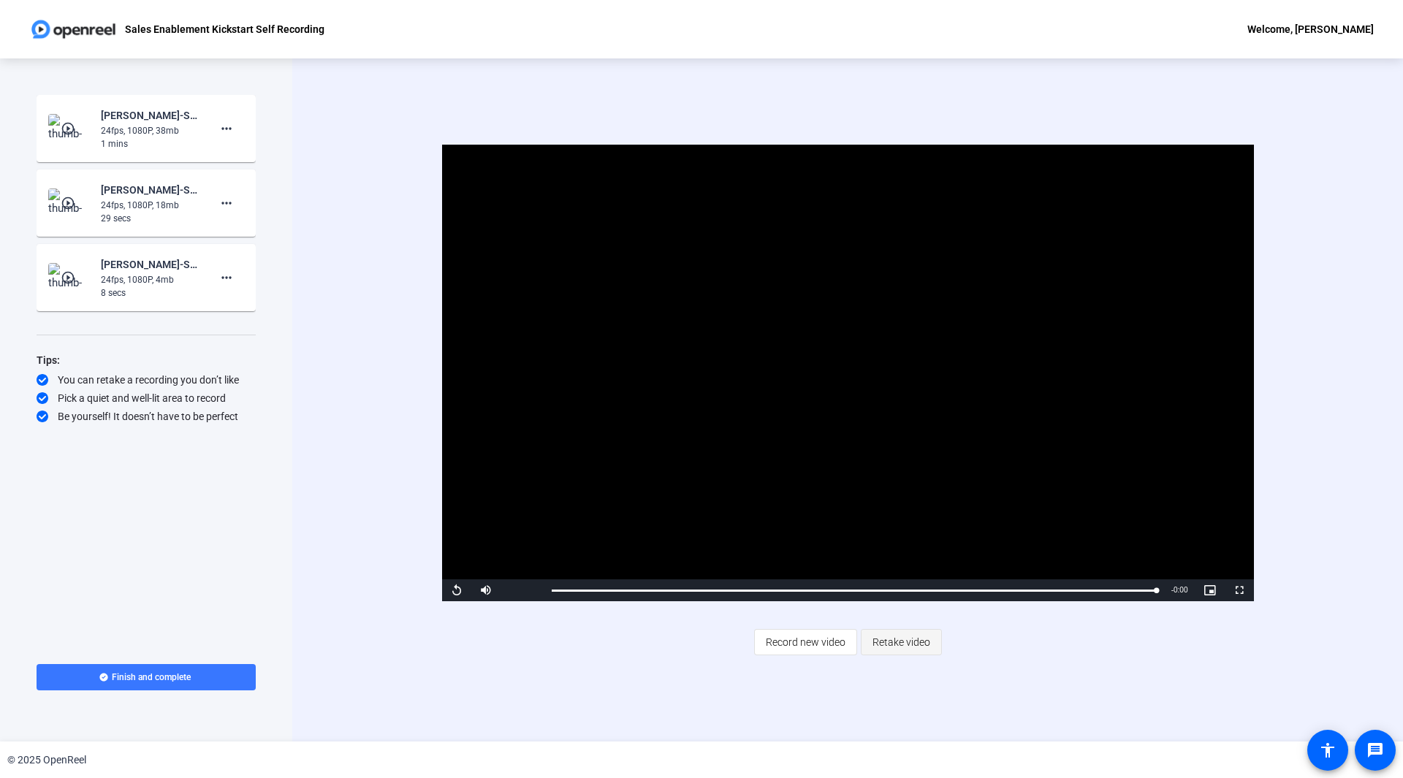
click at [893, 637] on span "Retake video" at bounding box center [902, 642] width 58 height 28
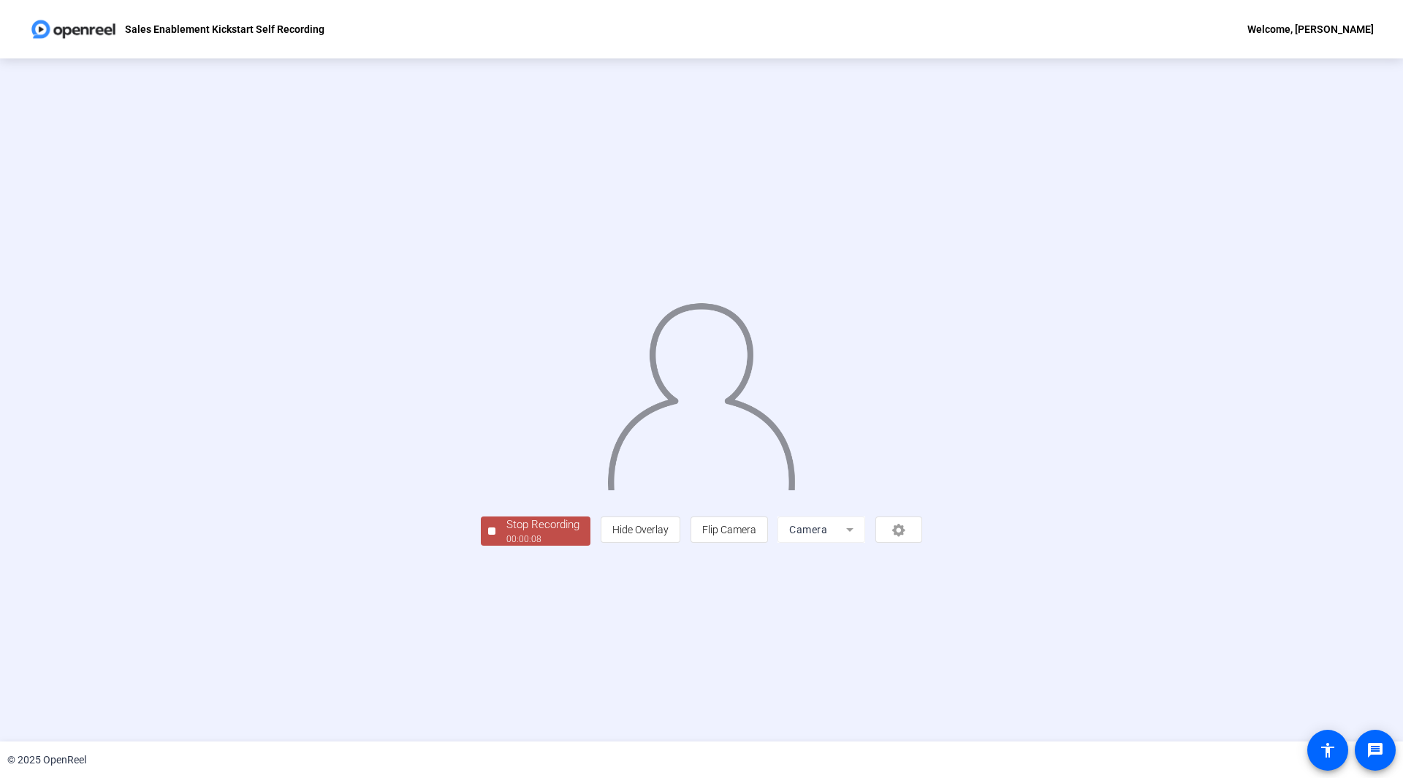
click at [506, 533] on div "Stop Recording" at bounding box center [542, 525] width 73 height 17
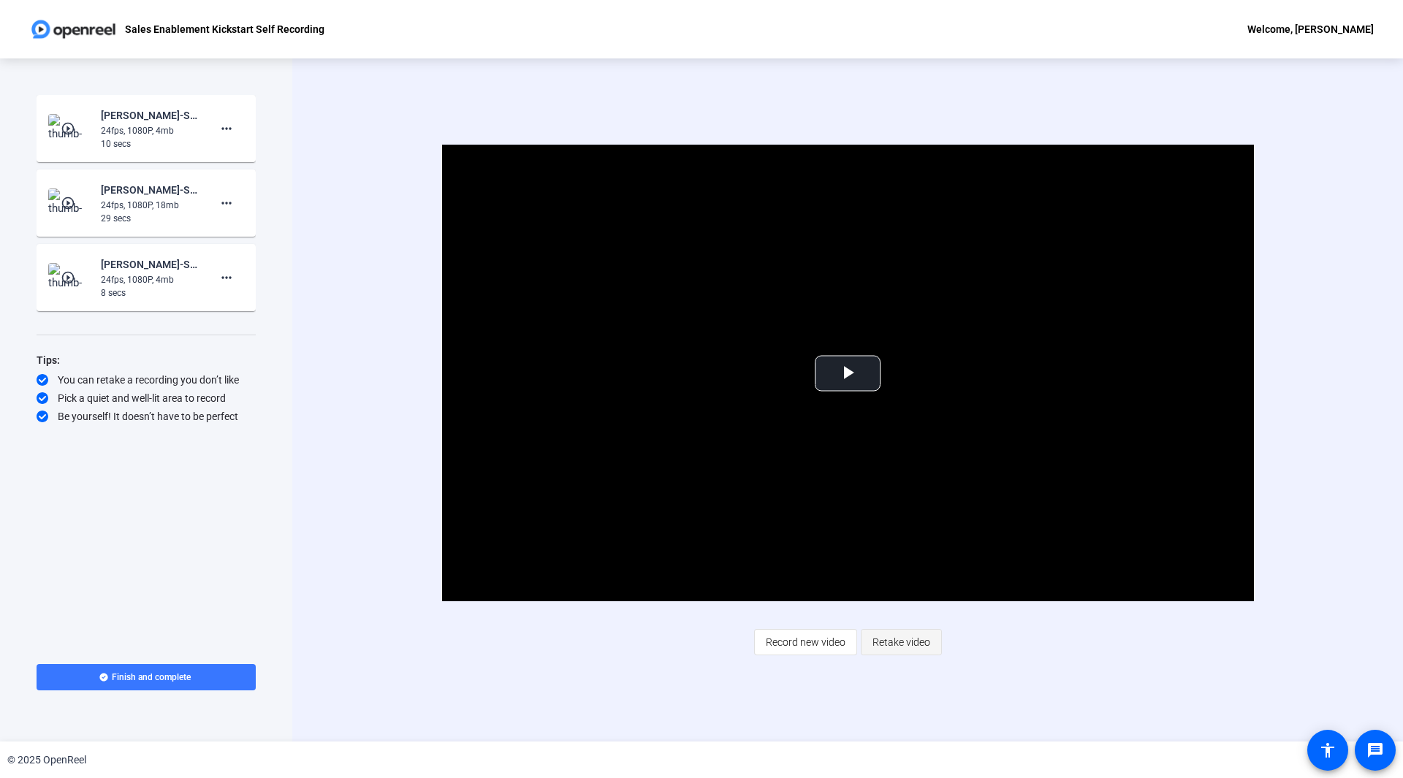
click at [890, 638] on span "Retake video" at bounding box center [902, 642] width 58 height 28
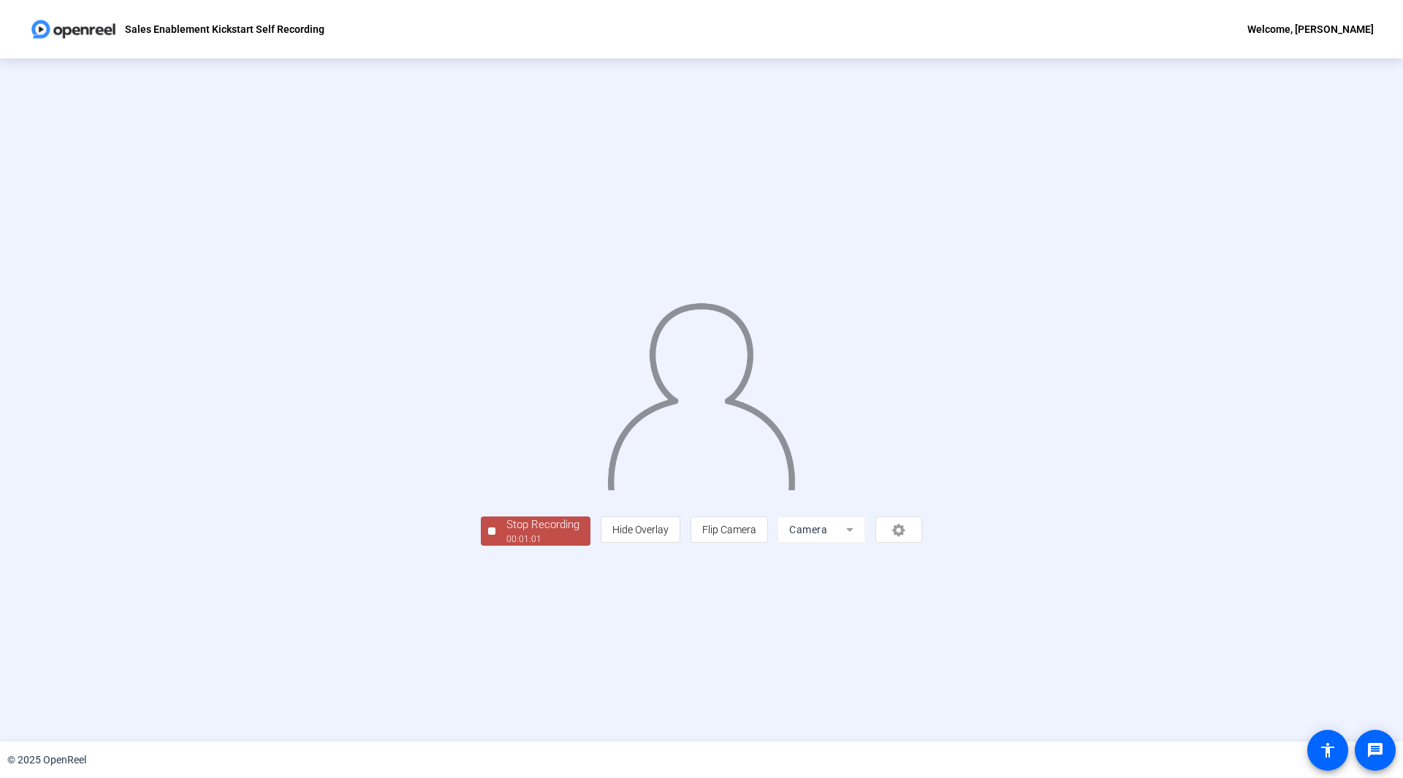
click at [506, 546] on div "00:01:01" at bounding box center [542, 539] width 73 height 13
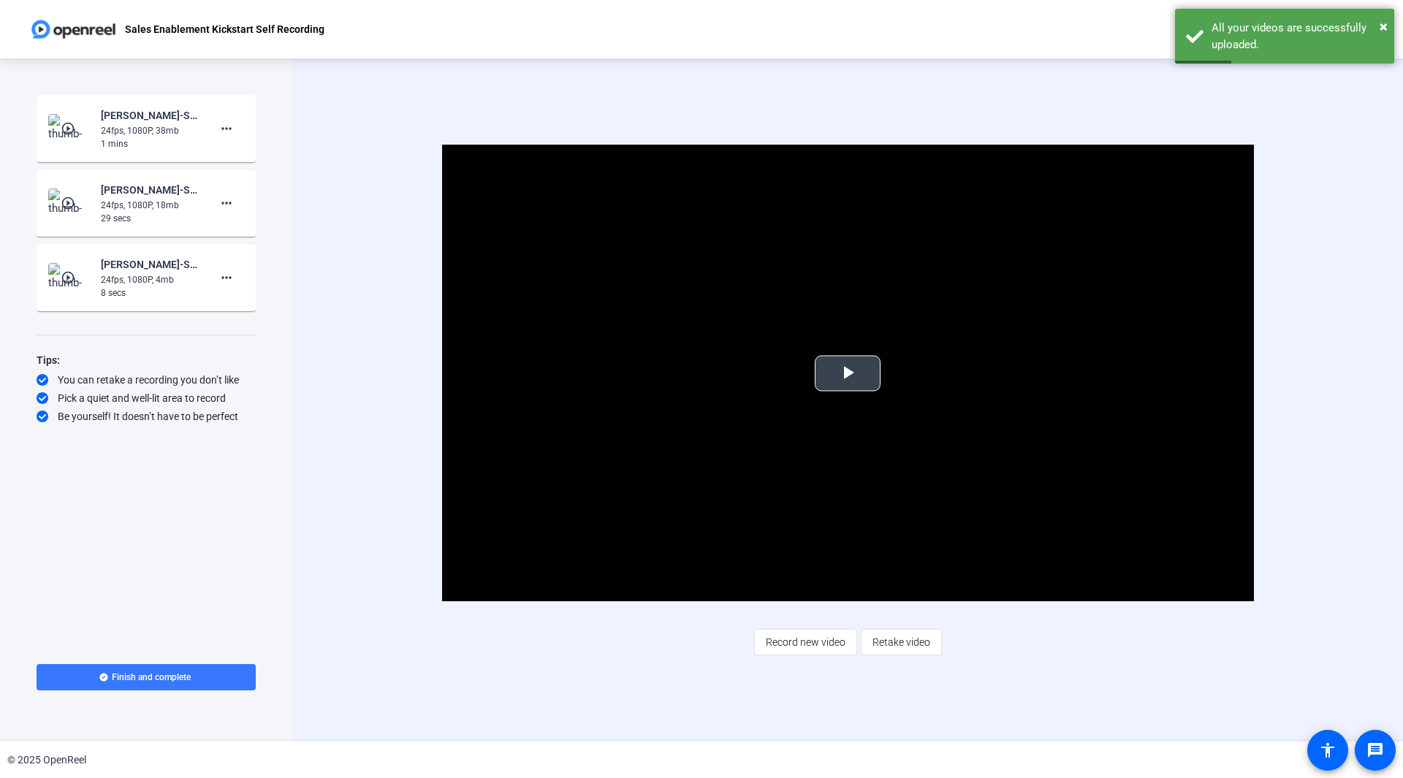
click at [848, 373] on span "Video Player" at bounding box center [848, 373] width 0 height 0
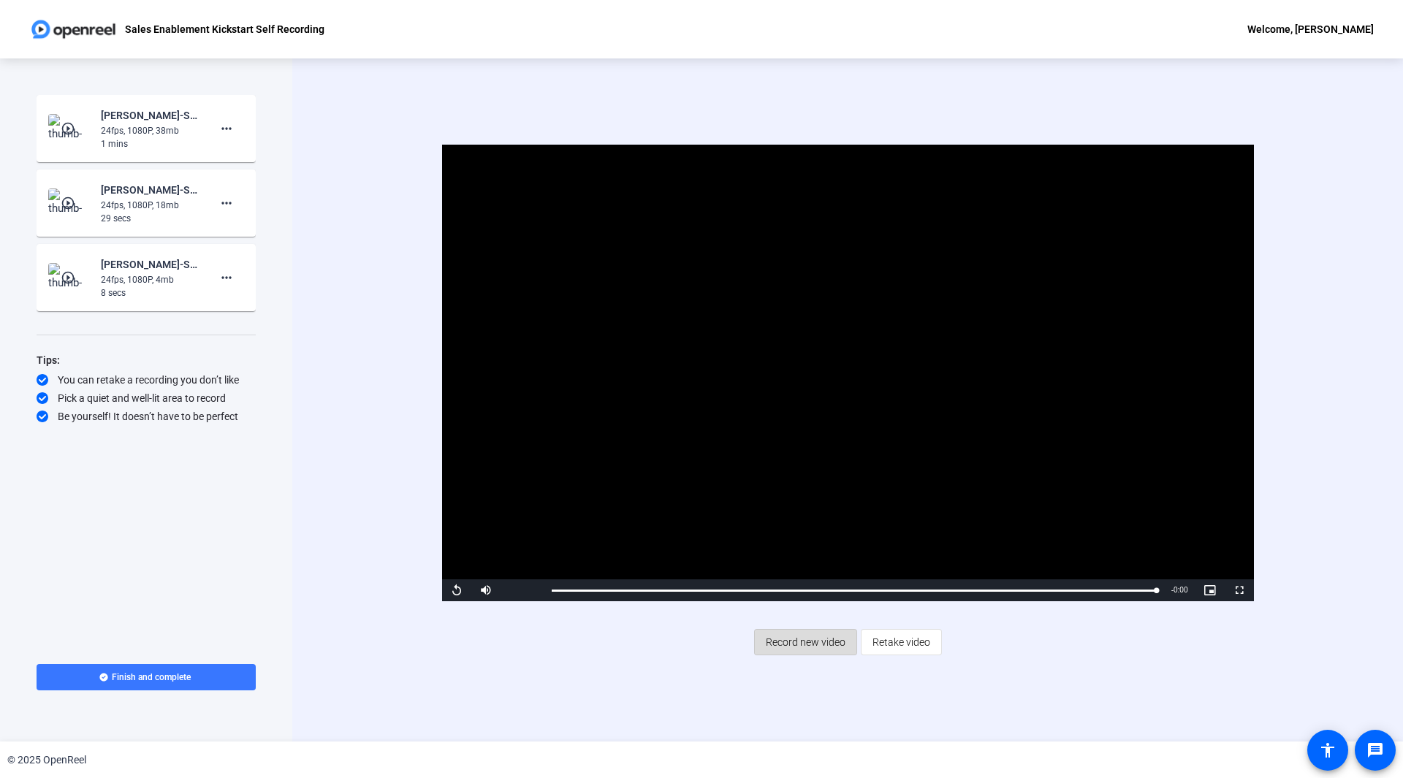
click at [826, 647] on span "Record new video" at bounding box center [806, 642] width 80 height 28
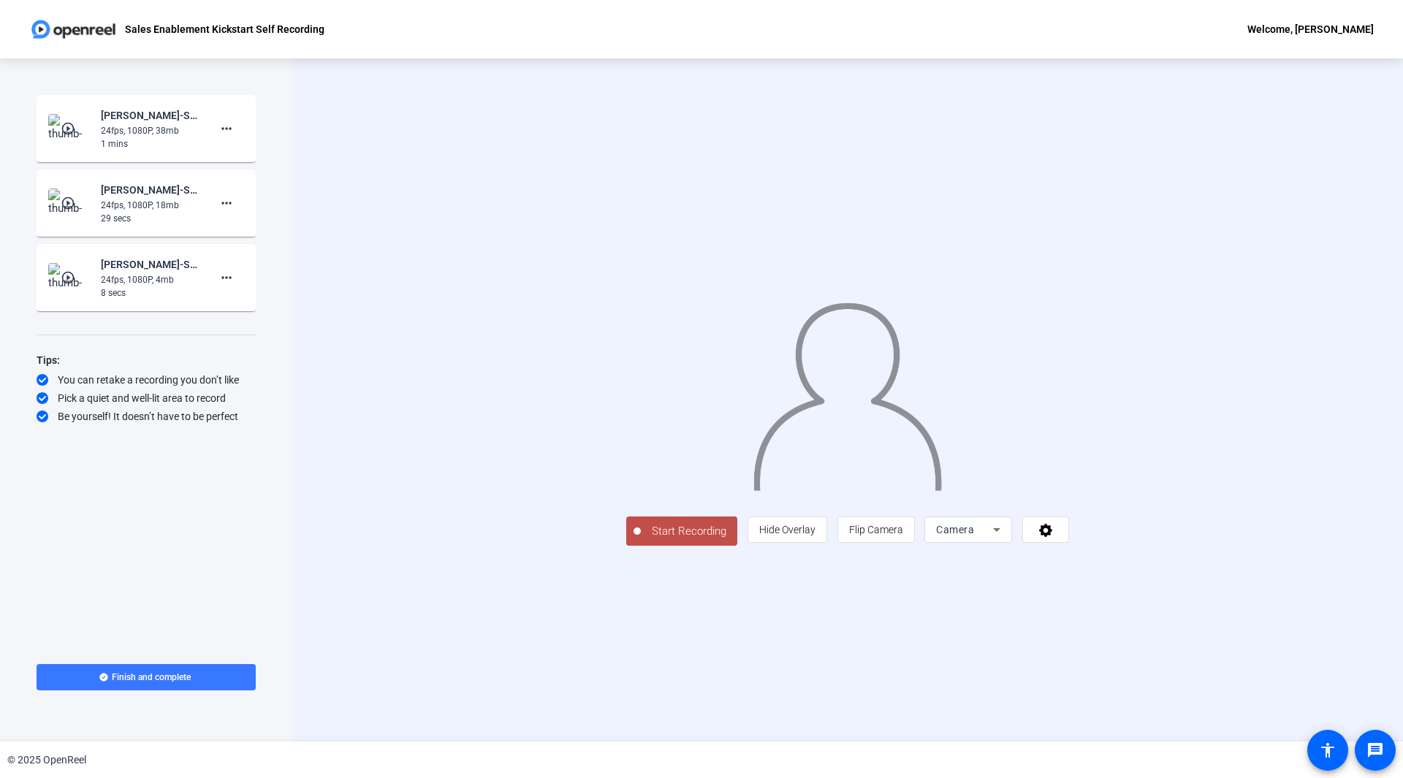
click at [641, 540] on span "Start Recording" at bounding box center [689, 531] width 96 height 17
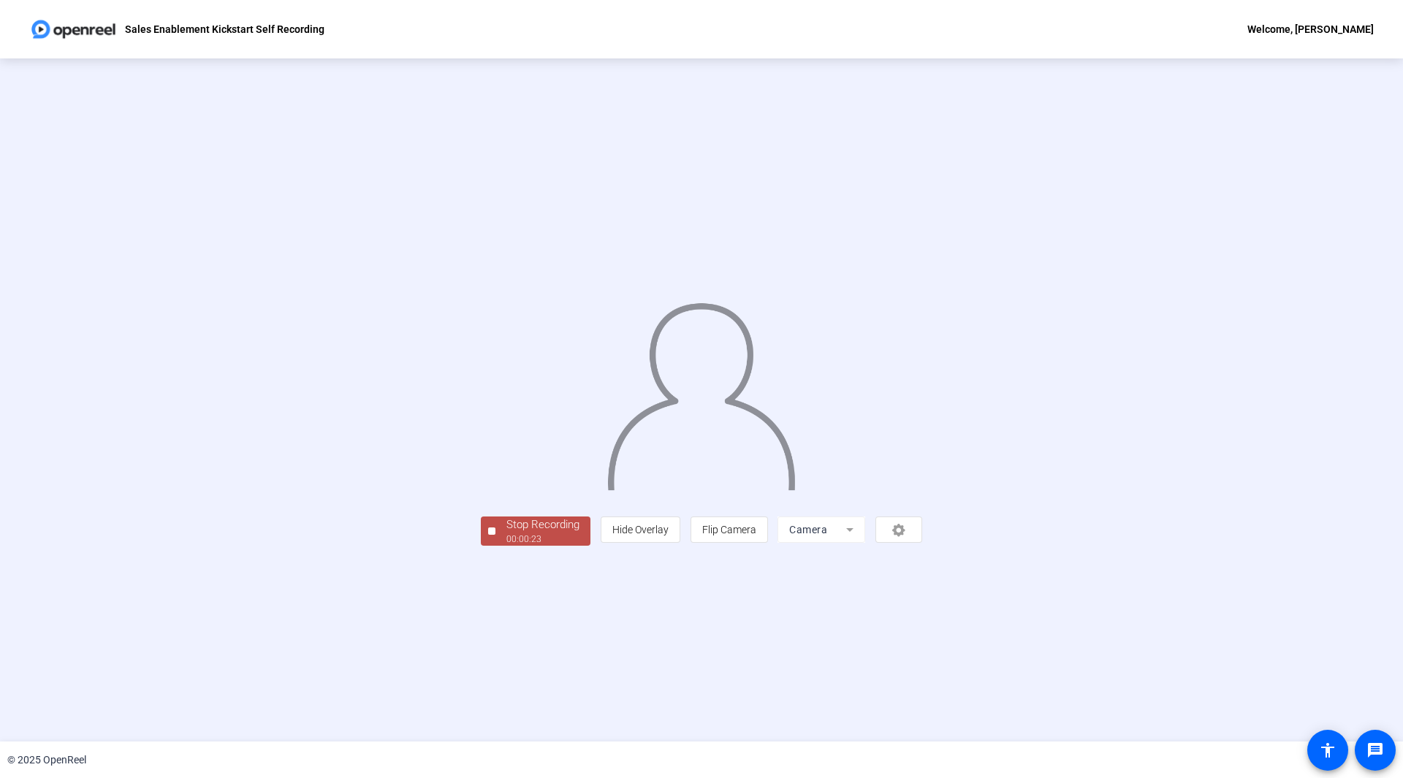
click at [506, 533] on div "Stop Recording" at bounding box center [542, 525] width 73 height 17
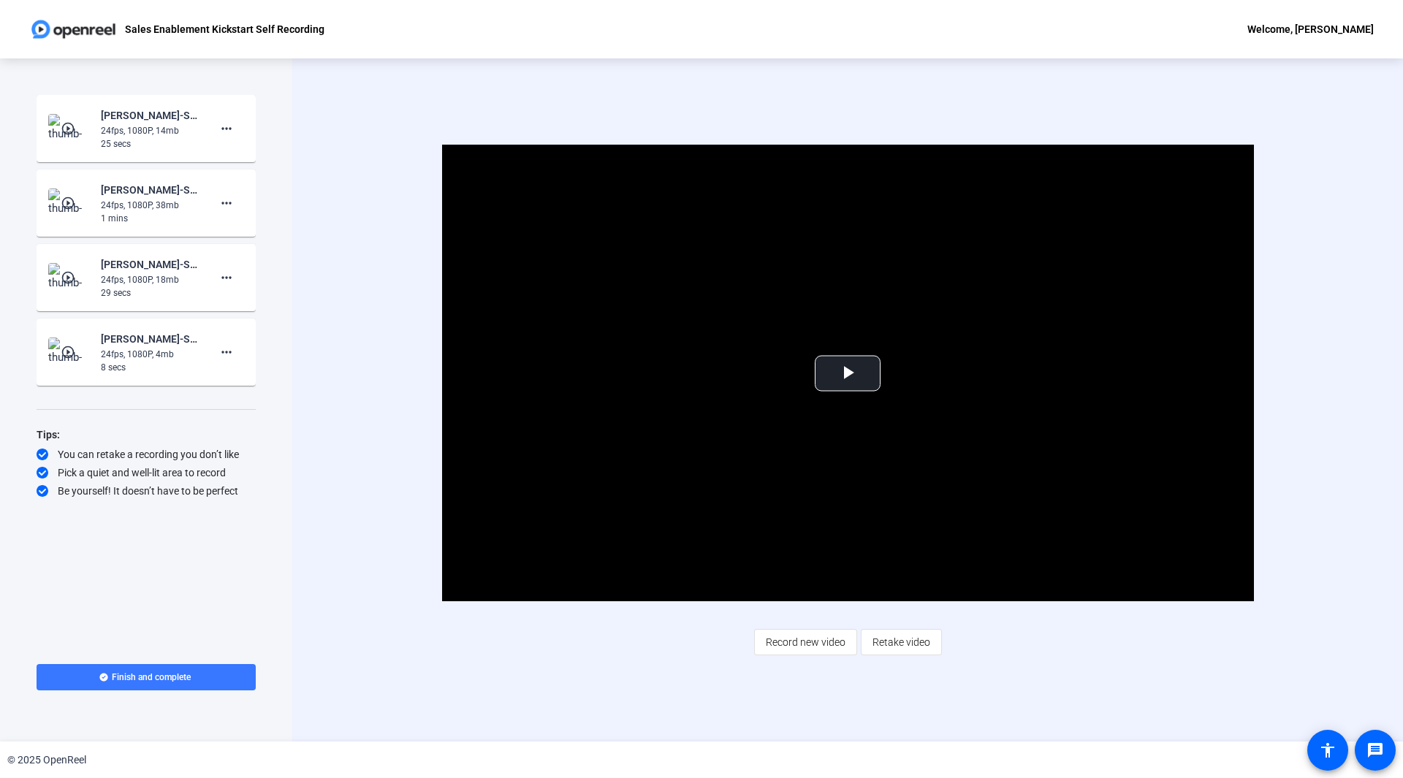
click at [1026, 647] on div "Video Player is loading. Play Video Play Mute Current Time 0:00 / Duration 0:24…" at bounding box center [848, 400] width 944 height 510
click at [865, 341] on video "Video Player" at bounding box center [848, 373] width 812 height 457
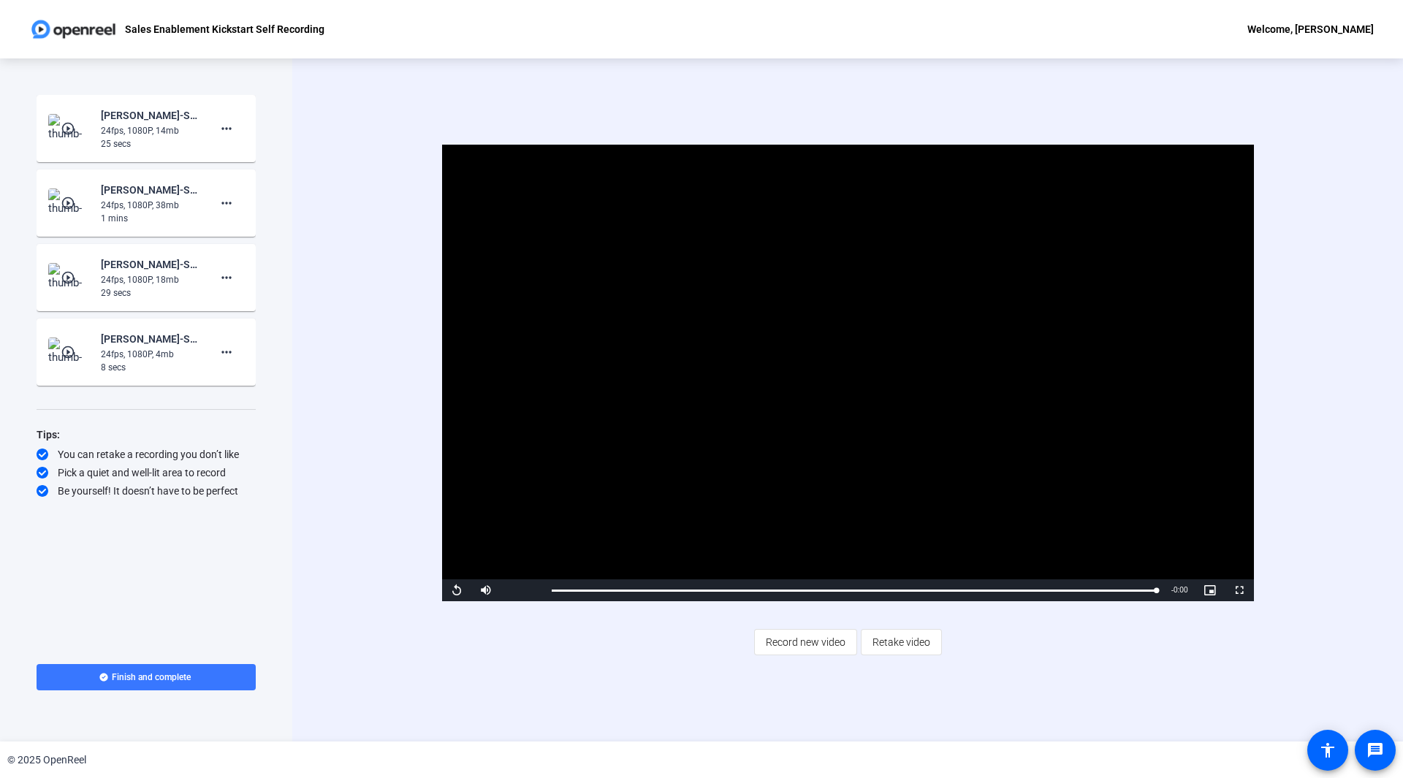
click at [984, 688] on div "Video Player is loading. Play Video Replay Mute Current Time 0:24 / Duration 0:…" at bounding box center [847, 399] width 1111 height 683
click at [925, 654] on span "Retake video" at bounding box center [902, 642] width 58 height 28
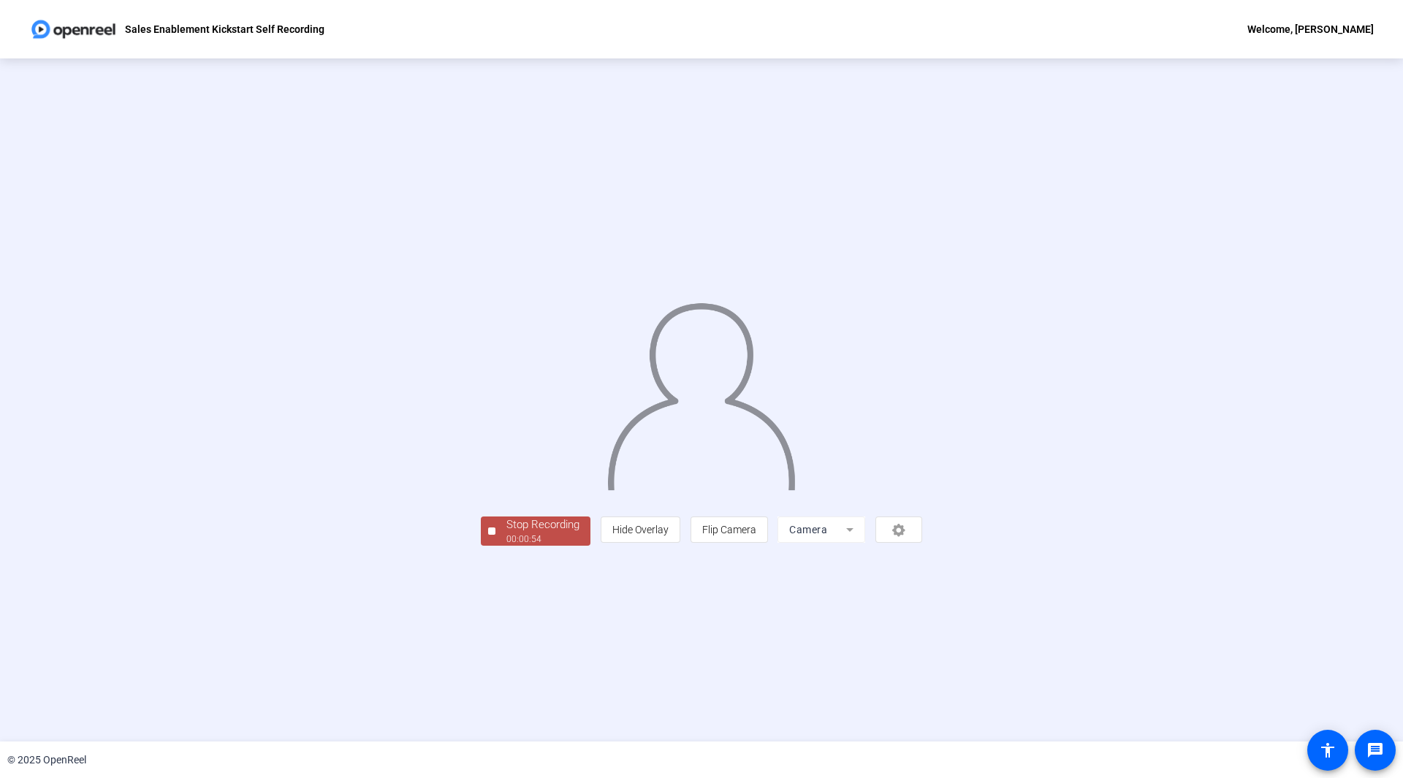
click at [506, 533] on div "Stop Recording" at bounding box center [542, 525] width 73 height 17
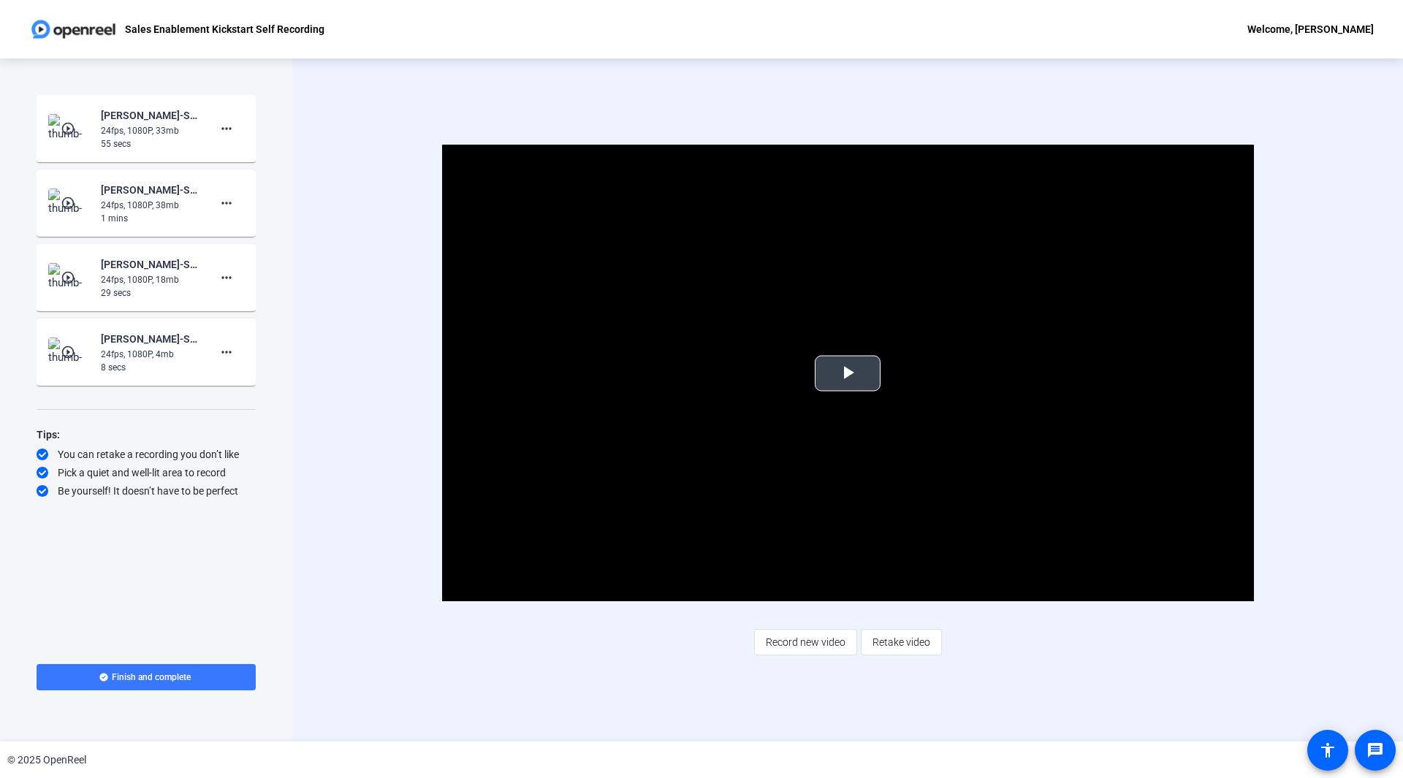
click at [848, 373] on span "Video Player" at bounding box center [848, 373] width 0 height 0
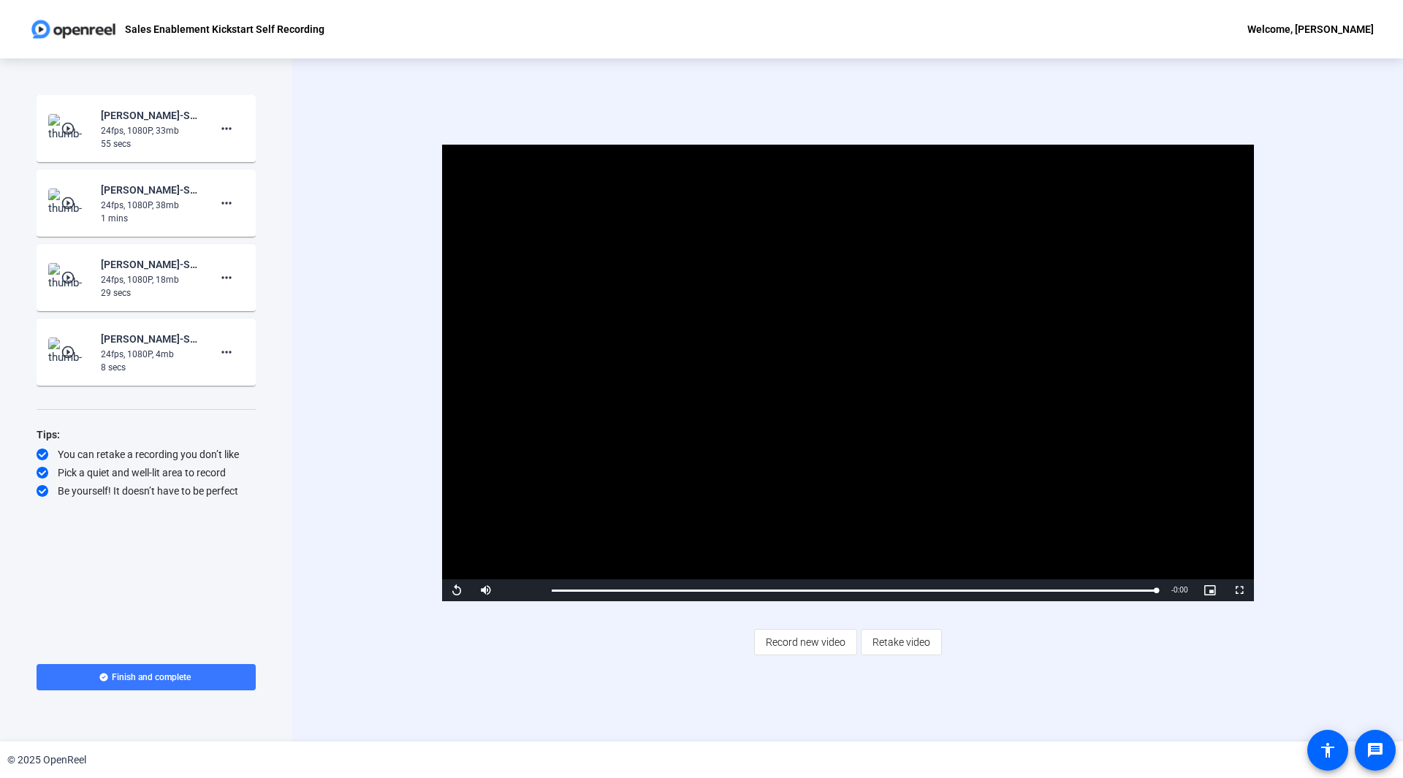
click at [607, 672] on div "Video Player is loading. Play Video Replay Mute Current Time 0:55 / Duration 0:…" at bounding box center [847, 399] width 1111 height 683
click at [893, 647] on span "Retake video" at bounding box center [902, 642] width 58 height 28
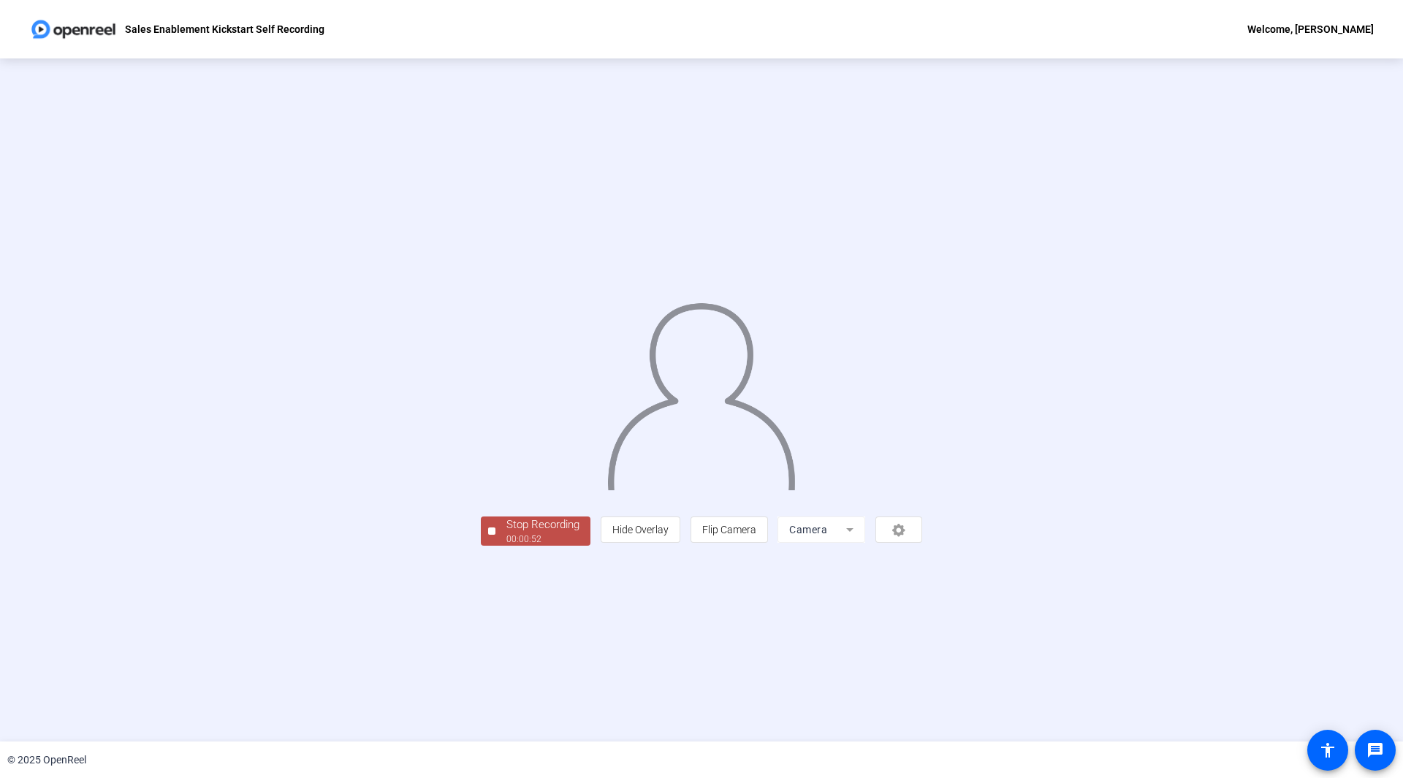
click at [506, 546] on div "00:00:52" at bounding box center [542, 539] width 73 height 13
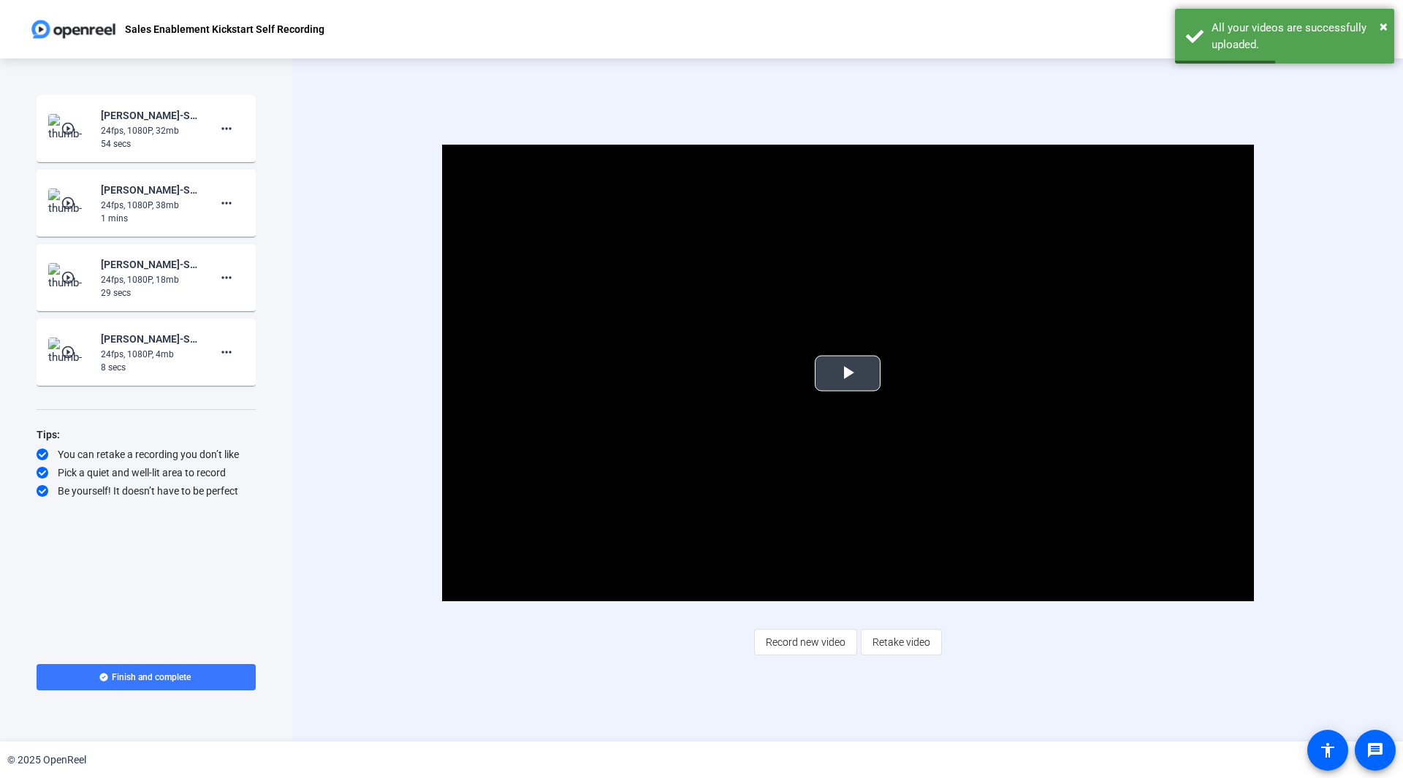
click at [848, 373] on span "Video Player" at bounding box center [848, 373] width 0 height 0
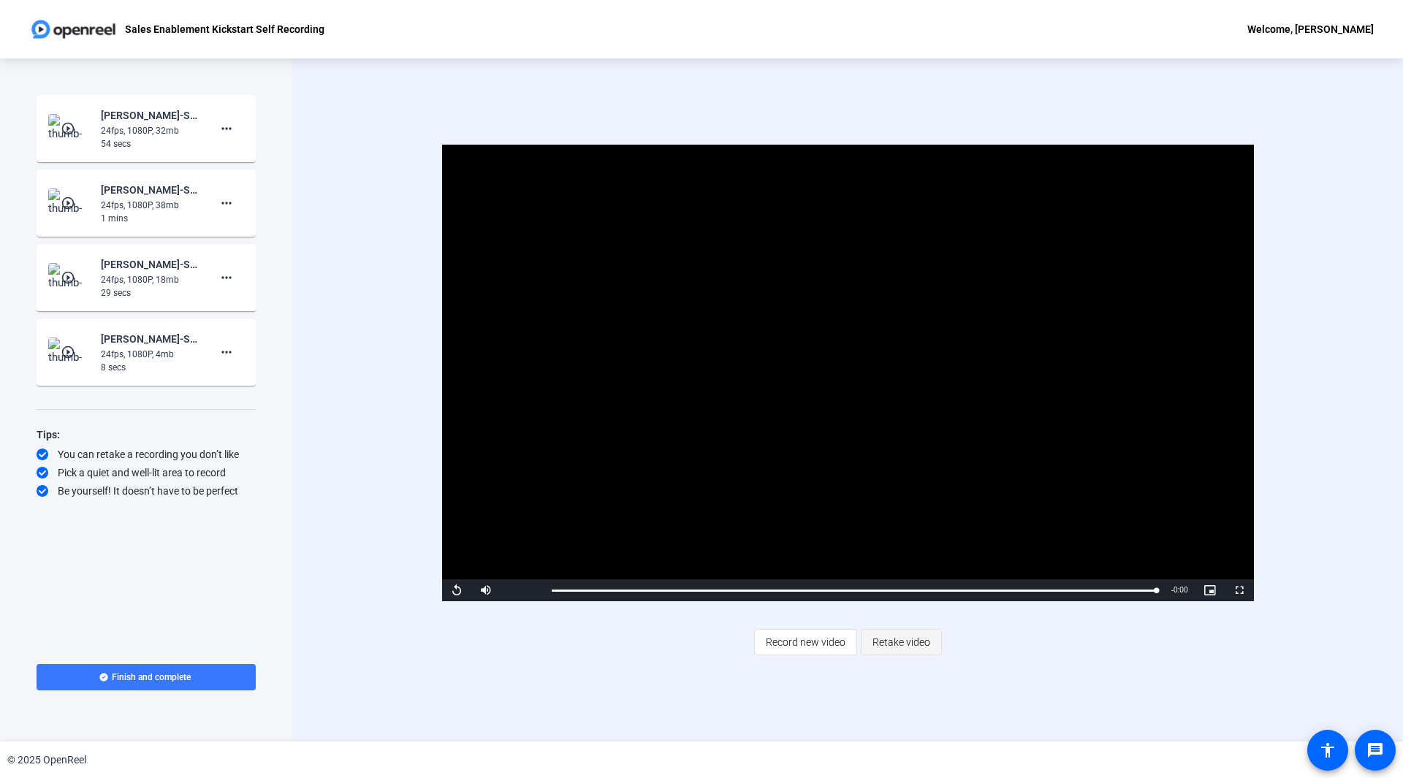
click at [919, 645] on span "Retake video" at bounding box center [902, 642] width 58 height 28
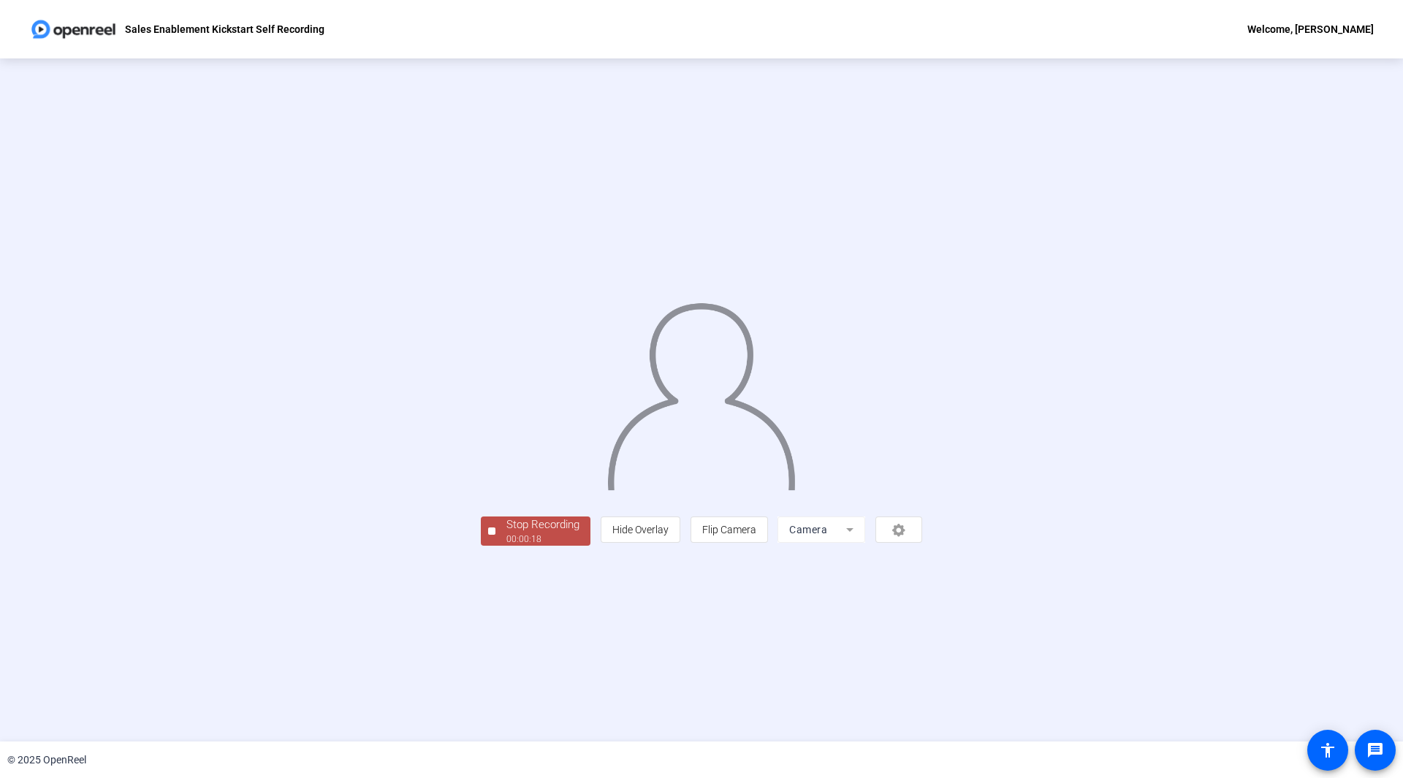
click at [506, 533] on div "Stop Recording" at bounding box center [542, 525] width 73 height 17
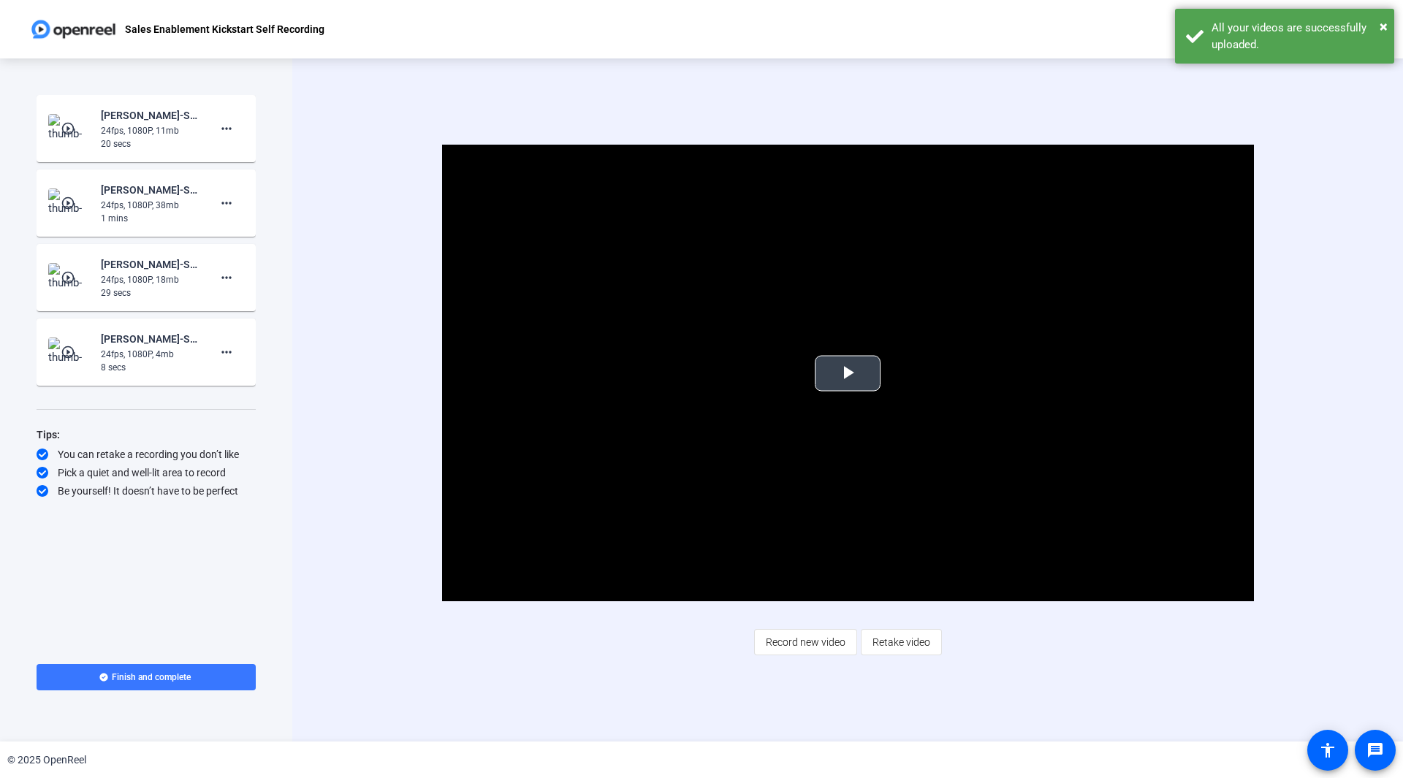
click at [848, 373] on span "Video Player" at bounding box center [848, 373] width 0 height 0
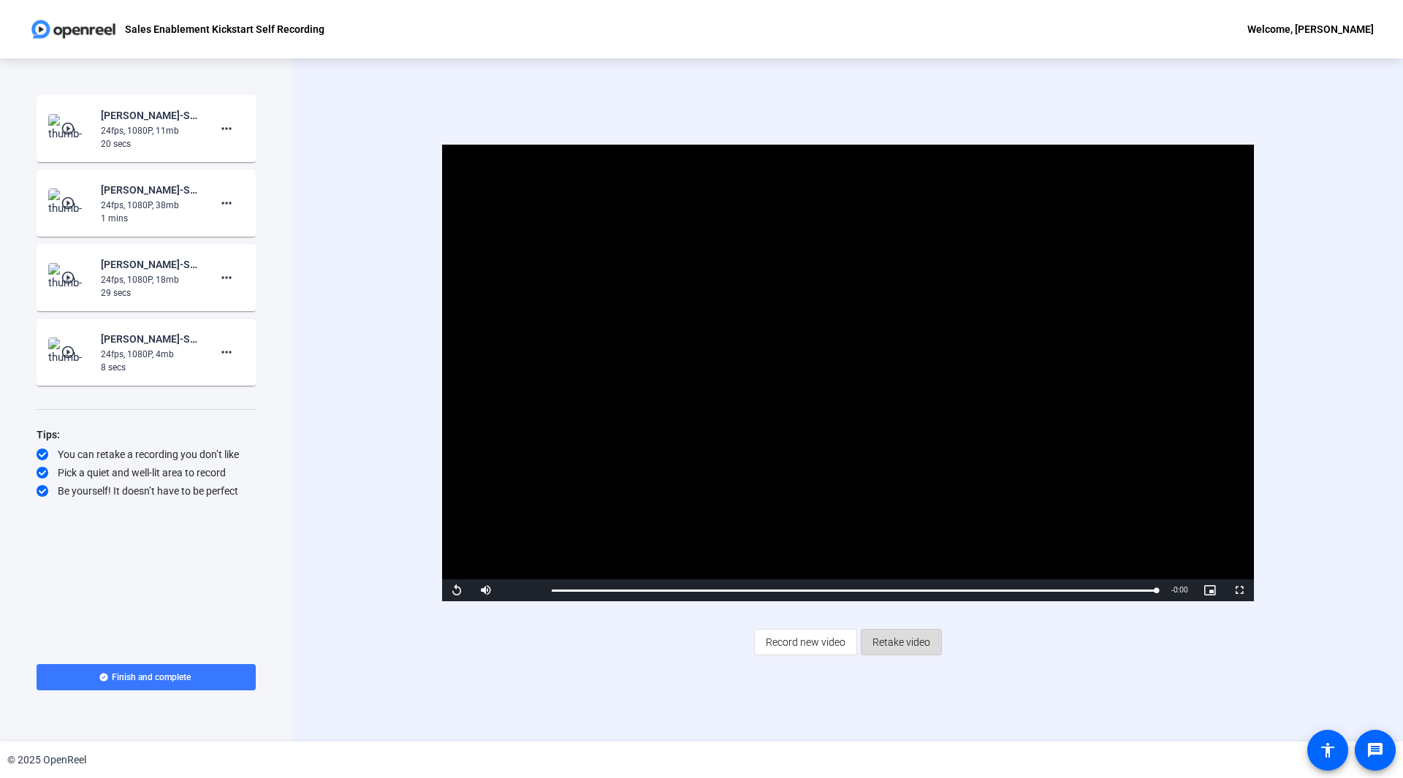
click at [920, 647] on span "Retake video" at bounding box center [902, 642] width 58 height 28
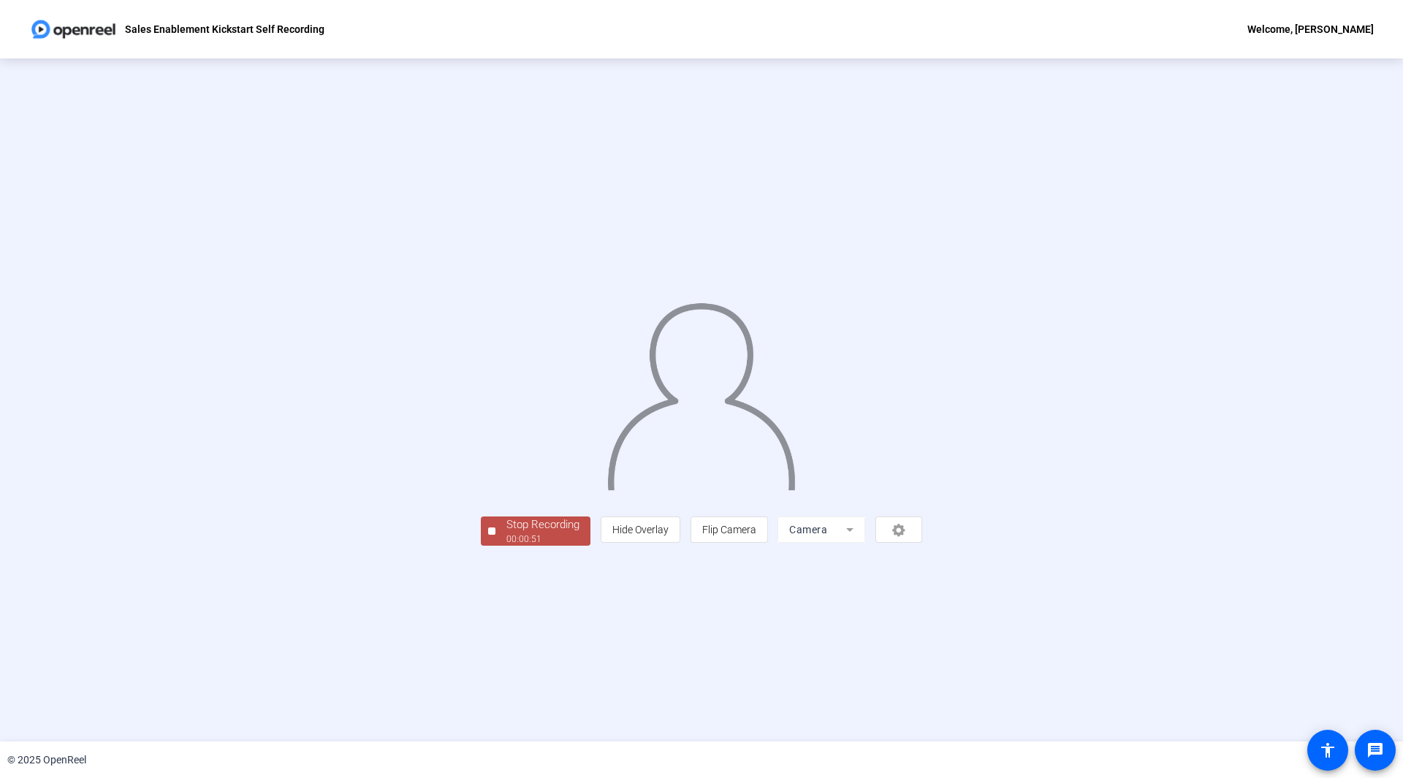
click at [506, 533] on div "Stop Recording" at bounding box center [542, 525] width 73 height 17
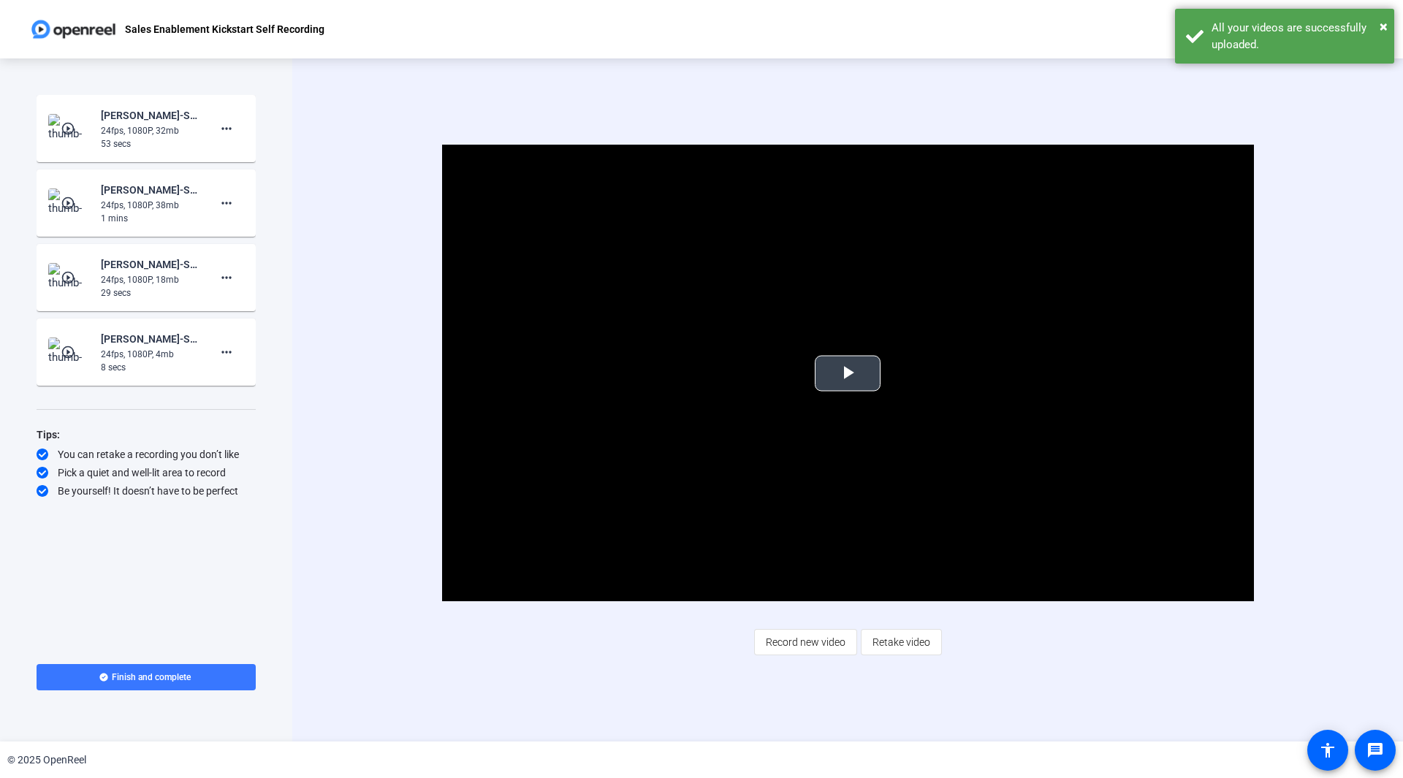
click at [848, 373] on span "Video Player" at bounding box center [848, 373] width 0 height 0
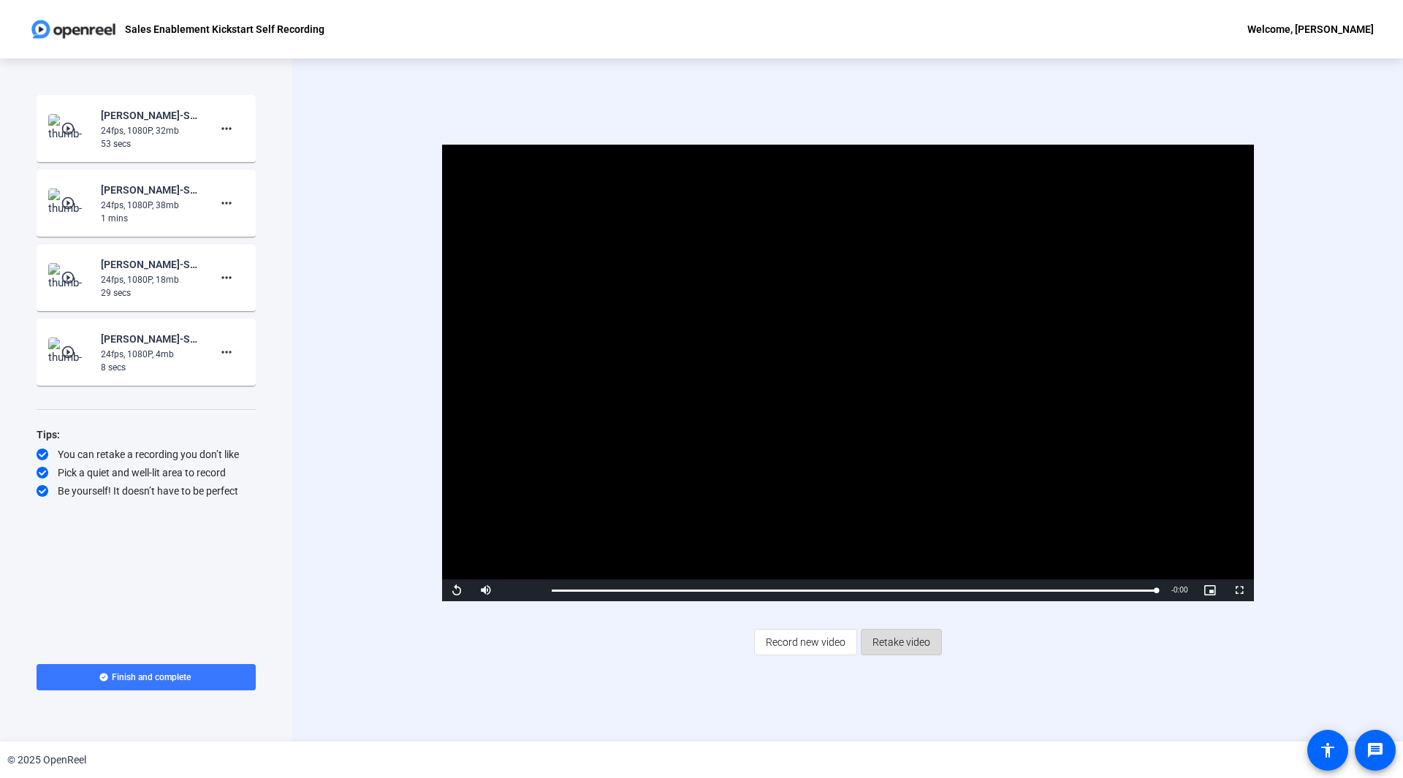
click at [911, 648] on span "Retake video" at bounding box center [902, 642] width 58 height 28
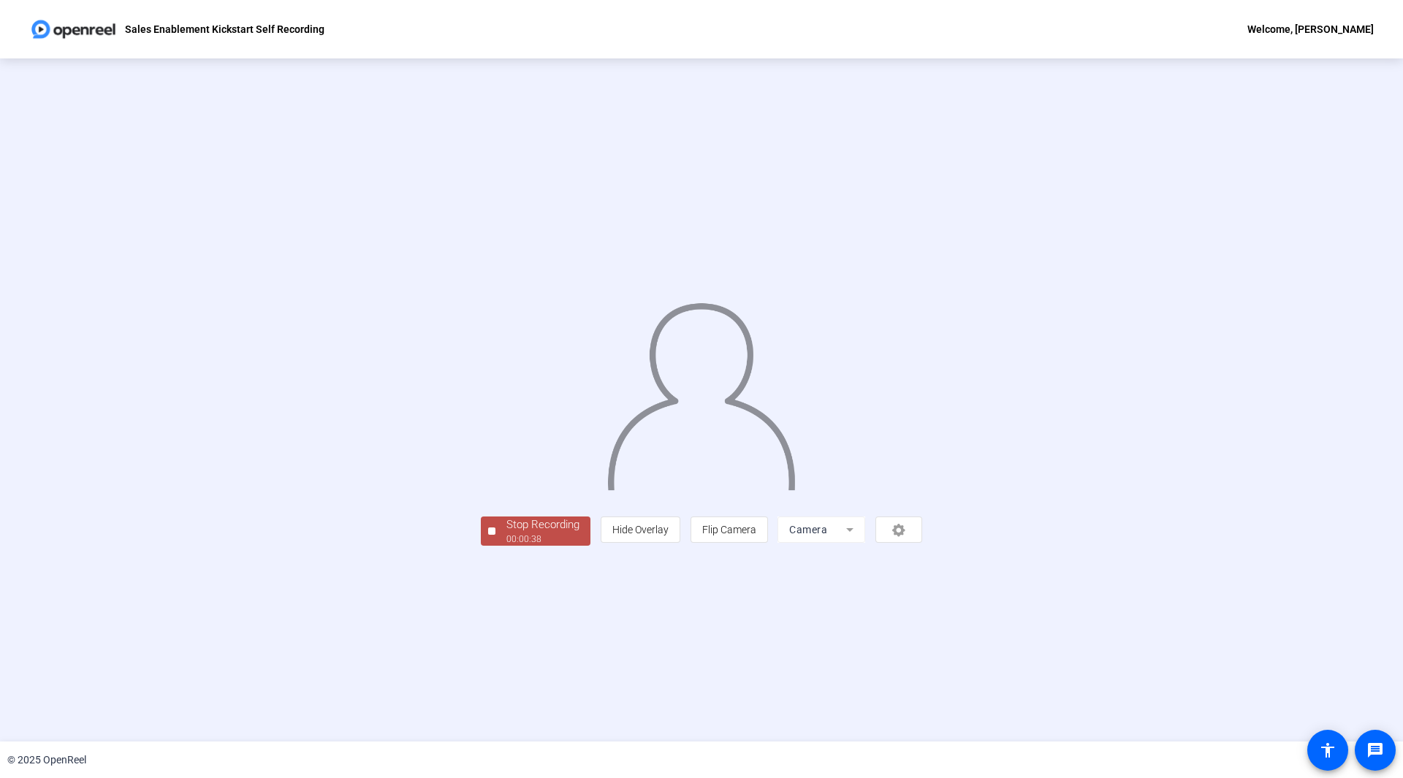
click at [506, 533] on div "Stop Recording" at bounding box center [542, 525] width 73 height 17
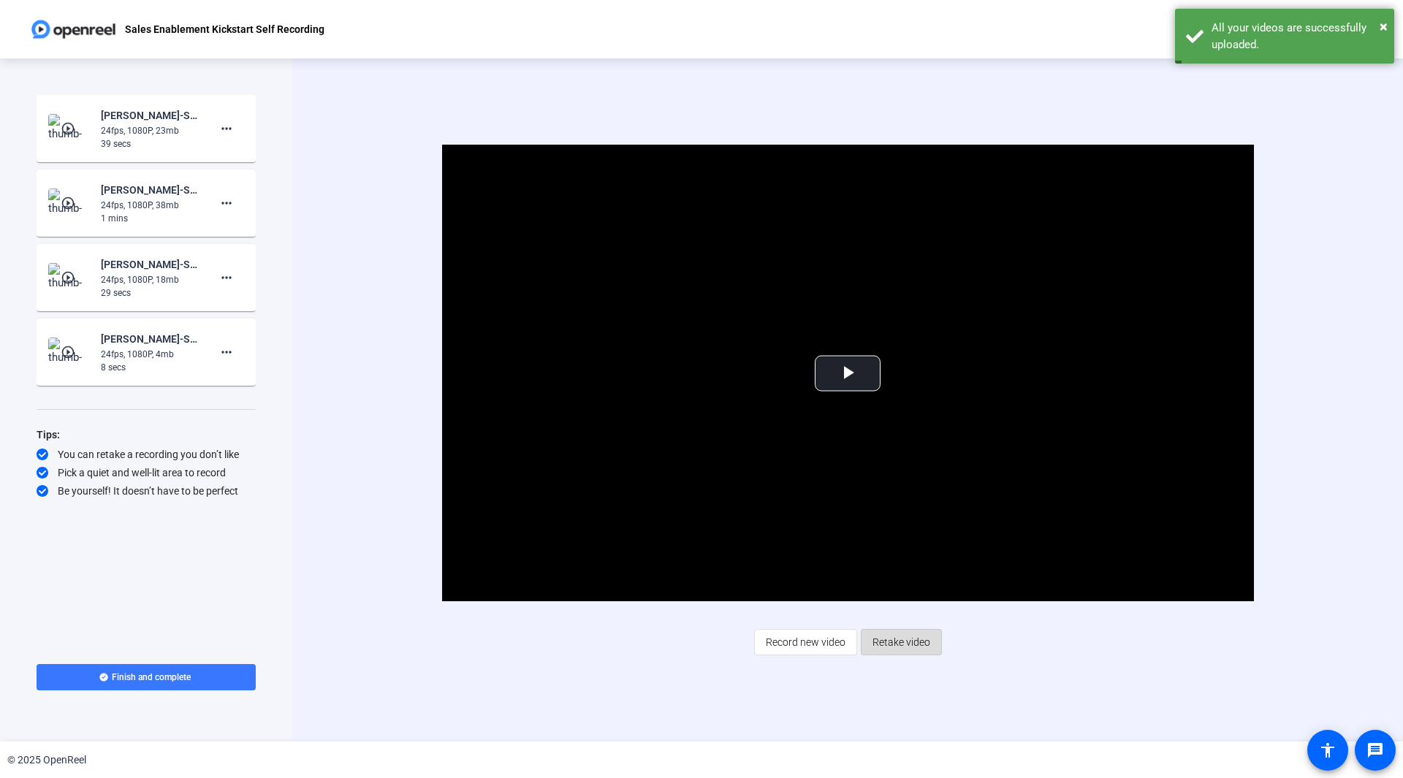
click at [910, 634] on span "Retake video" at bounding box center [902, 642] width 58 height 28
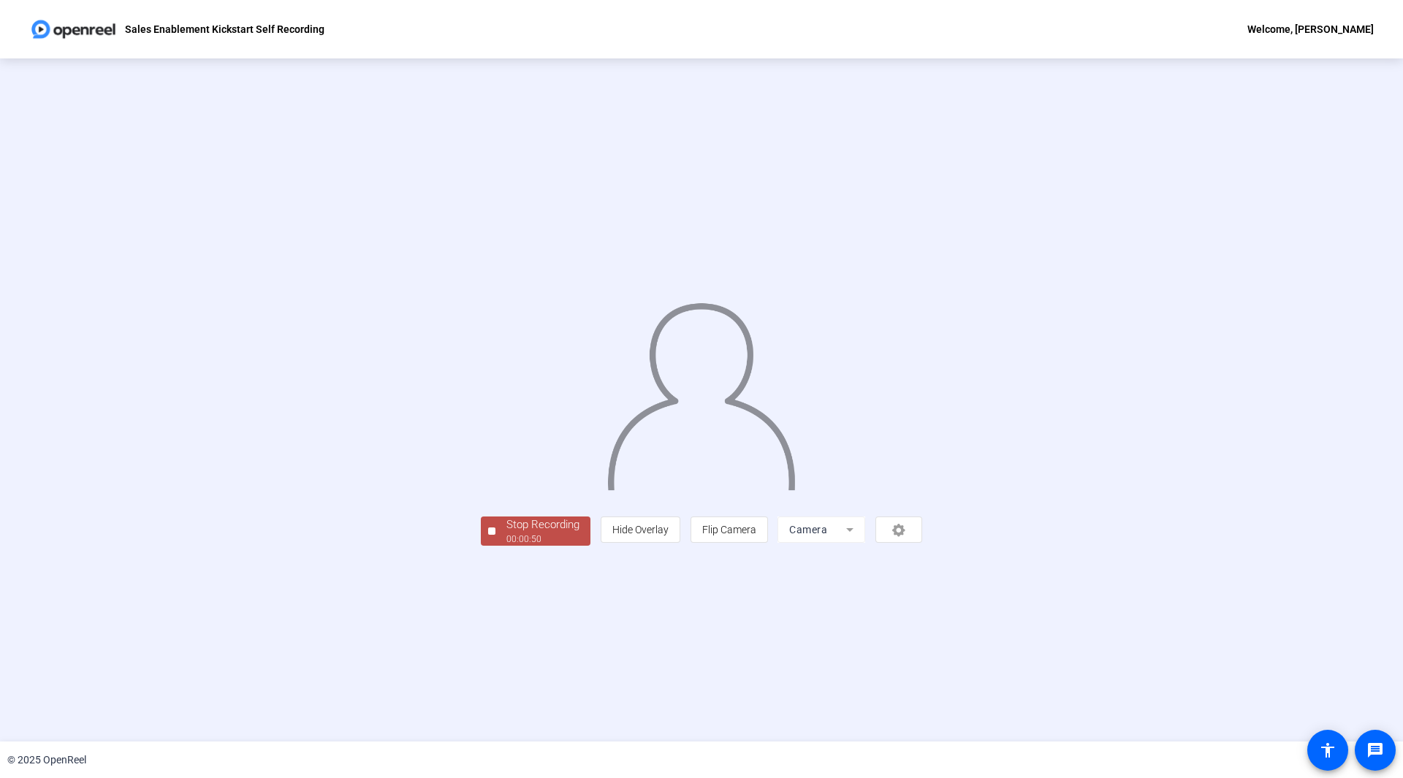
click at [506, 546] on div "00:00:50" at bounding box center [542, 539] width 73 height 13
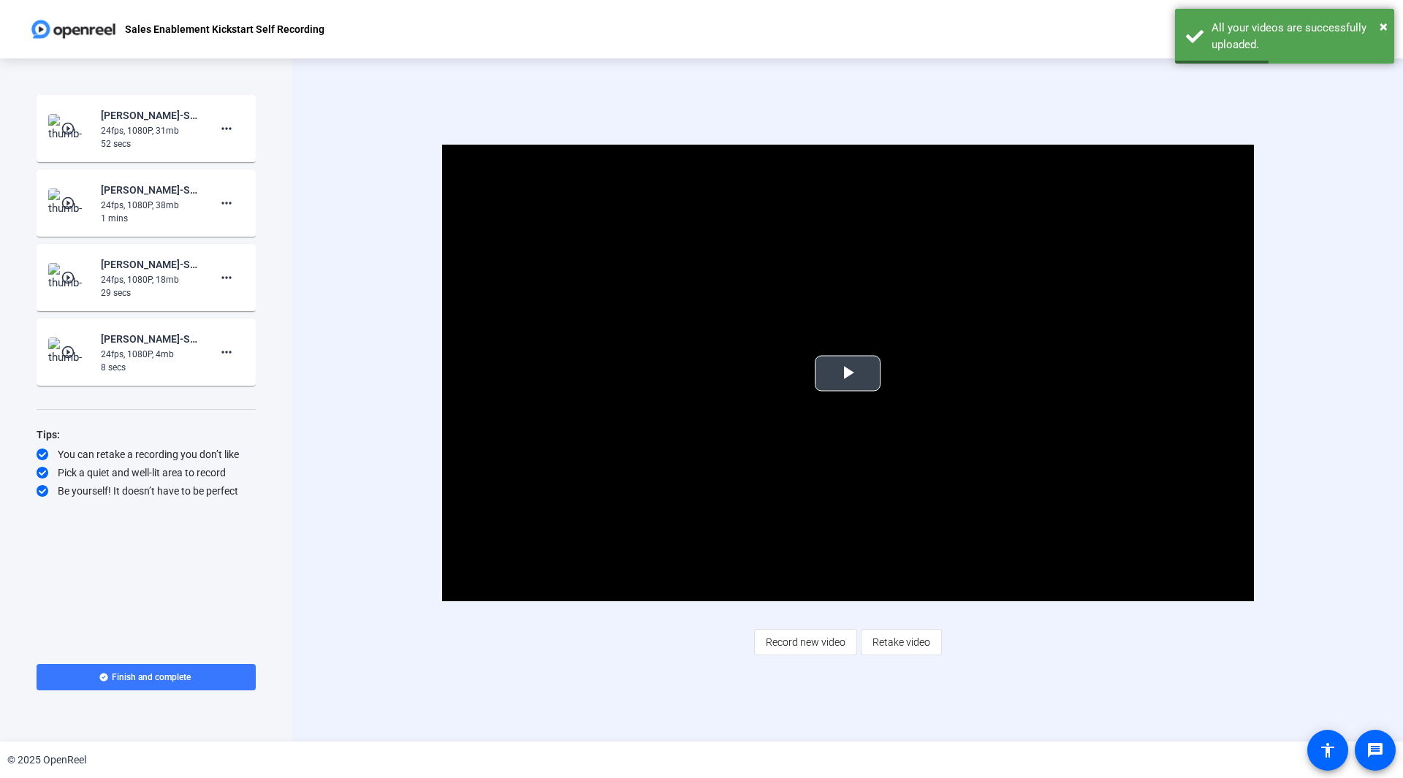
click at [848, 373] on span "Video Player" at bounding box center [848, 373] width 0 height 0
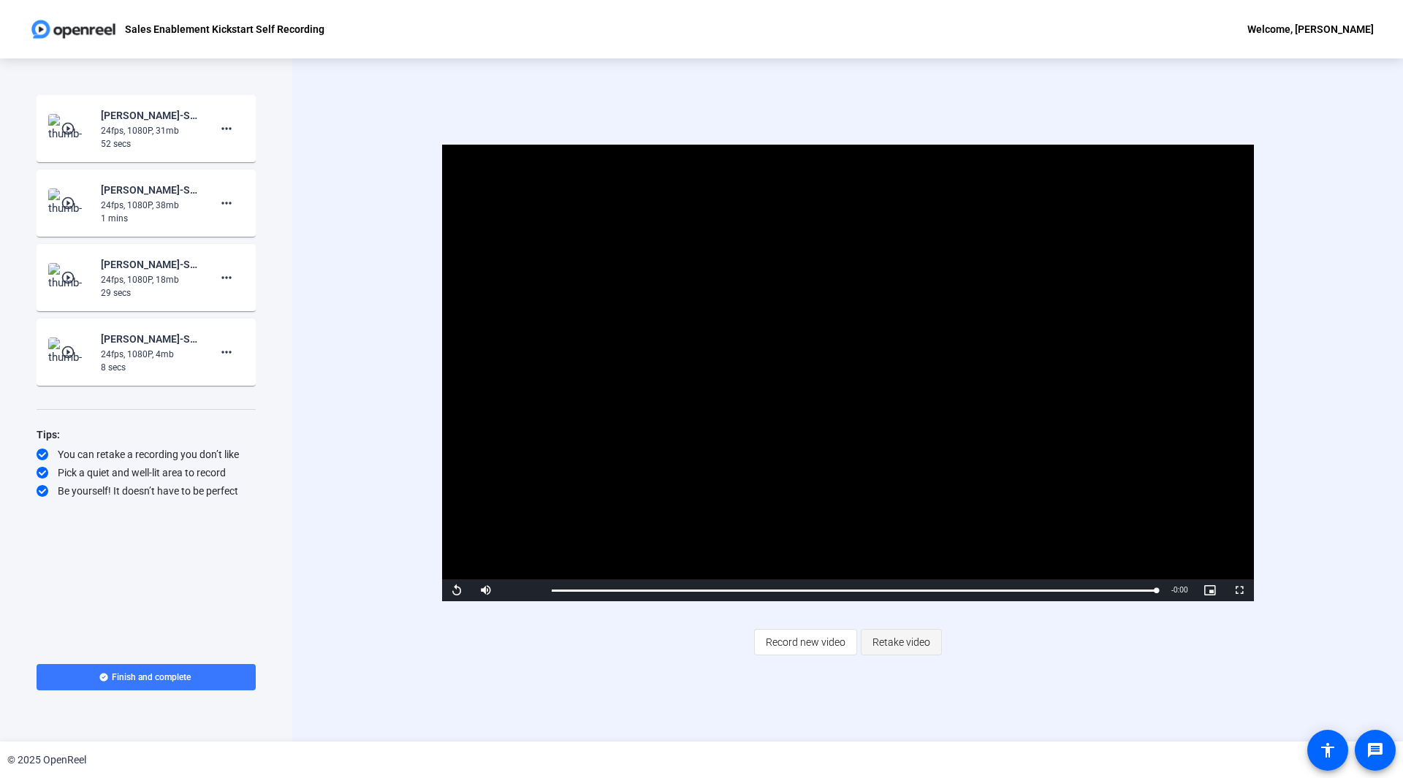
click at [893, 642] on span "Retake video" at bounding box center [902, 642] width 58 height 28
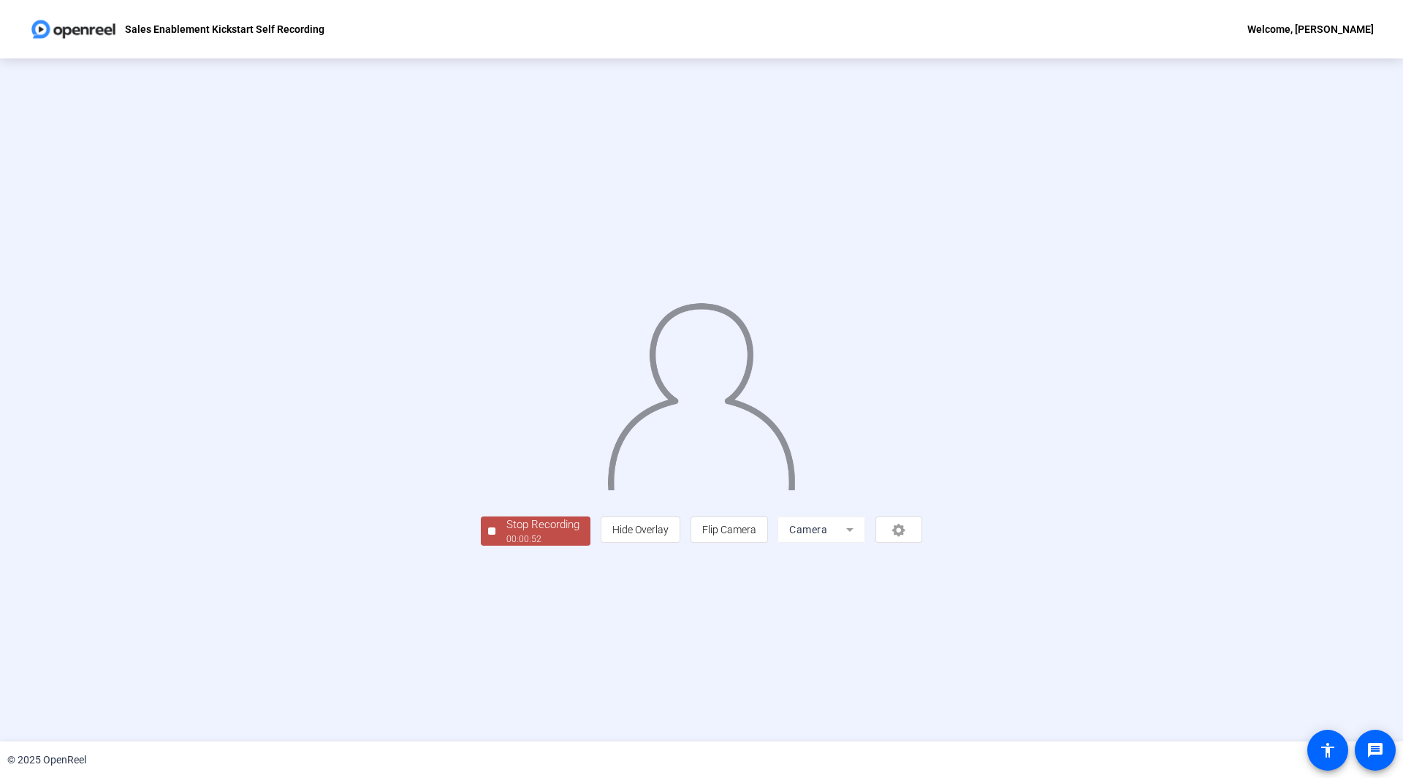
click at [506, 533] on div "Stop Recording" at bounding box center [542, 525] width 73 height 17
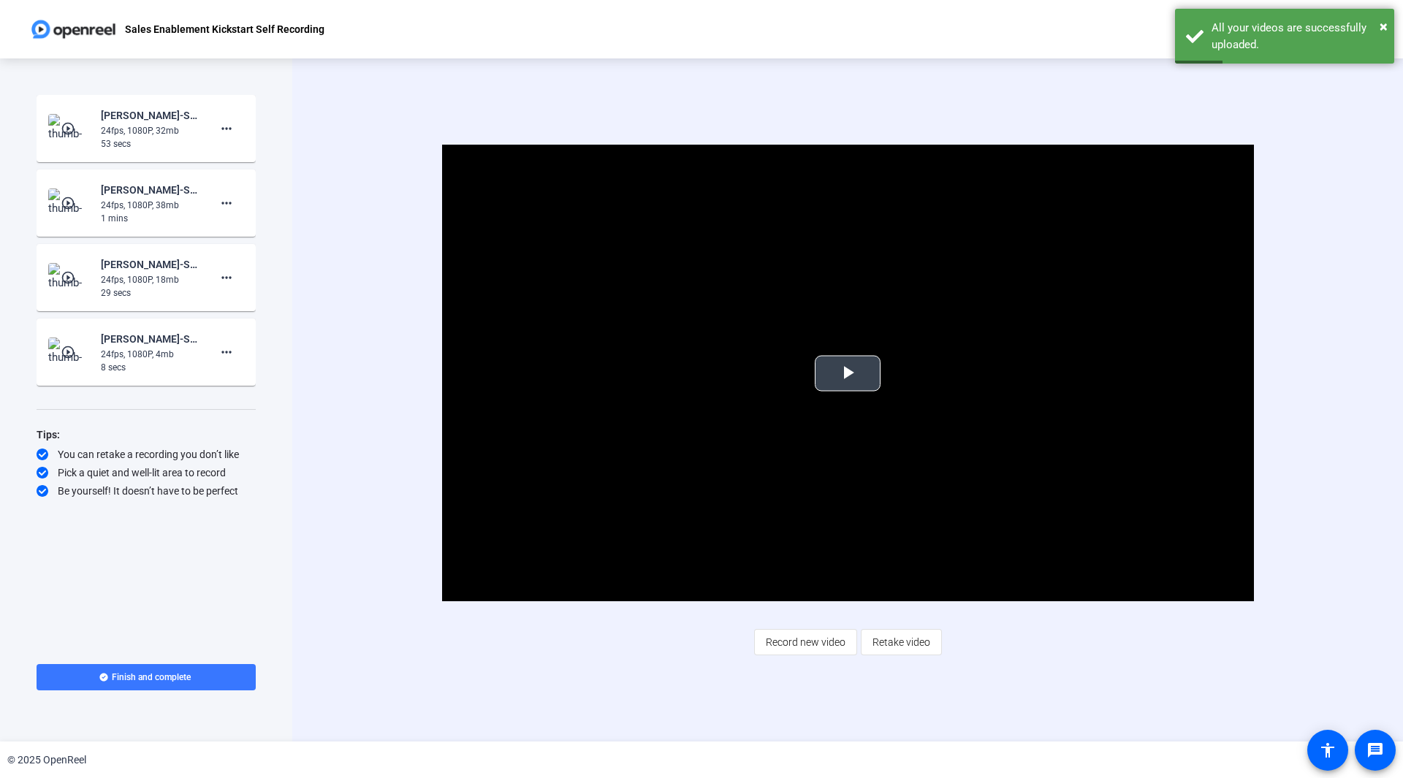
click at [848, 373] on span "Video Player" at bounding box center [848, 373] width 0 height 0
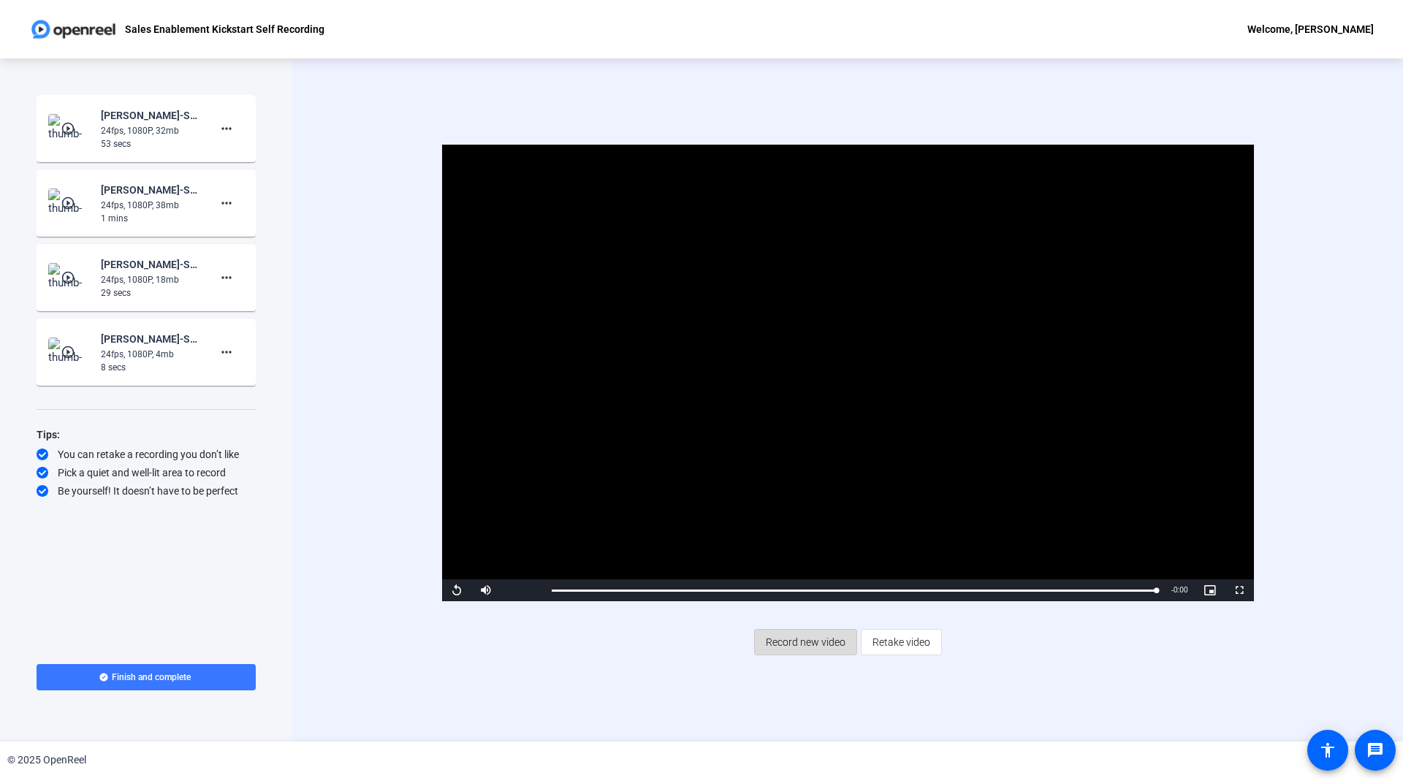
click at [794, 645] on span "Record new video" at bounding box center [806, 642] width 80 height 28
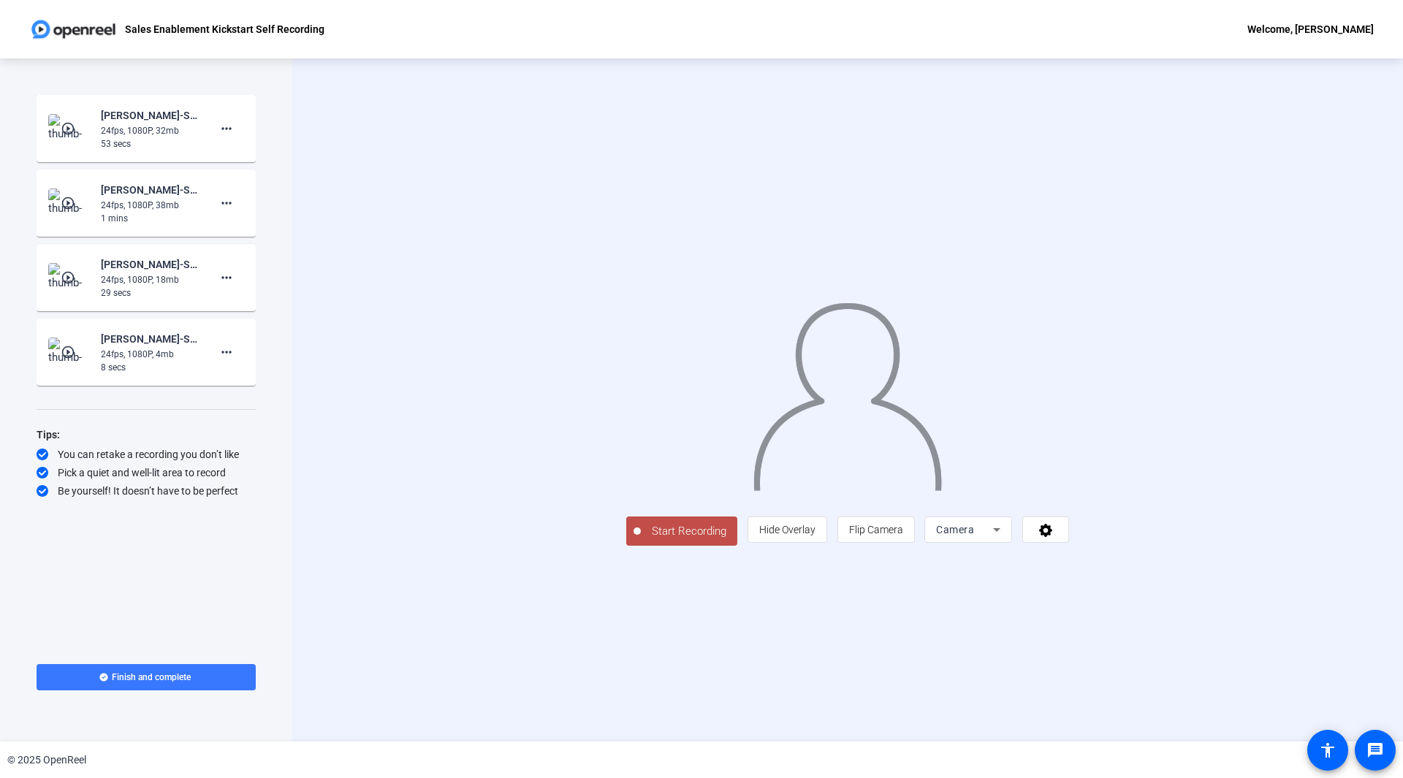
click at [641, 540] on span "Start Recording" at bounding box center [689, 531] width 96 height 17
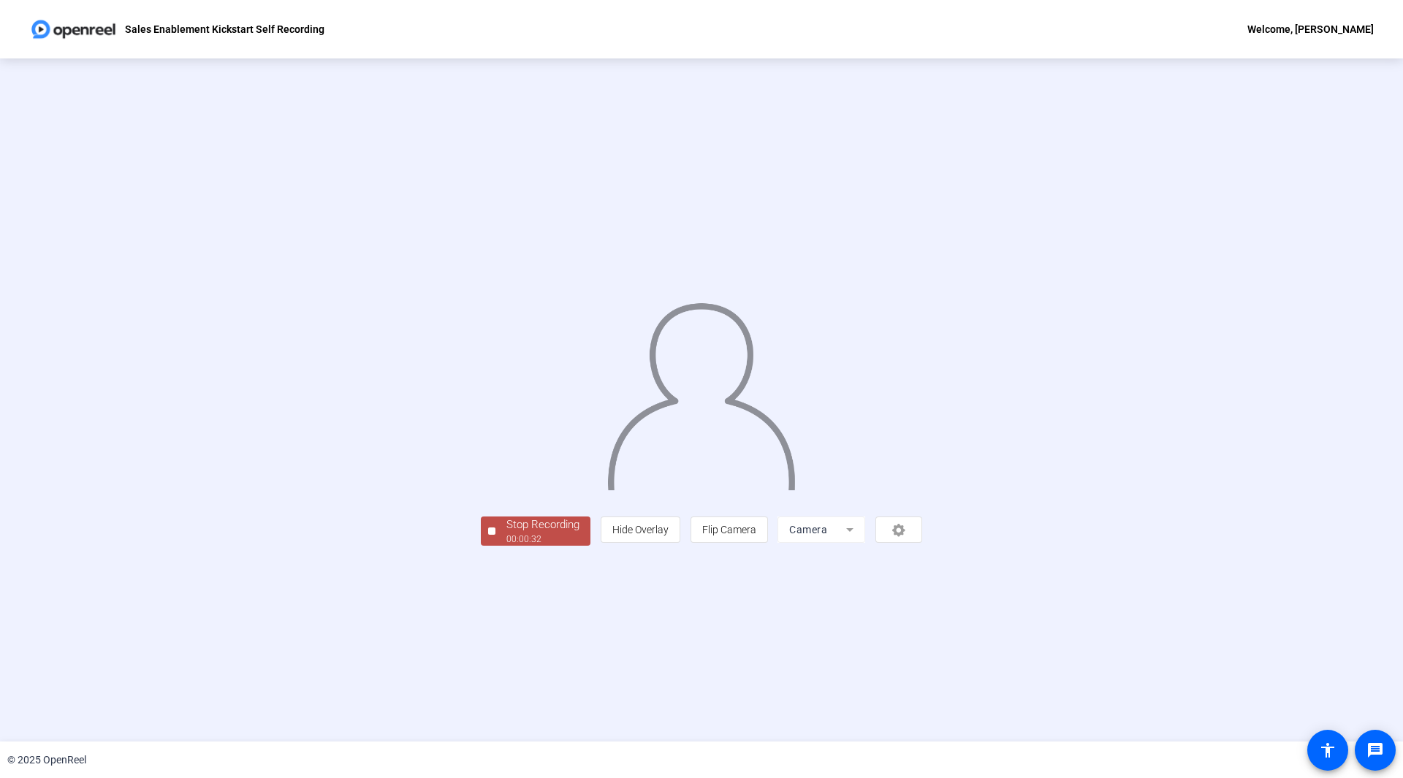
click at [506, 533] on div "Stop Recording" at bounding box center [542, 525] width 73 height 17
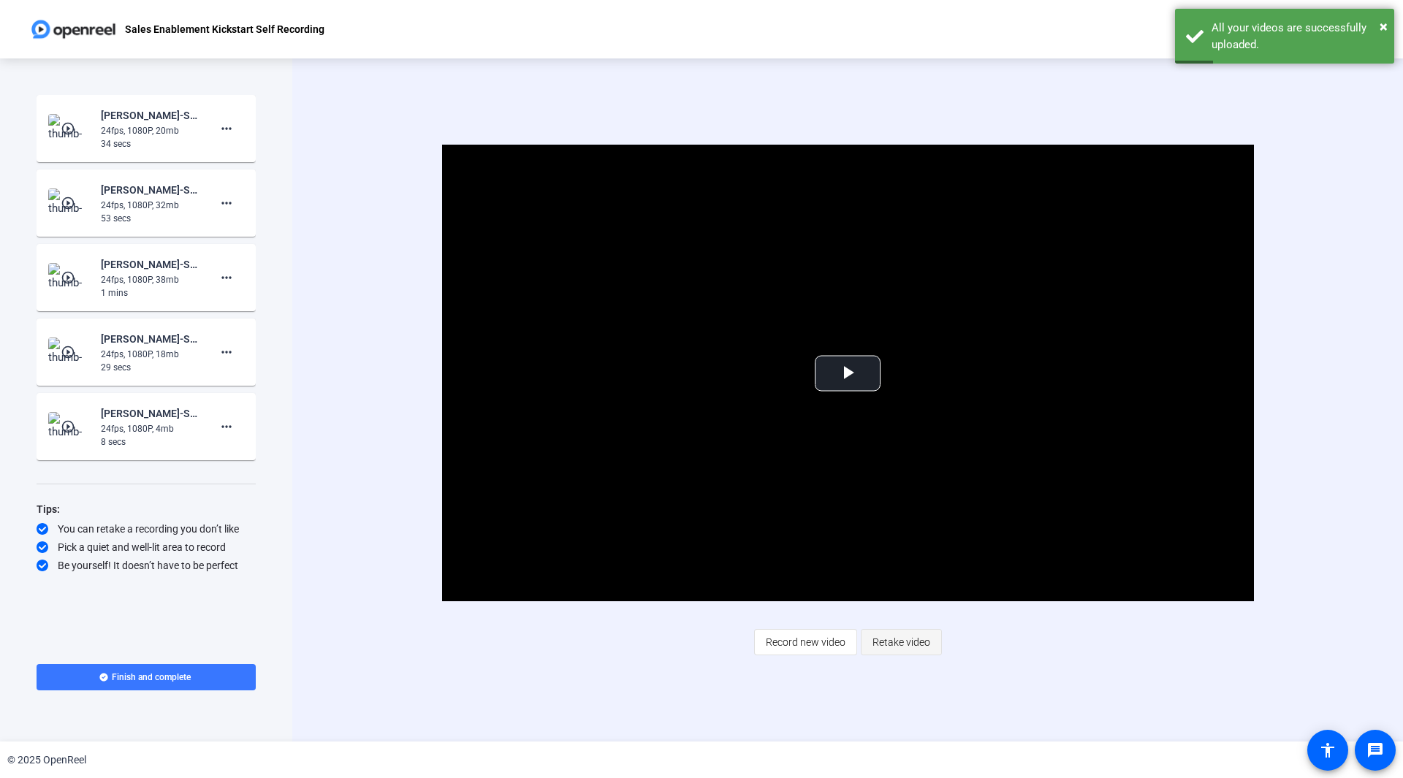
click at [891, 647] on span "Retake video" at bounding box center [902, 642] width 58 height 28
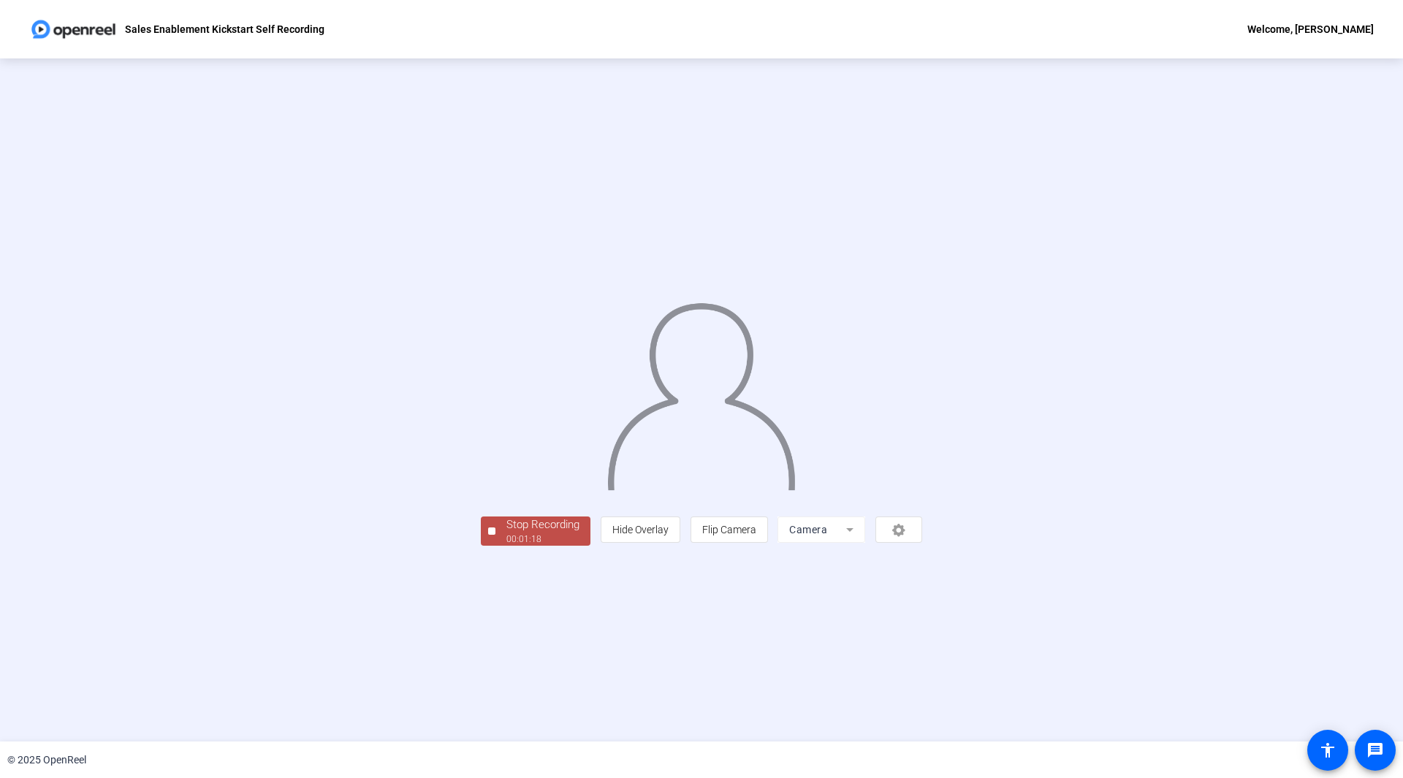
click at [506, 533] on div "Stop Recording" at bounding box center [542, 525] width 73 height 17
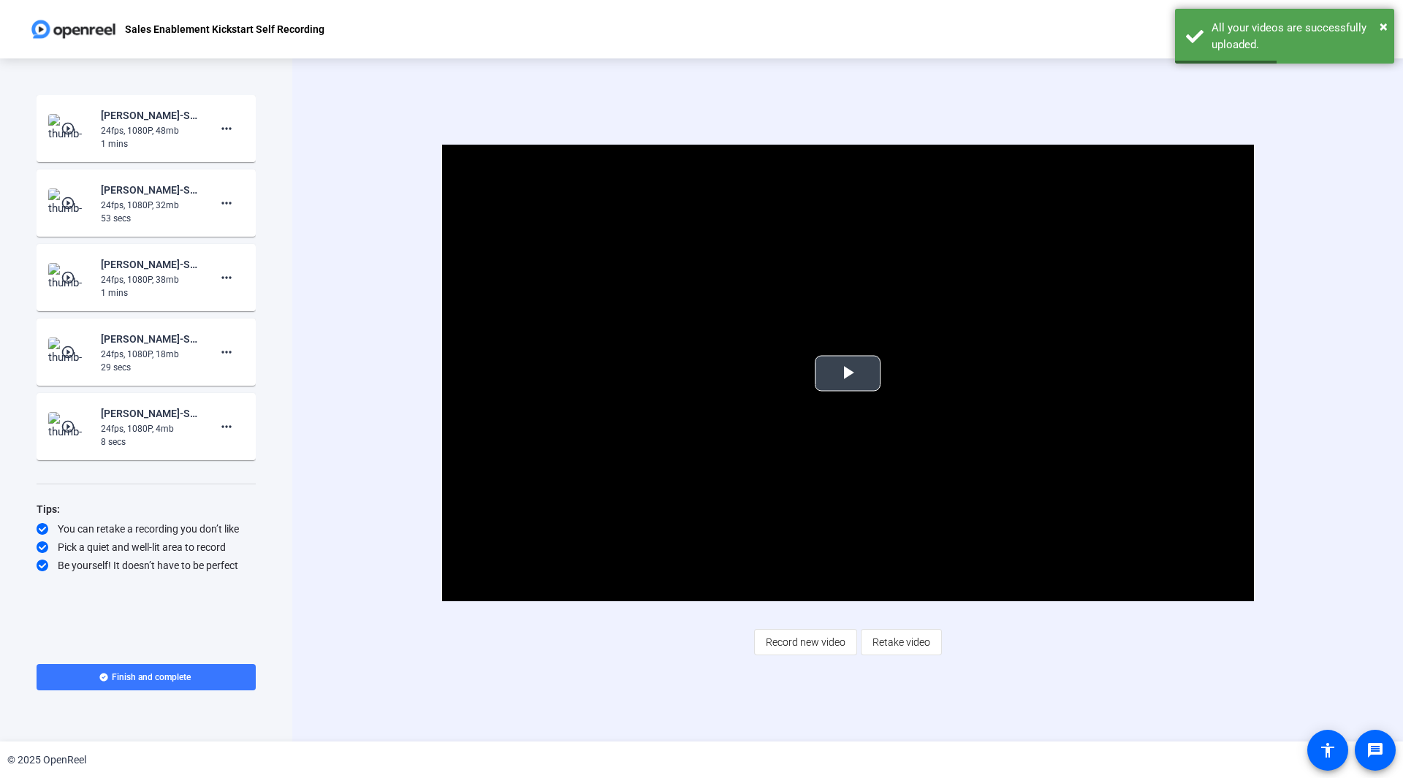
click at [848, 373] on span "Video Player" at bounding box center [848, 373] width 0 height 0
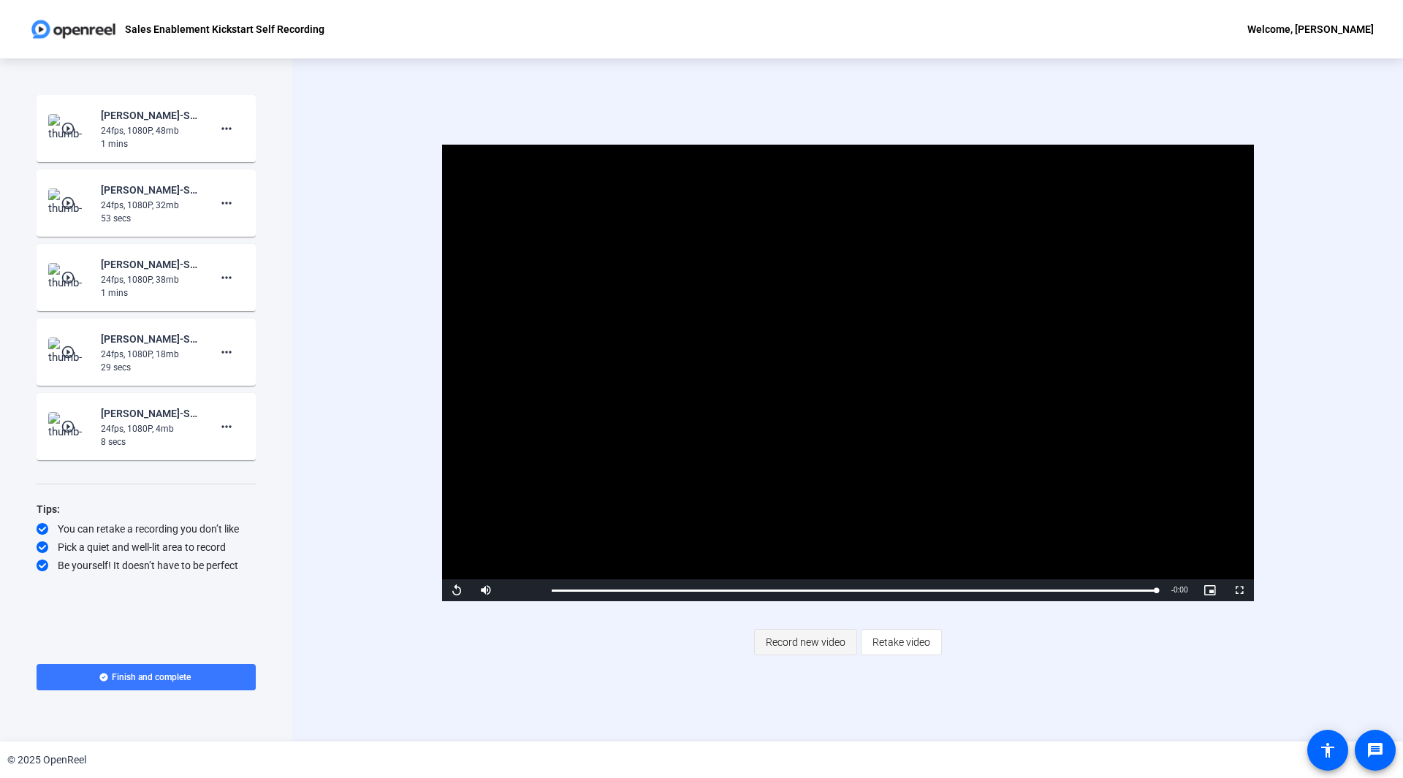
click at [815, 638] on span "Record new video" at bounding box center [806, 642] width 80 height 28
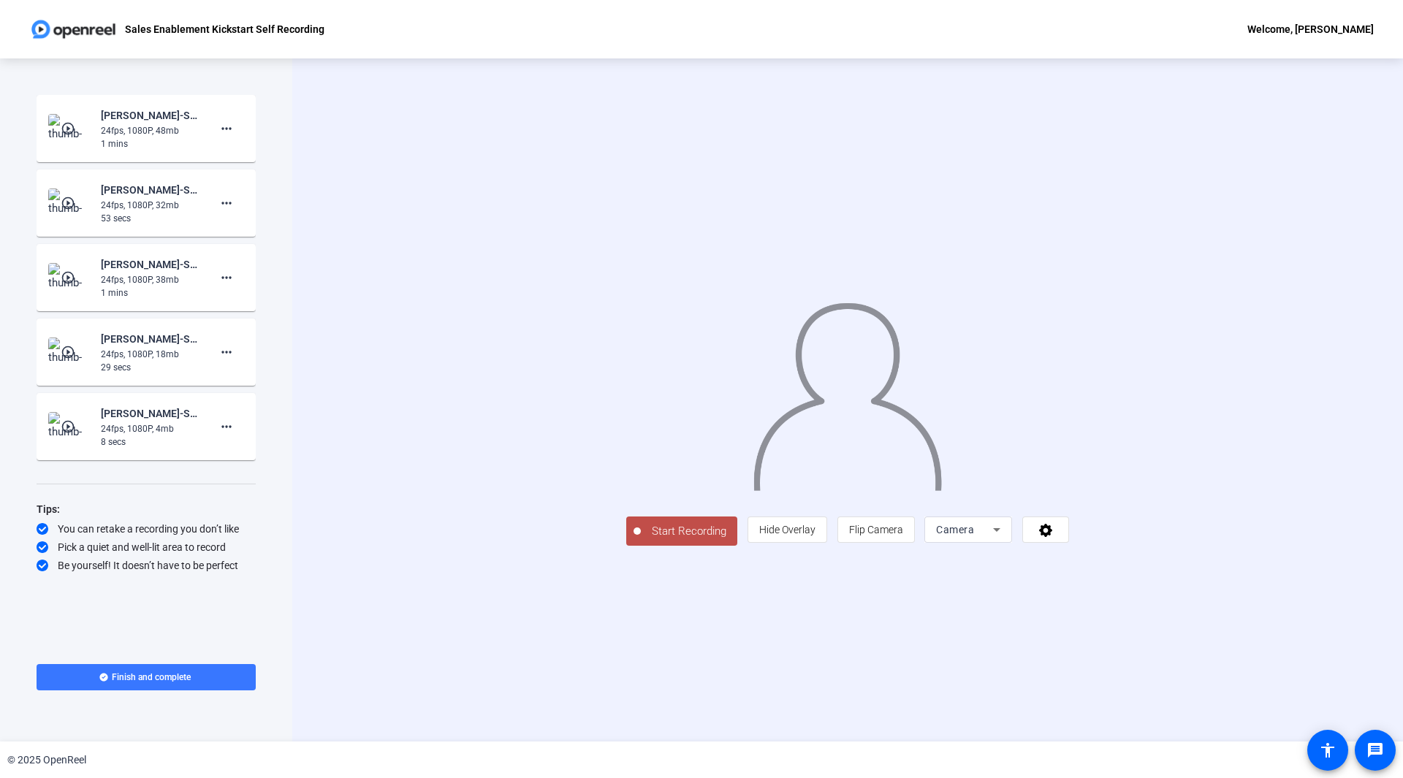
click at [1069, 504] on div at bounding box center [847, 378] width 443 height 249
click at [641, 540] on span "Start Recording" at bounding box center [689, 531] width 96 height 17
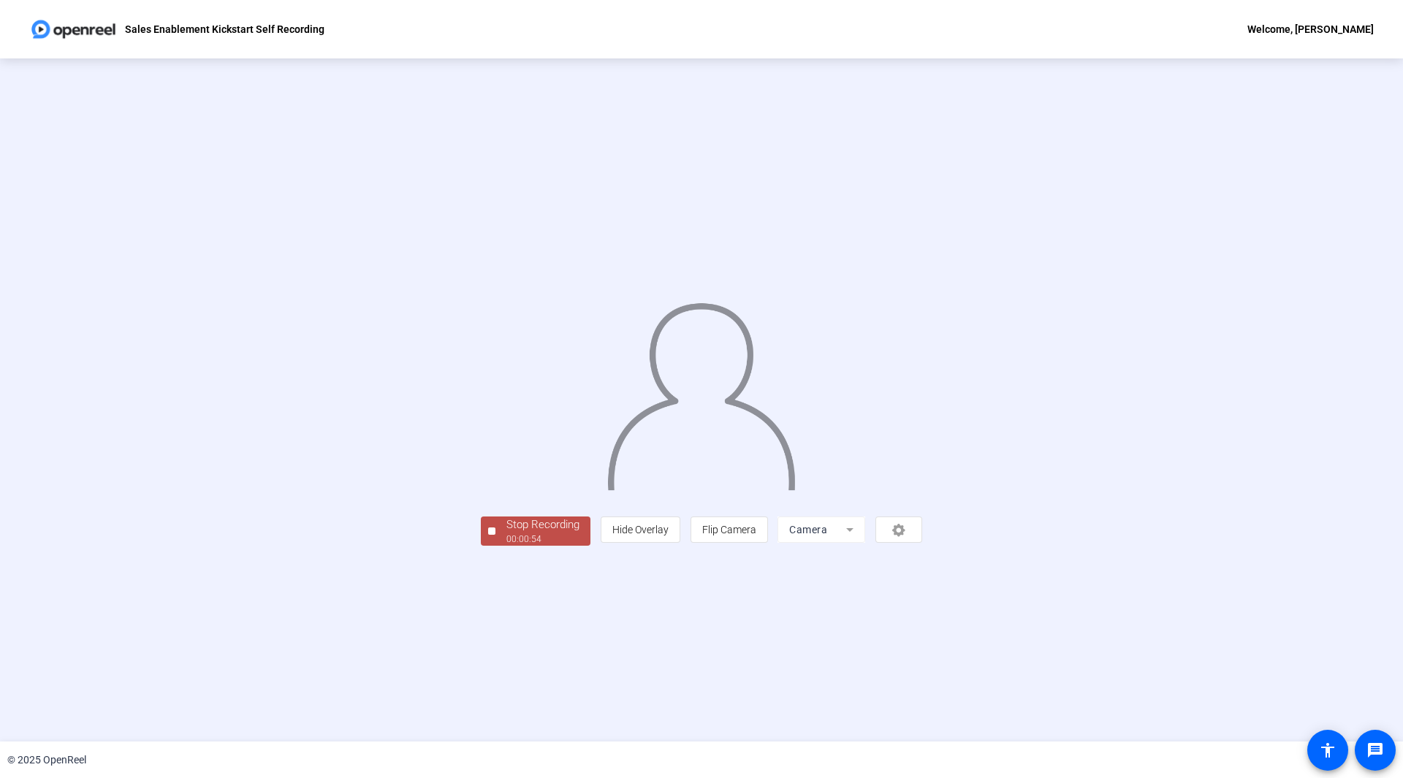
click at [506, 533] on div "Stop Recording" at bounding box center [542, 525] width 73 height 17
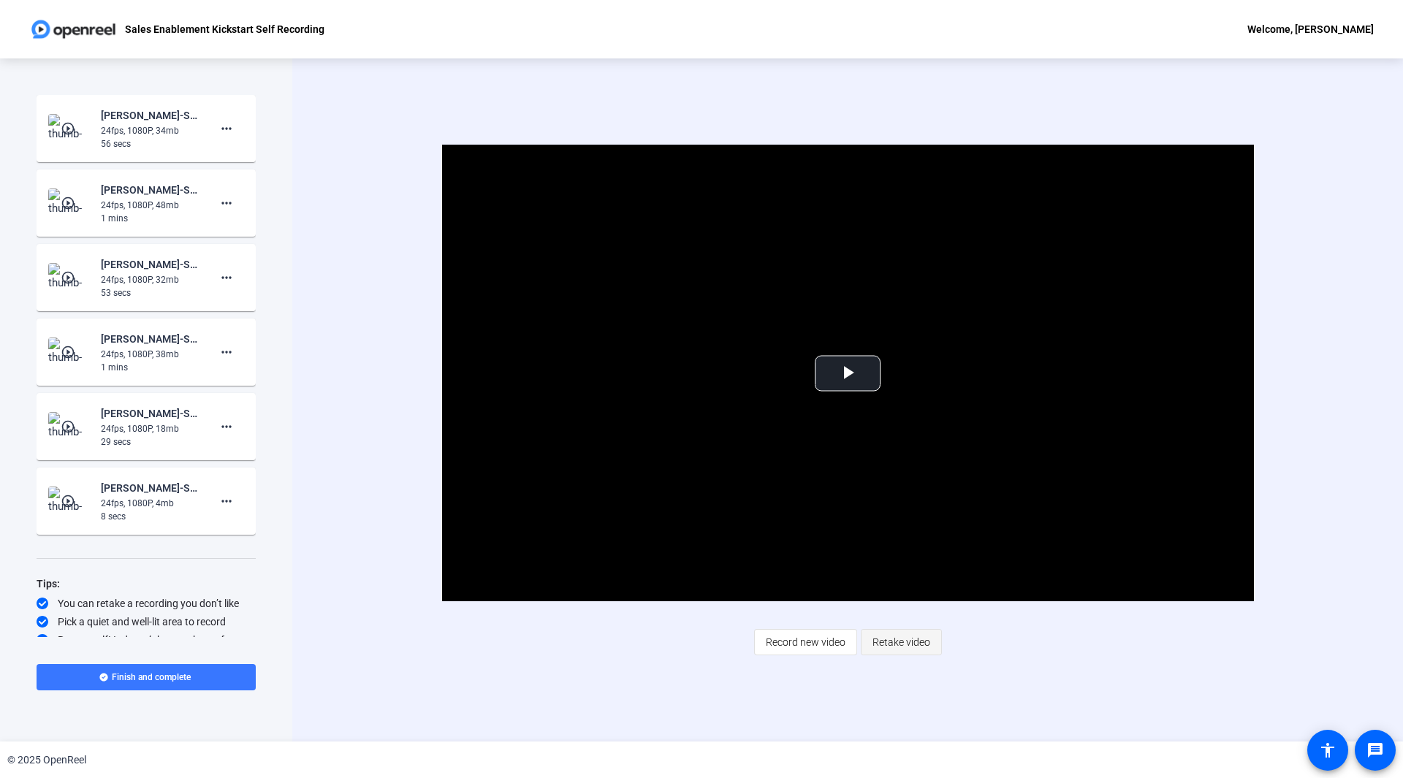
click at [884, 634] on span "Retake video" at bounding box center [902, 642] width 58 height 28
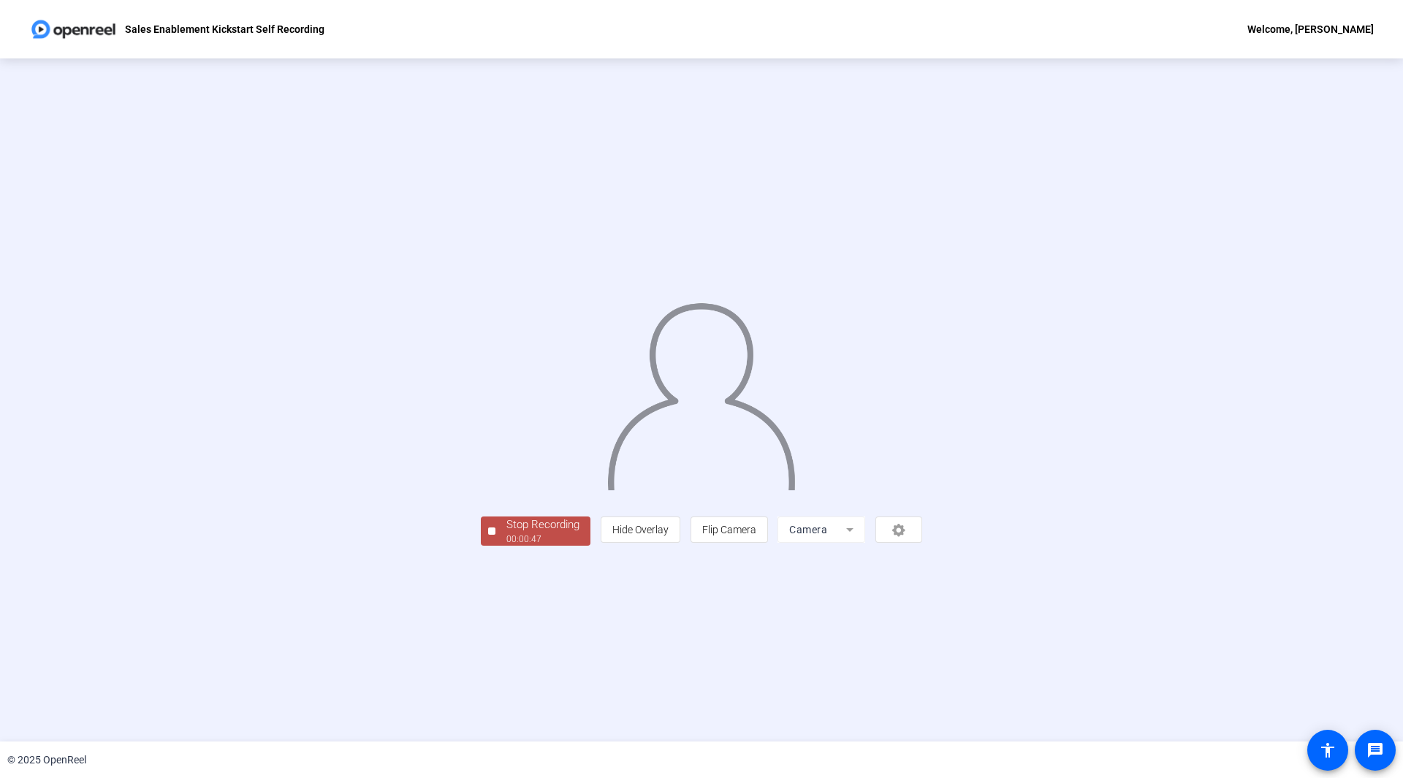
click at [506, 533] on div "Stop Recording" at bounding box center [542, 525] width 73 height 17
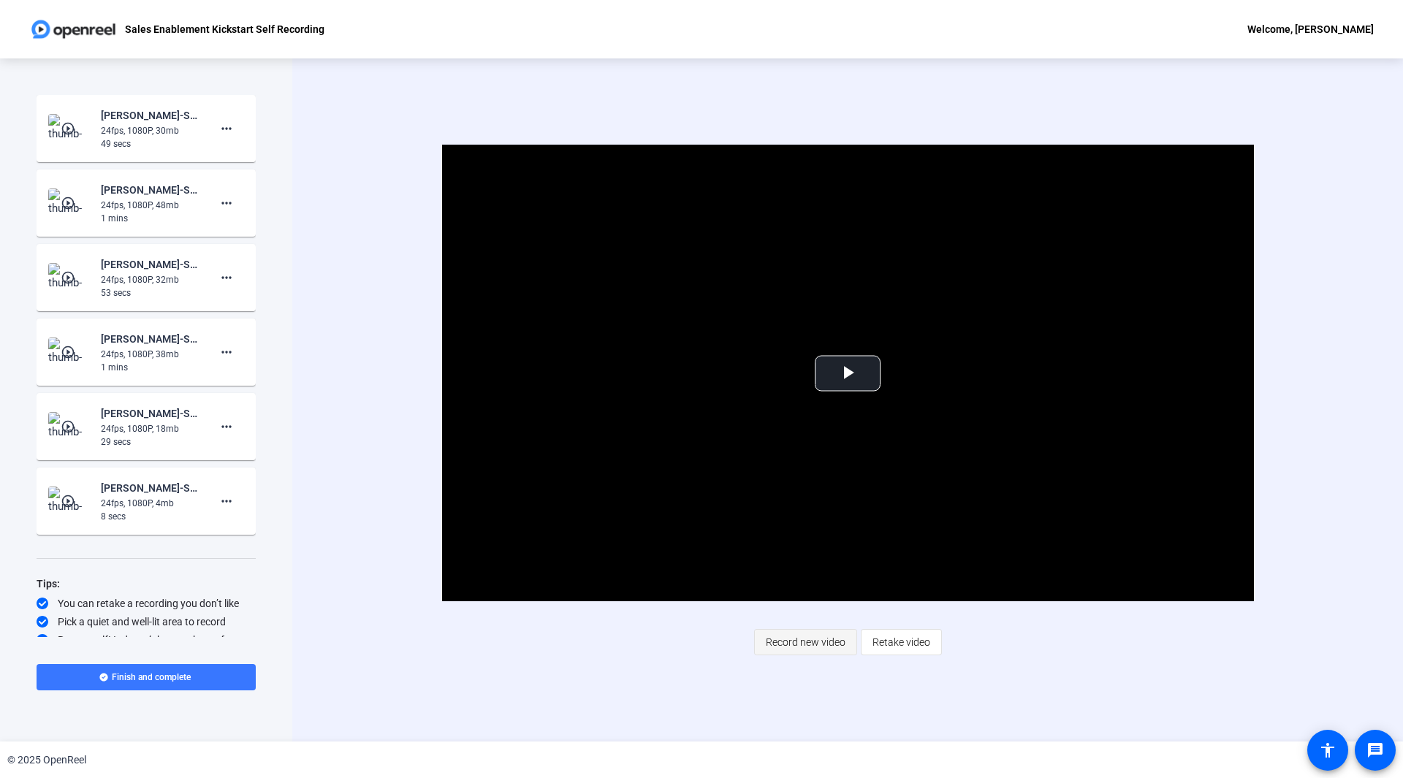
click at [784, 639] on span "Record new video" at bounding box center [806, 642] width 80 height 28
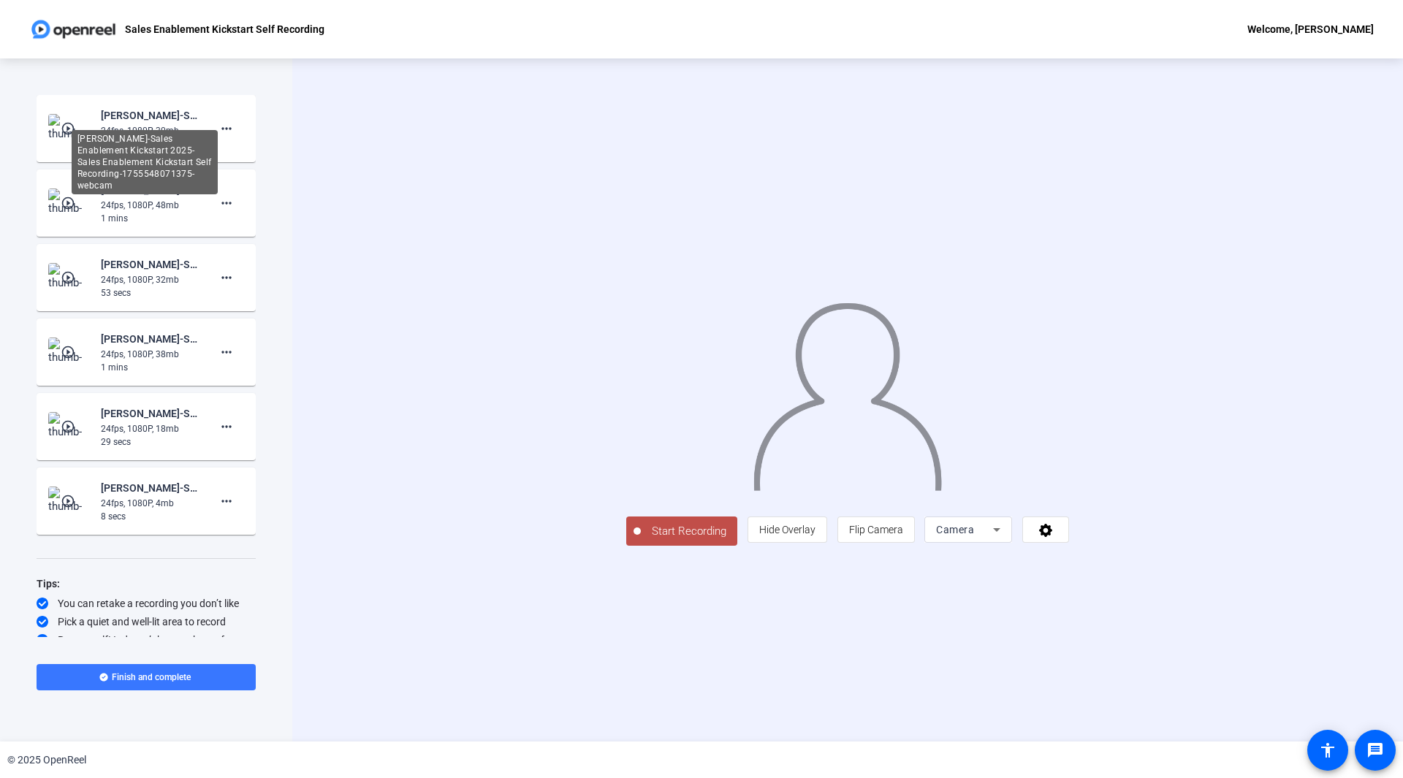
click at [86, 130] on div "[PERSON_NAME]-Sales Enablement Kickstart 2025-Sales Enablement Kickstart Self R…" at bounding box center [145, 162] width 146 height 64
click at [139, 107] on div "[PERSON_NAME]-Sales Enablement Kickstart 2025-Sales Enablement Kickstart Self R…" at bounding box center [150, 116] width 98 height 18
click at [141, 114] on div "[PERSON_NAME]-Sales Enablement Kickstart 2025-Sales Enablement Kickstart Self R…" at bounding box center [150, 116] width 98 height 18
click at [218, 129] on mat-icon "more_horiz" at bounding box center [227, 129] width 18 height 18
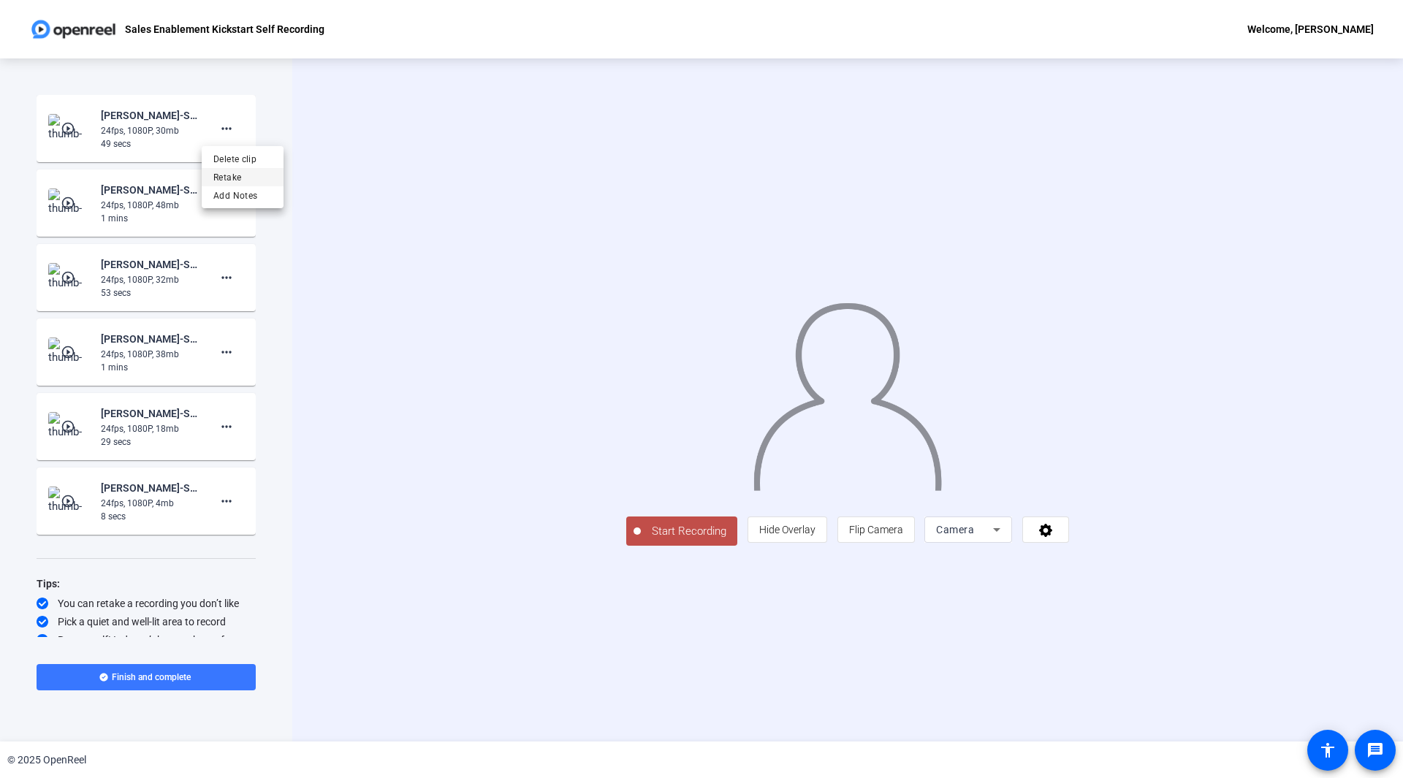
click at [232, 178] on span "Retake" at bounding box center [242, 178] width 58 height 18
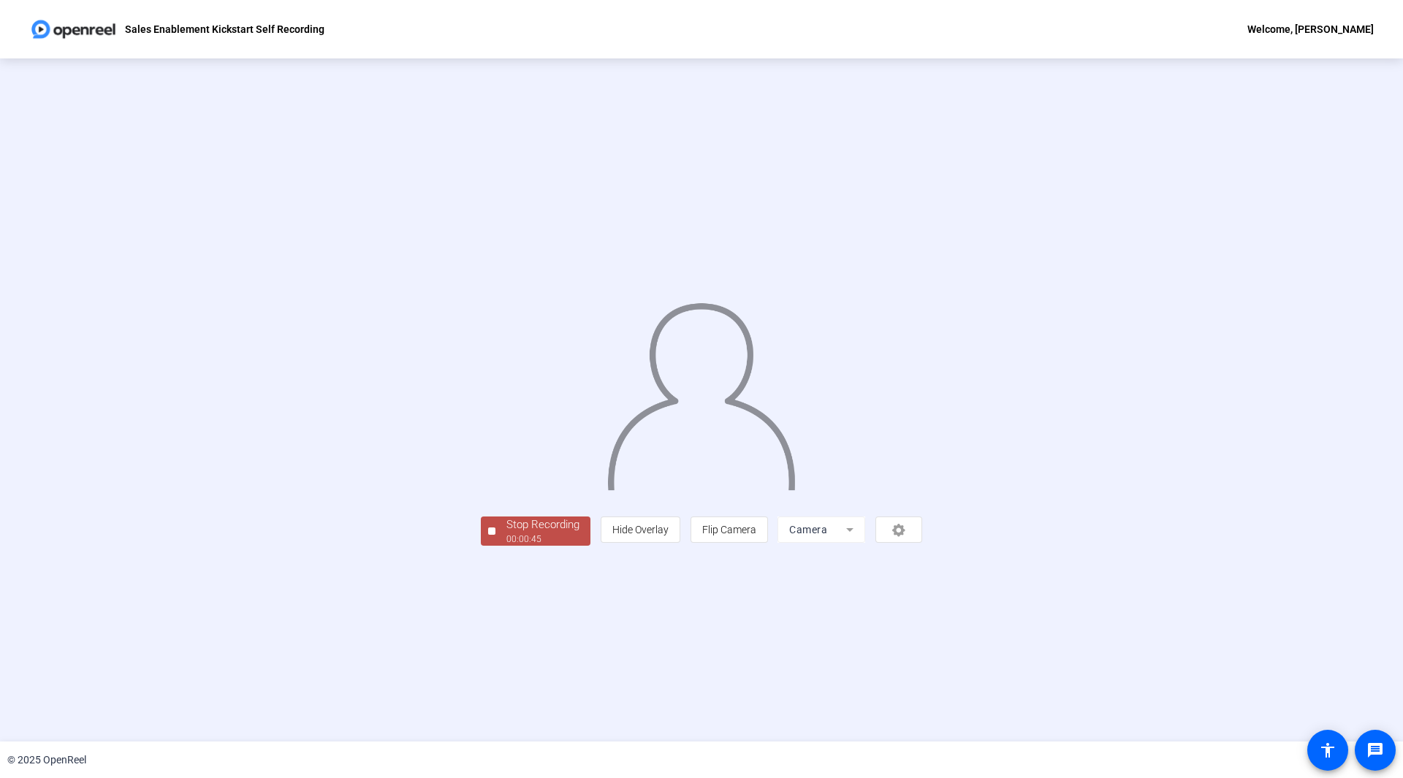
click at [506, 533] on div "Stop Recording" at bounding box center [542, 525] width 73 height 17
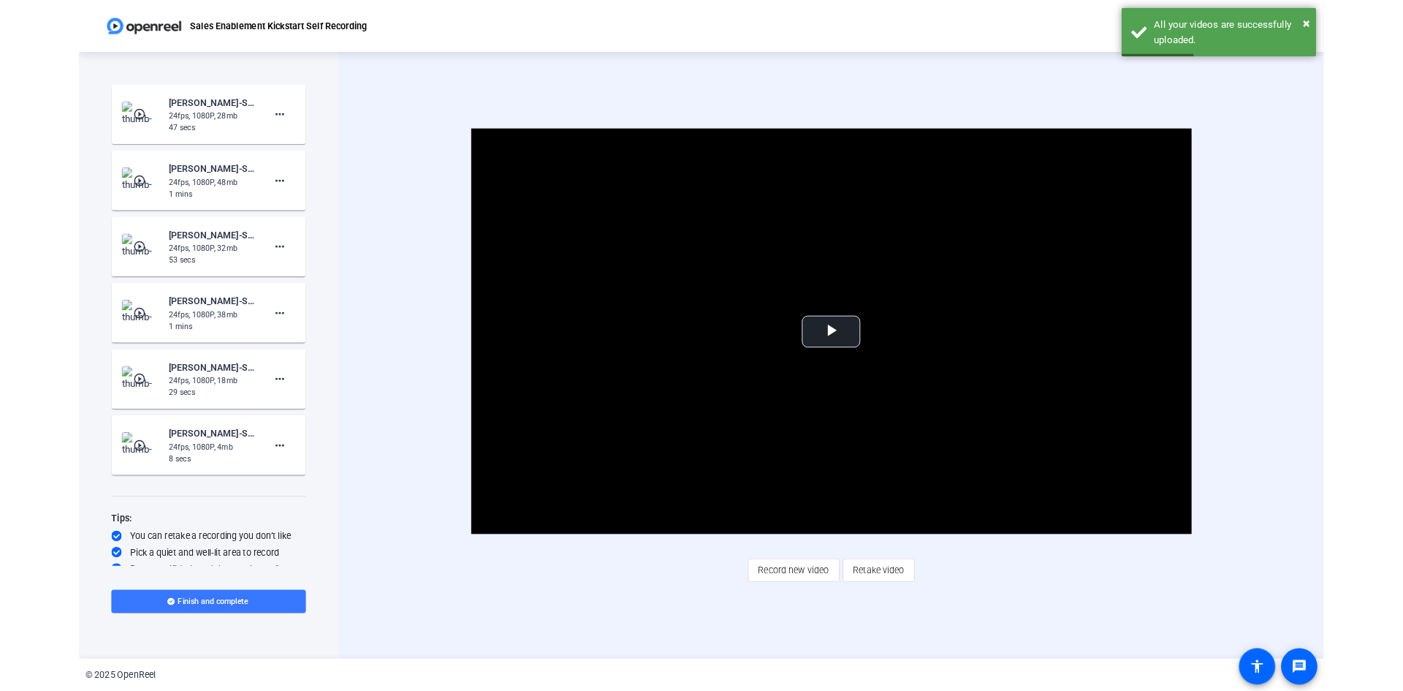
scroll to position [10, 0]
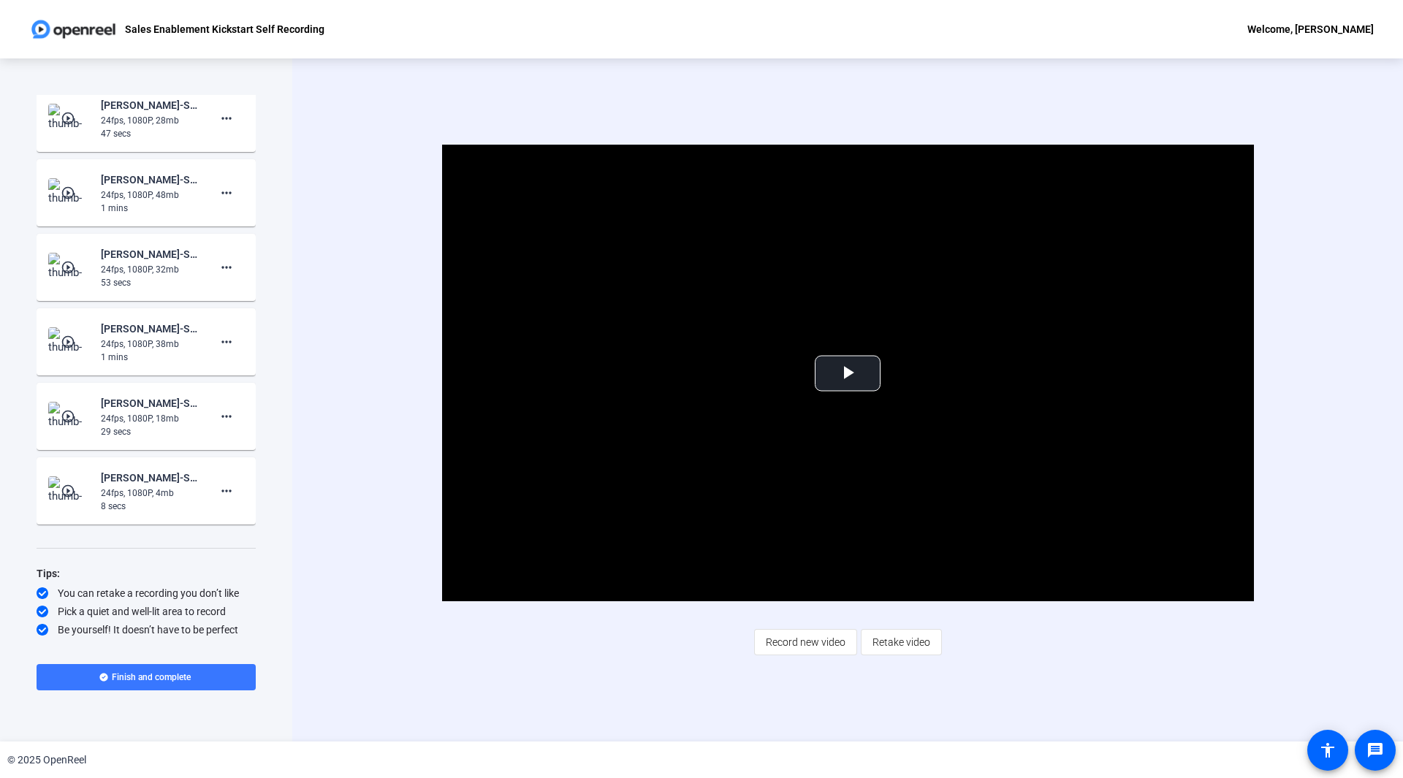
click at [396, 354] on div "Video Player is loading. Play Video Play Mute Current Time 0:00 / Duration 0:46…" at bounding box center [848, 373] width 944 height 457
click at [848, 373] on span "Video Player" at bounding box center [848, 373] width 0 height 0
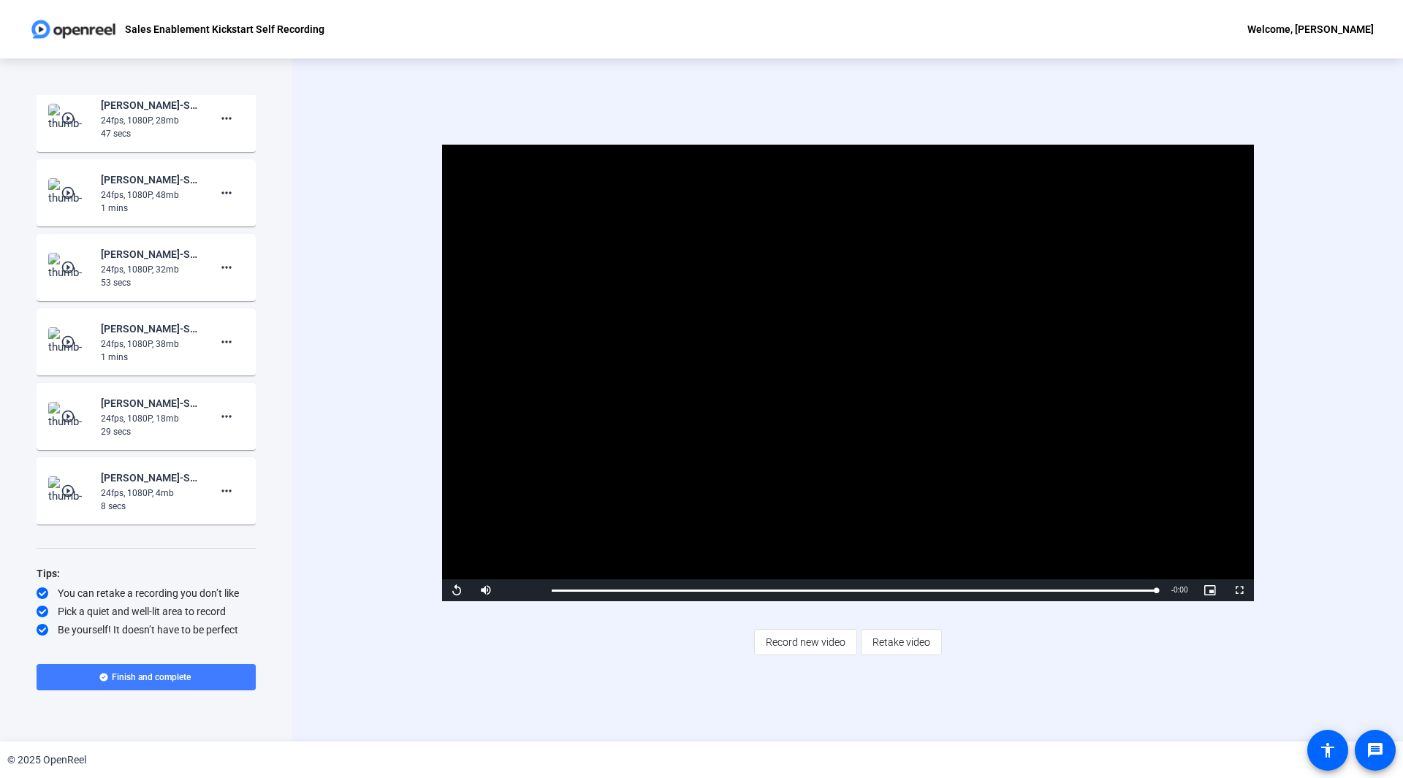
click at [115, 671] on span at bounding box center [146, 677] width 219 height 35
